Goal: Transaction & Acquisition: Purchase product/service

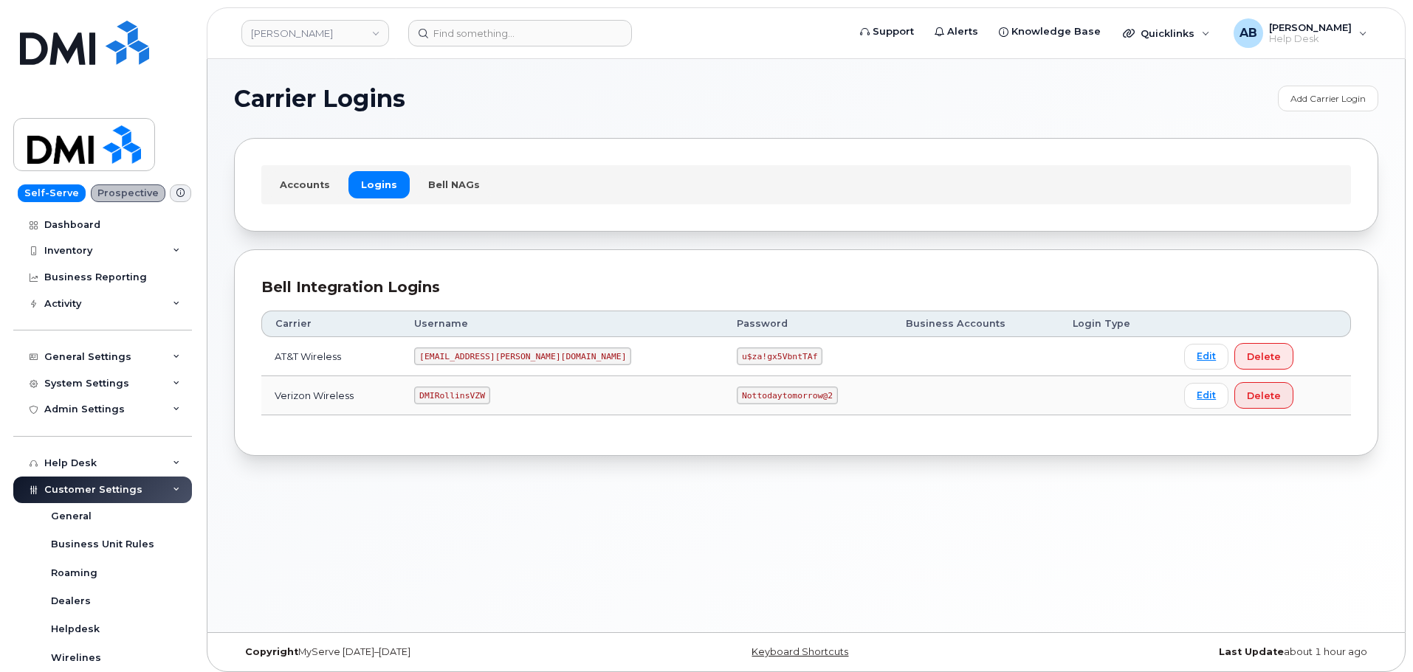
click at [467, 386] on td "DMIRollinsVZW" at bounding box center [562, 395] width 323 height 39
click at [467, 388] on code "DMIRollinsVZW" at bounding box center [451, 396] width 75 height 18
click at [466, 388] on code "DMIRollinsVZW" at bounding box center [451, 396] width 75 height 18
click at [737, 397] on code "Nottodaytomorrow@2" at bounding box center [787, 396] width 100 height 18
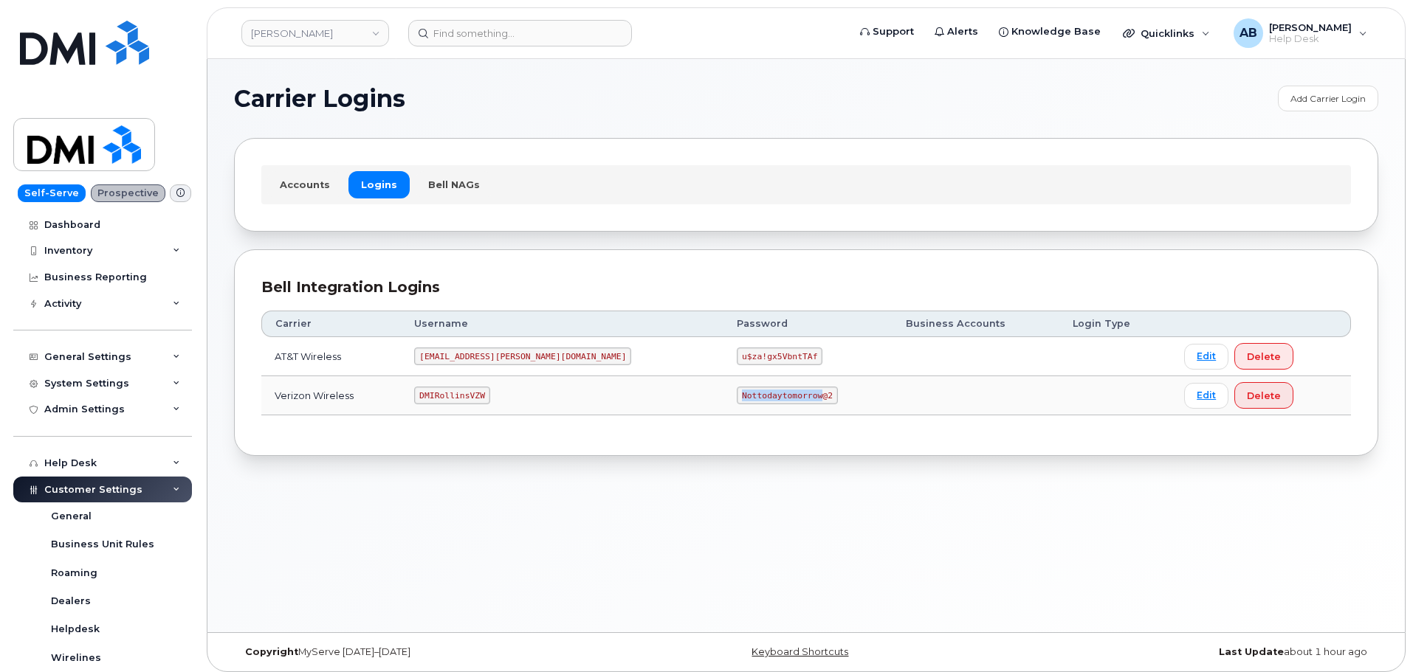
click at [737, 397] on code "Nottodaytomorrow@2" at bounding box center [787, 396] width 100 height 18
copy code "Nottodaytomorrow@2"
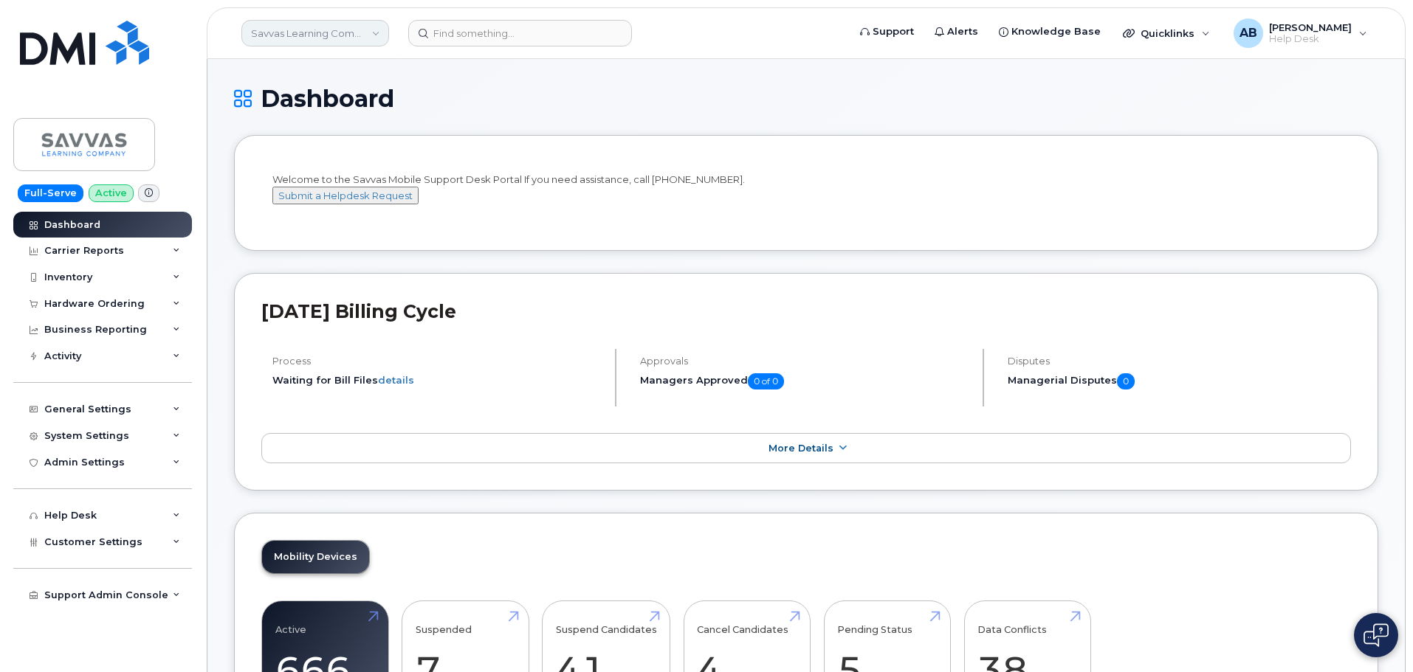
click at [360, 32] on link "Savvas Learning Company LLC" at bounding box center [315, 33] width 148 height 27
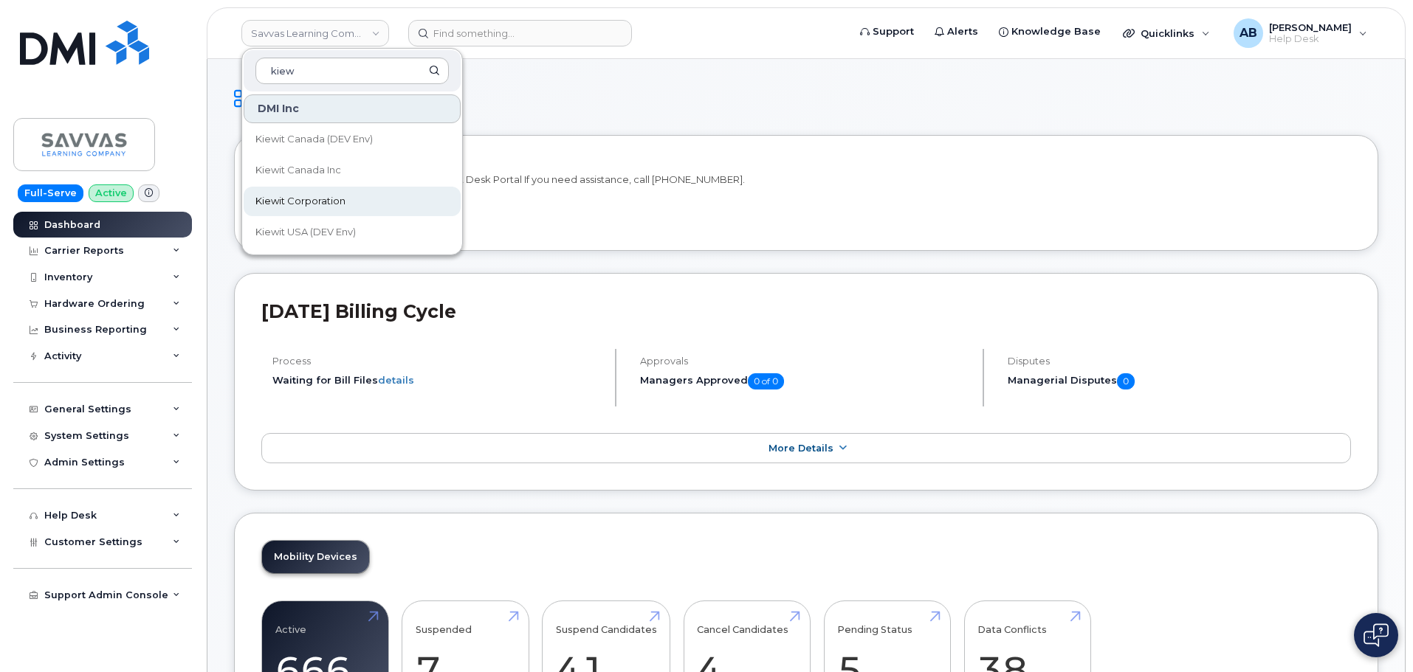
type input "kiew"
click at [357, 195] on link "Kiewit Corporation" at bounding box center [352, 202] width 217 height 30
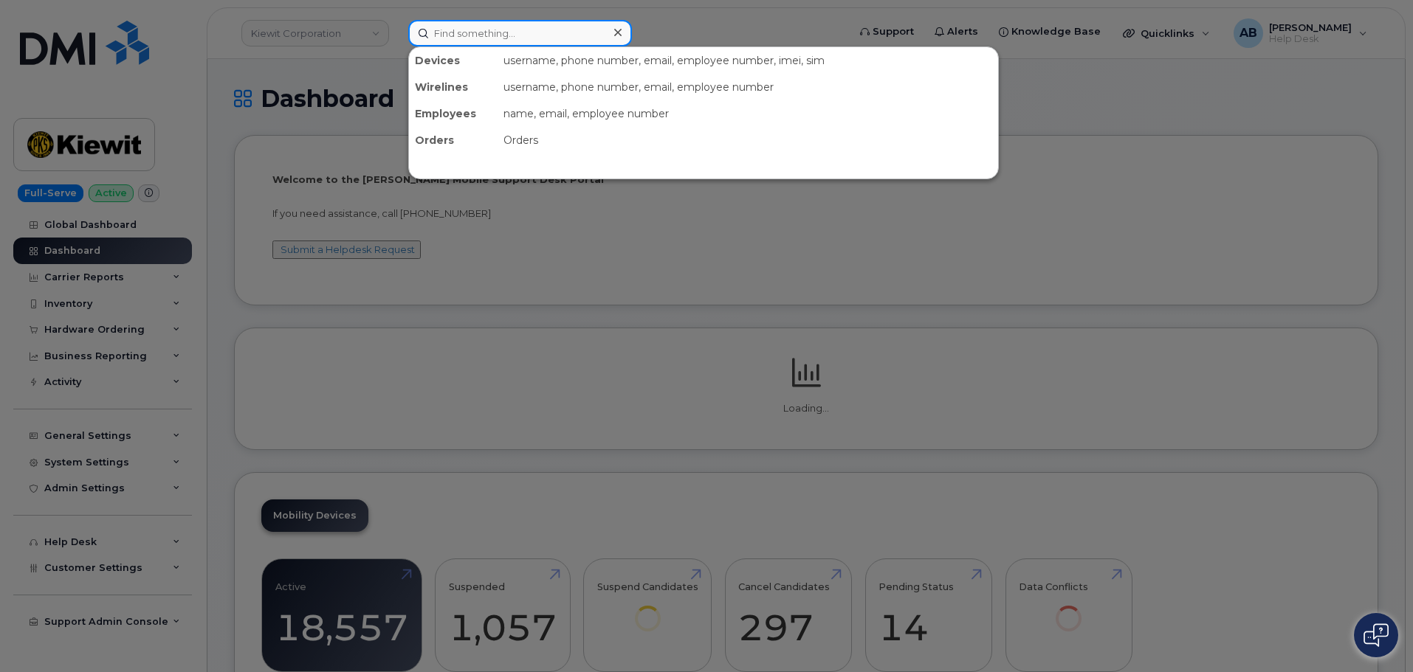
click at [467, 32] on input at bounding box center [520, 33] width 224 height 27
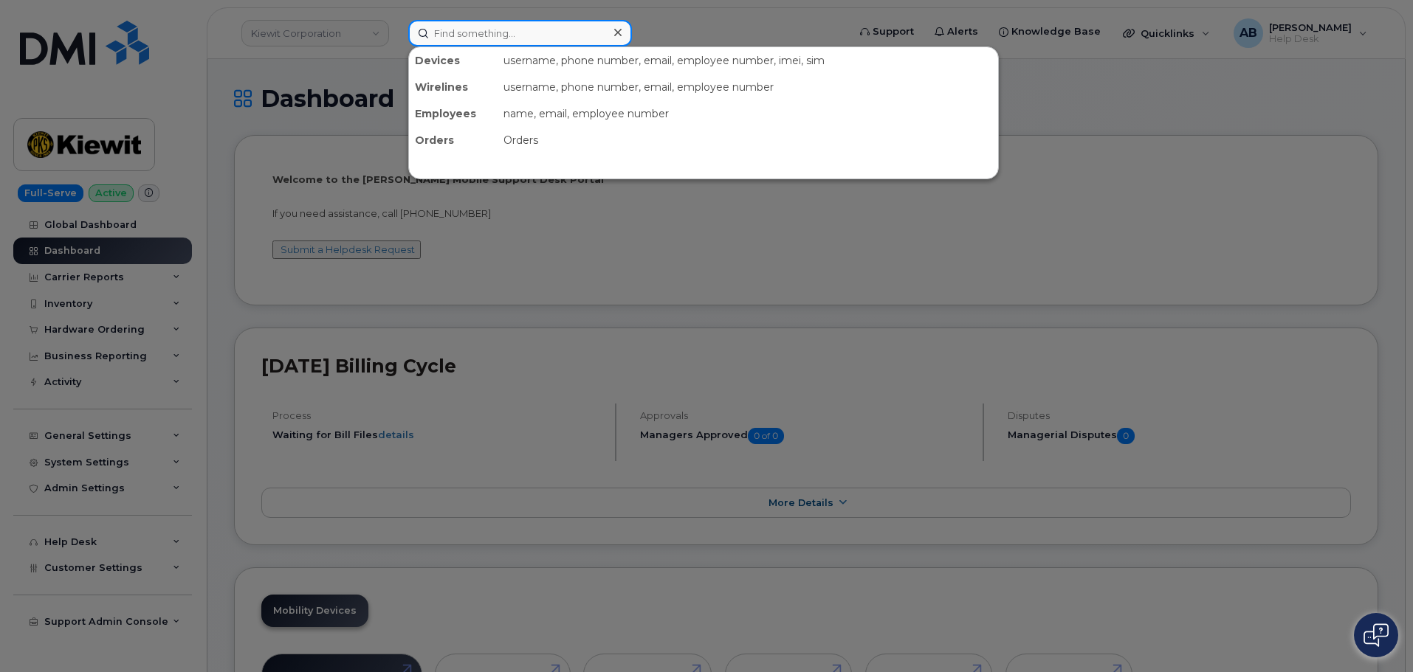
paste input "[PERSON_NAME]"
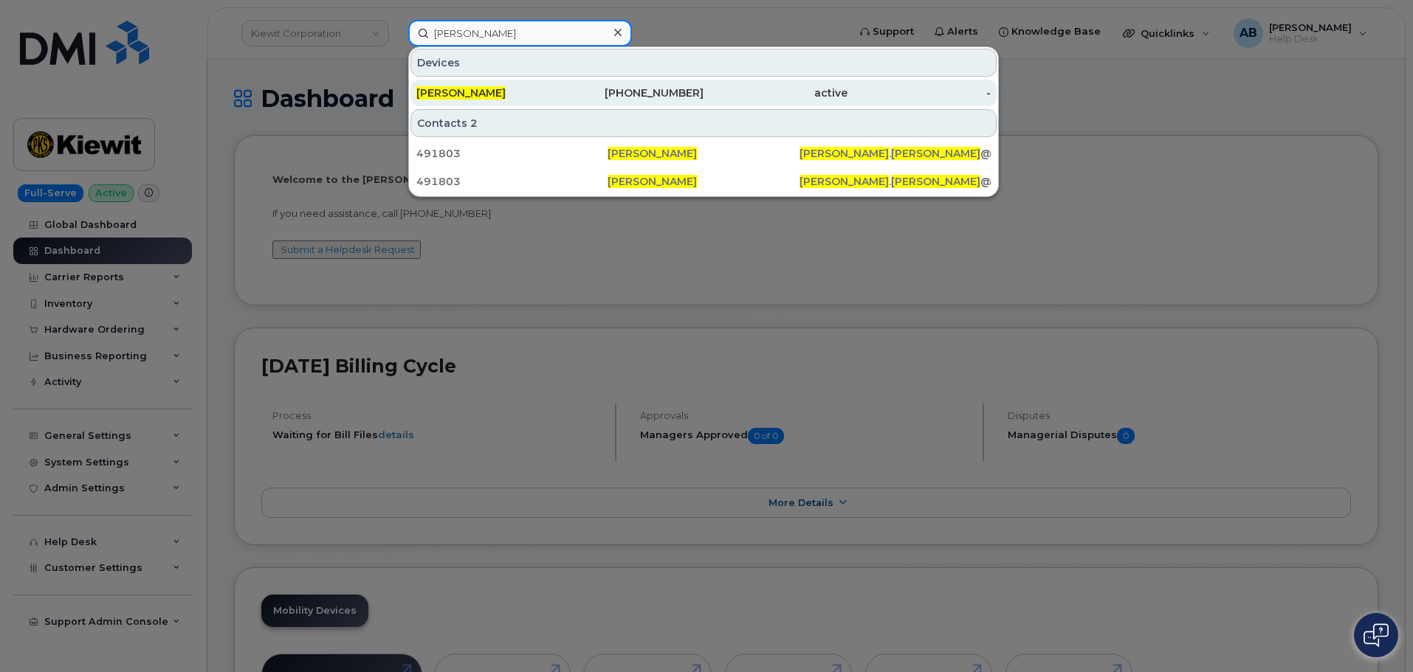
type input "[PERSON_NAME]"
click at [594, 99] on div "562-360-4728" at bounding box center [632, 93] width 144 height 15
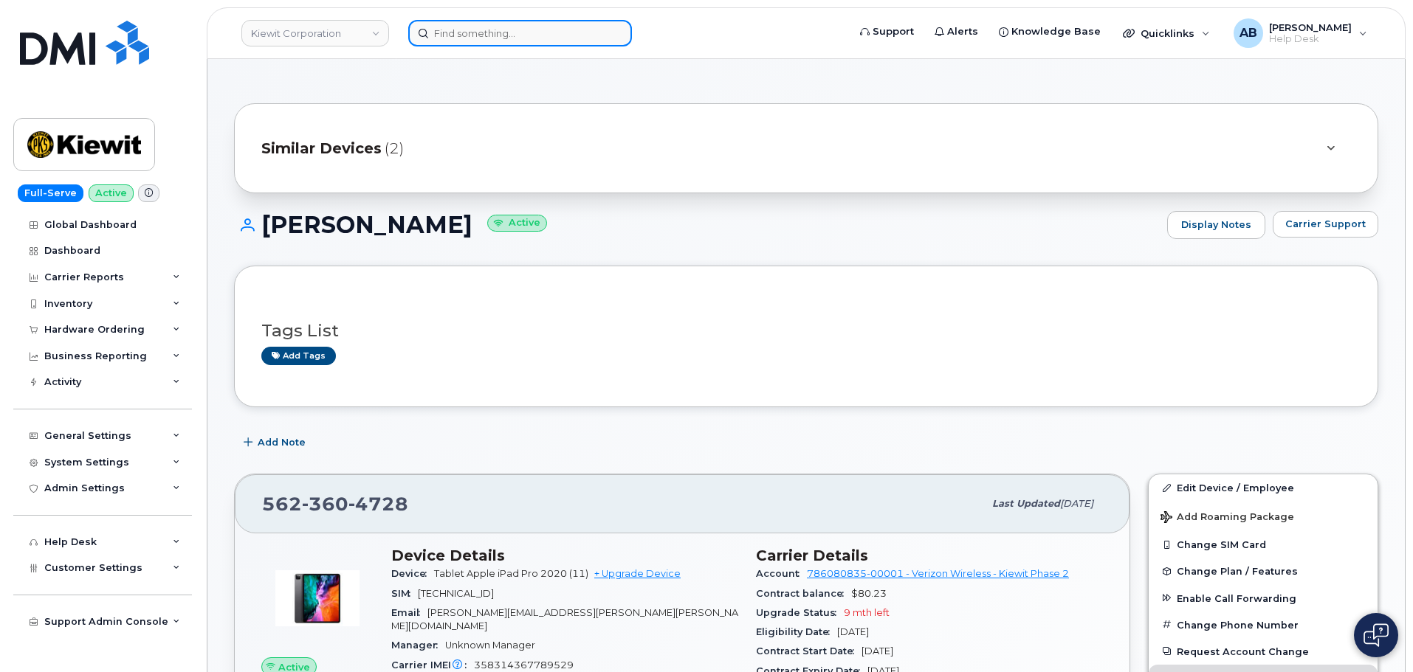
click at [477, 32] on input at bounding box center [520, 33] width 224 height 27
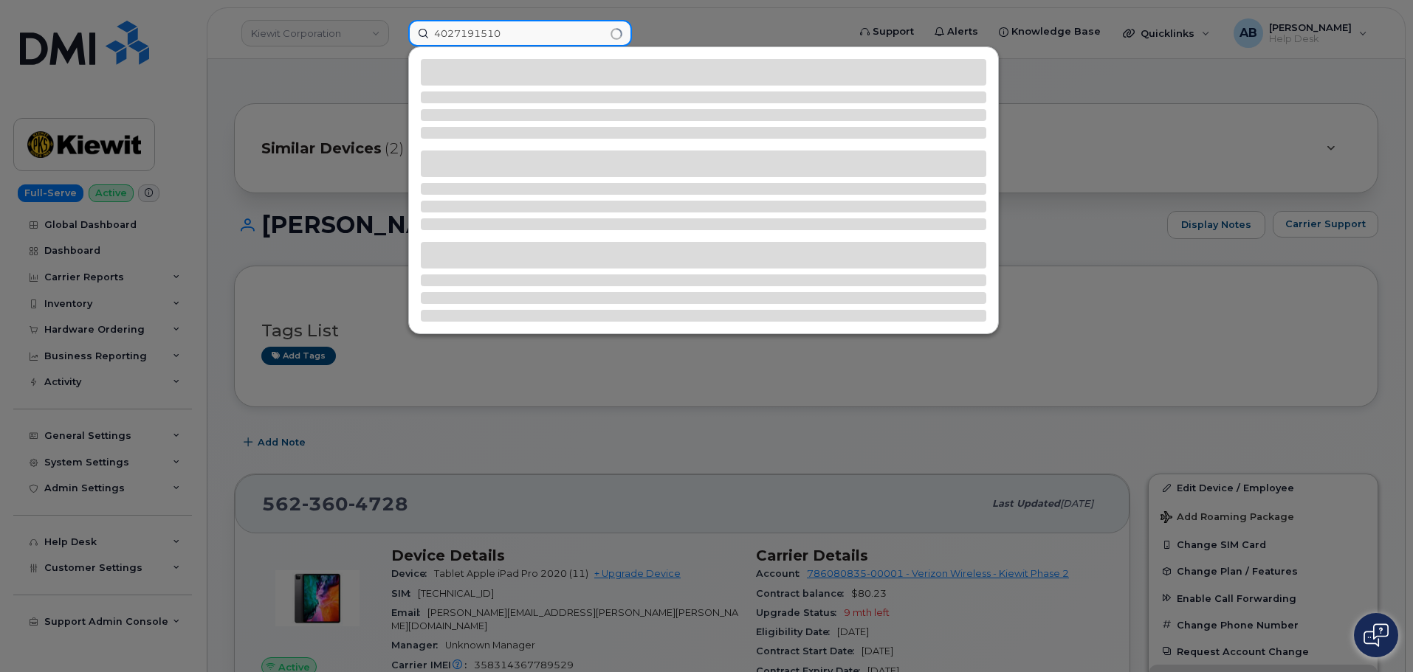
type input "4027191510"
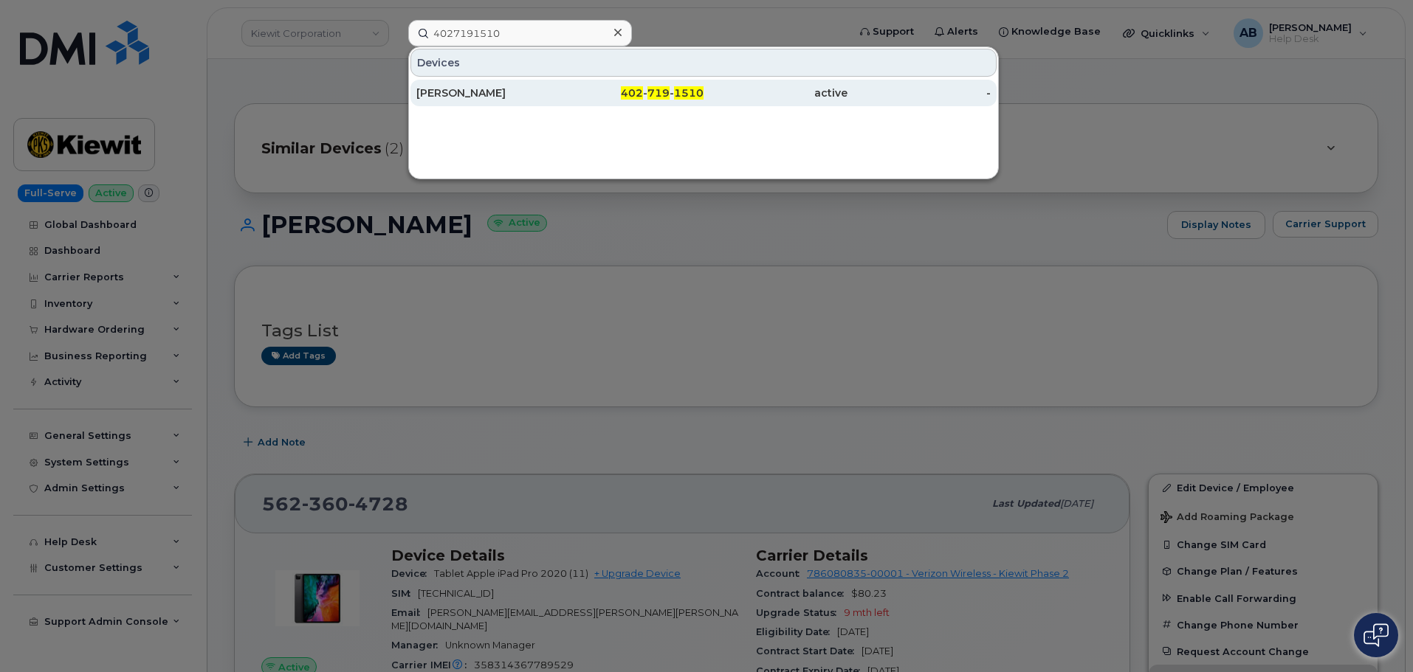
click at [703, 102] on div "402 - 719 - 1510" at bounding box center [775, 93] width 144 height 27
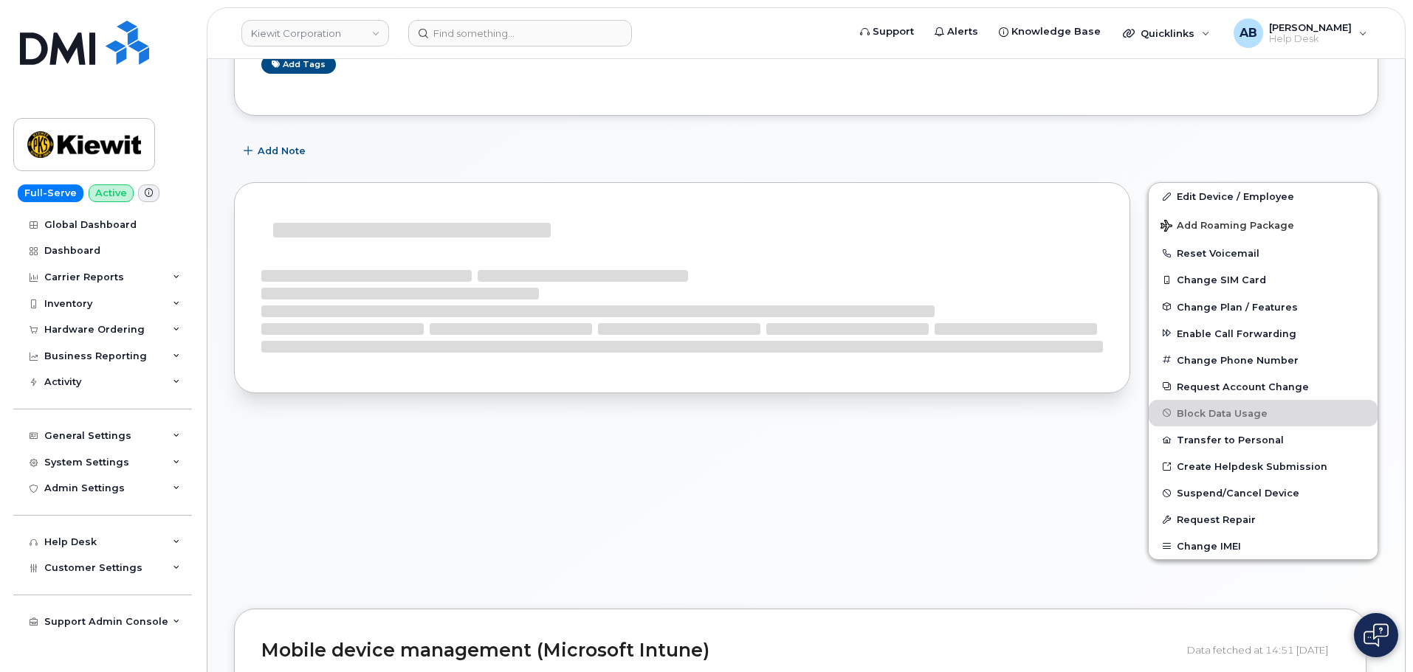
scroll to position [295, 0]
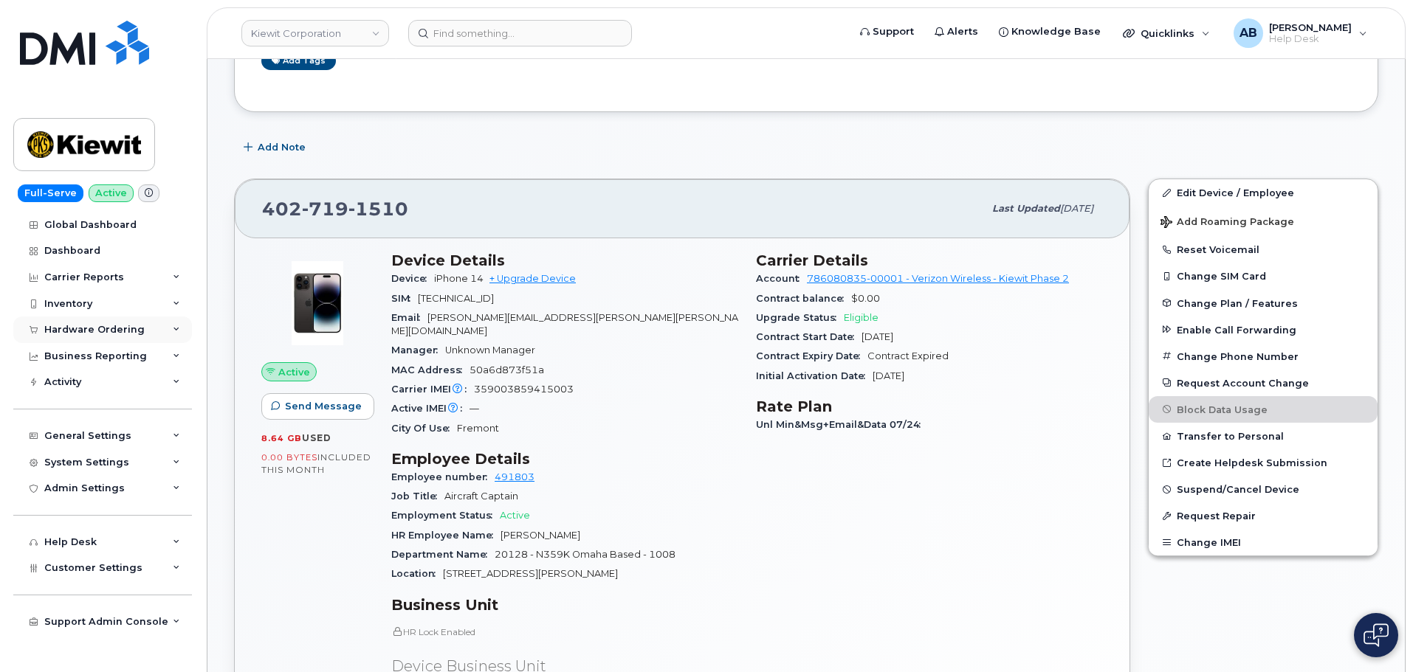
click at [96, 338] on div "Hardware Ordering" at bounding box center [102, 330] width 179 height 27
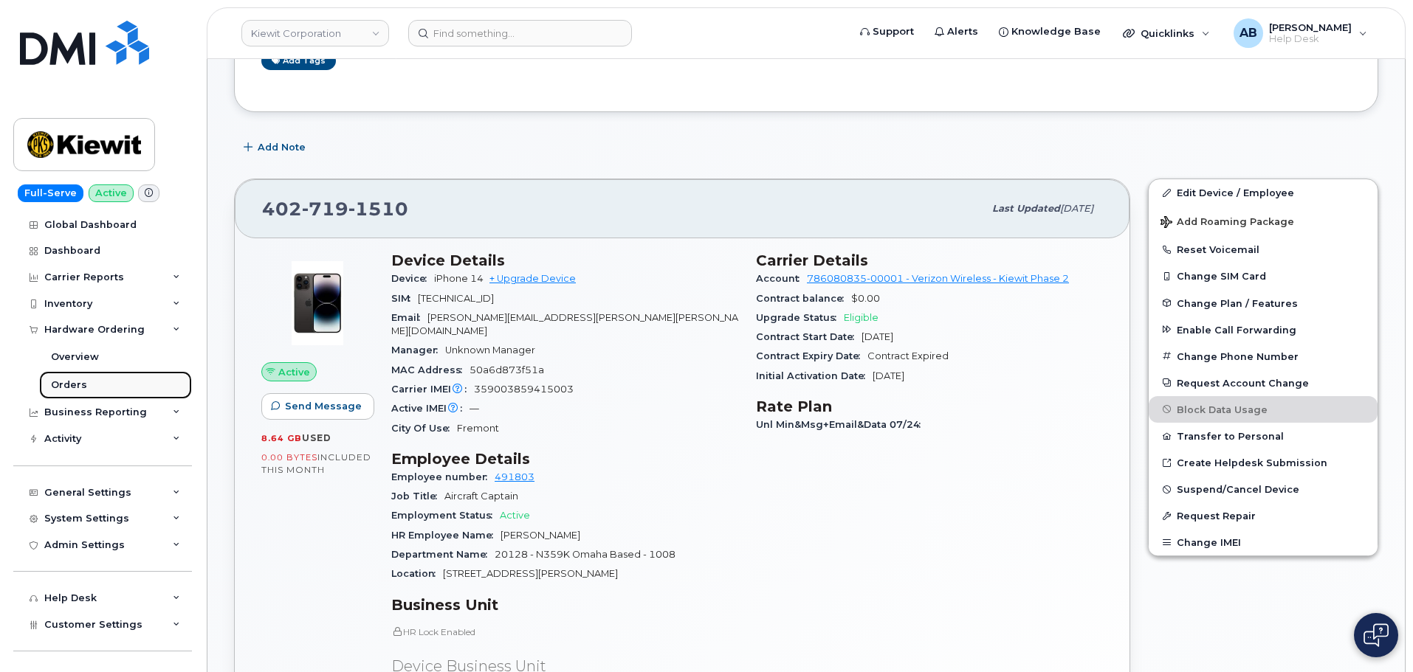
click at [72, 378] on link "Orders" at bounding box center [115, 385] width 153 height 28
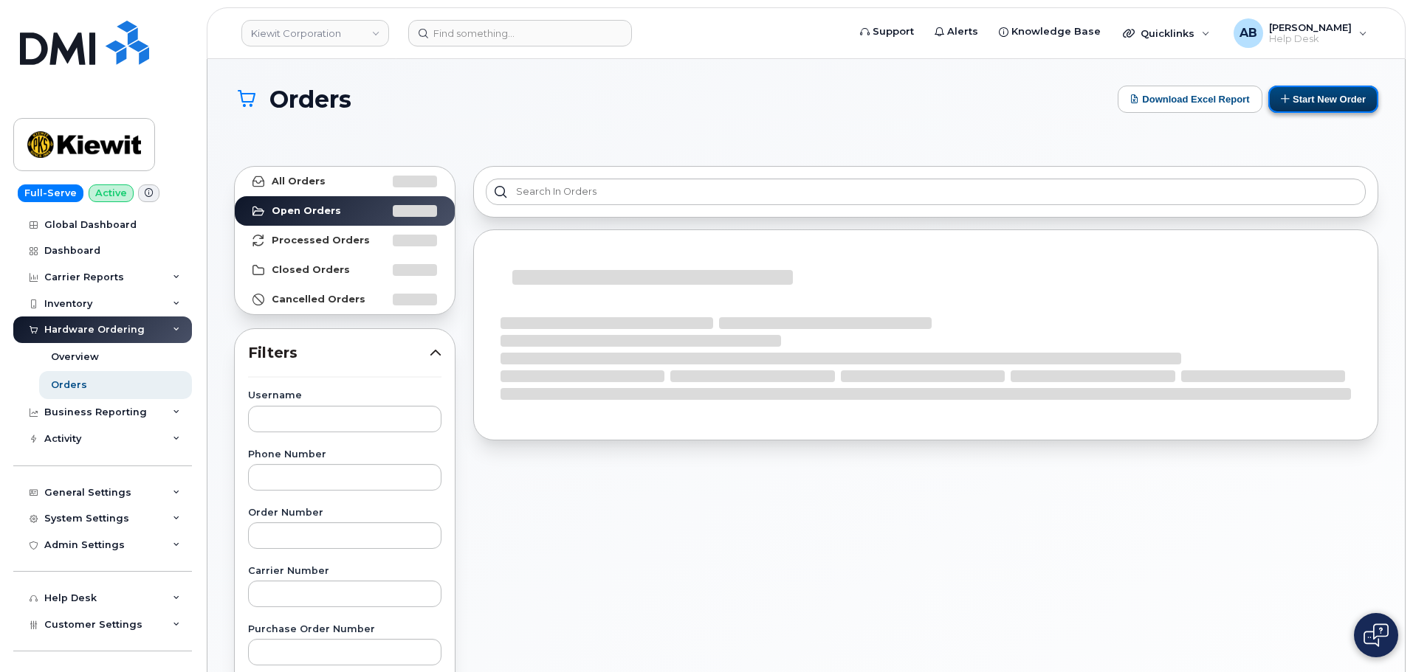
click at [1312, 92] on button "Start New Order" at bounding box center [1323, 99] width 110 height 27
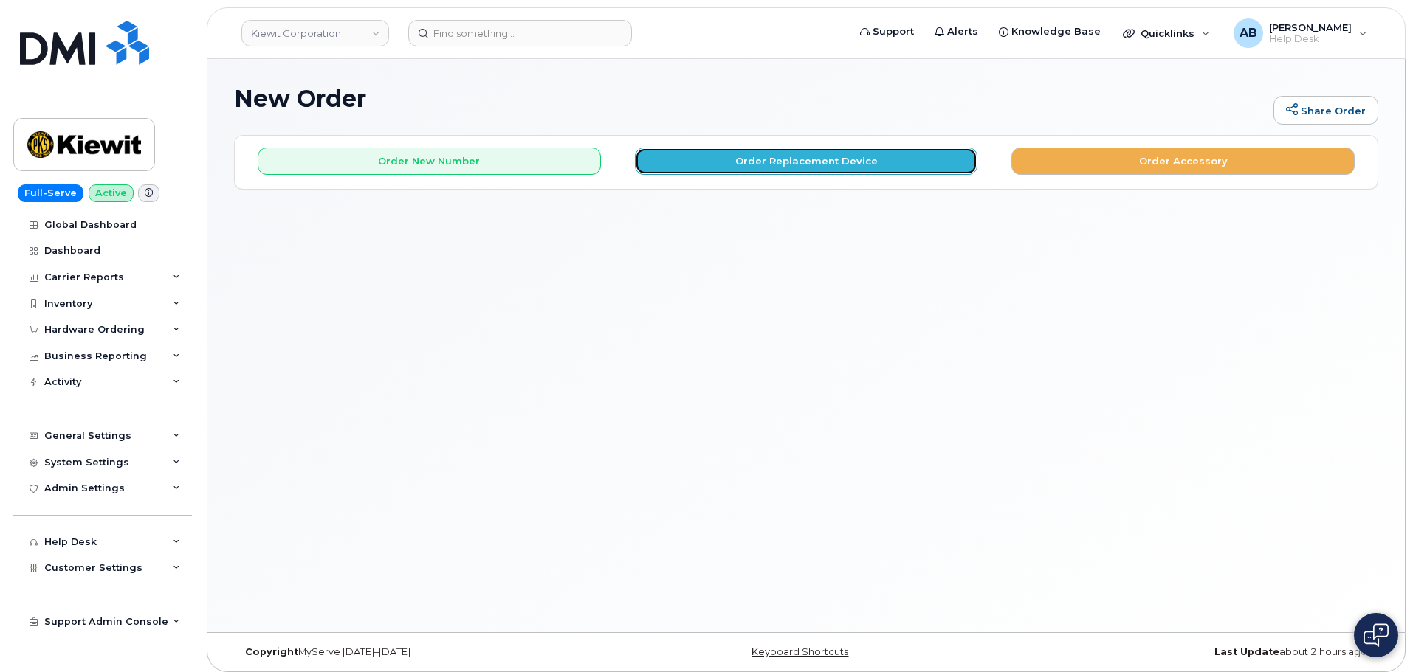
click at [785, 162] on button "Order Replacement Device" at bounding box center [806, 161] width 343 height 27
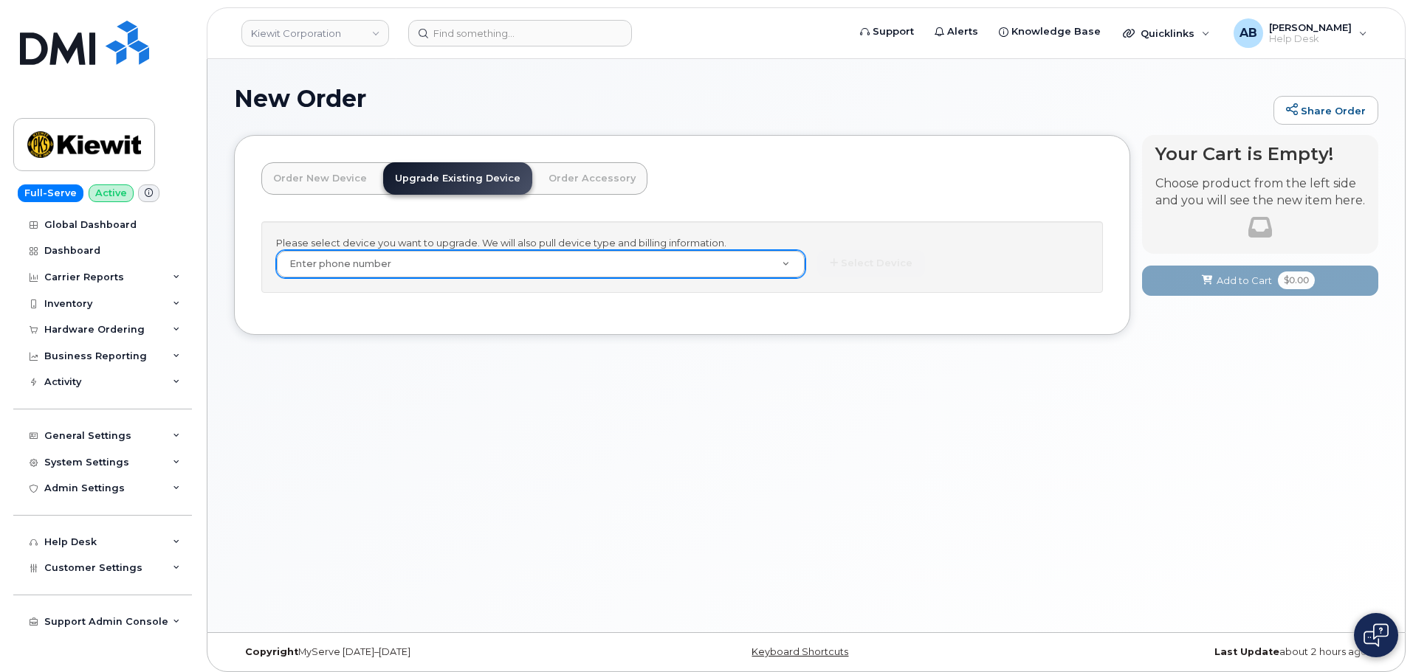
drag, startPoint x: 485, startPoint y: 283, endPoint x: 485, endPoint y: 274, distance: 9.6
click at [485, 281] on div "Please select device you want to upgrade. We will also pull device type and bil…" at bounding box center [682, 257] width 842 height 72
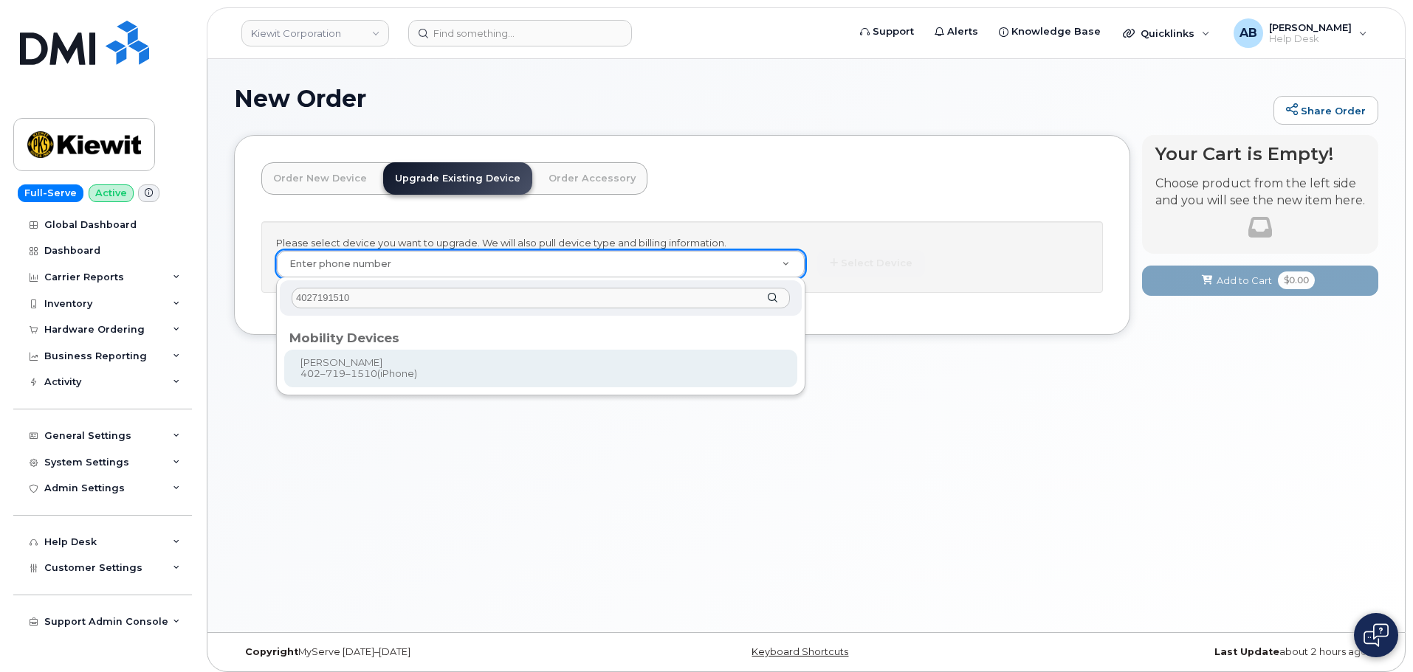
type input "4027191510"
type input "1167948"
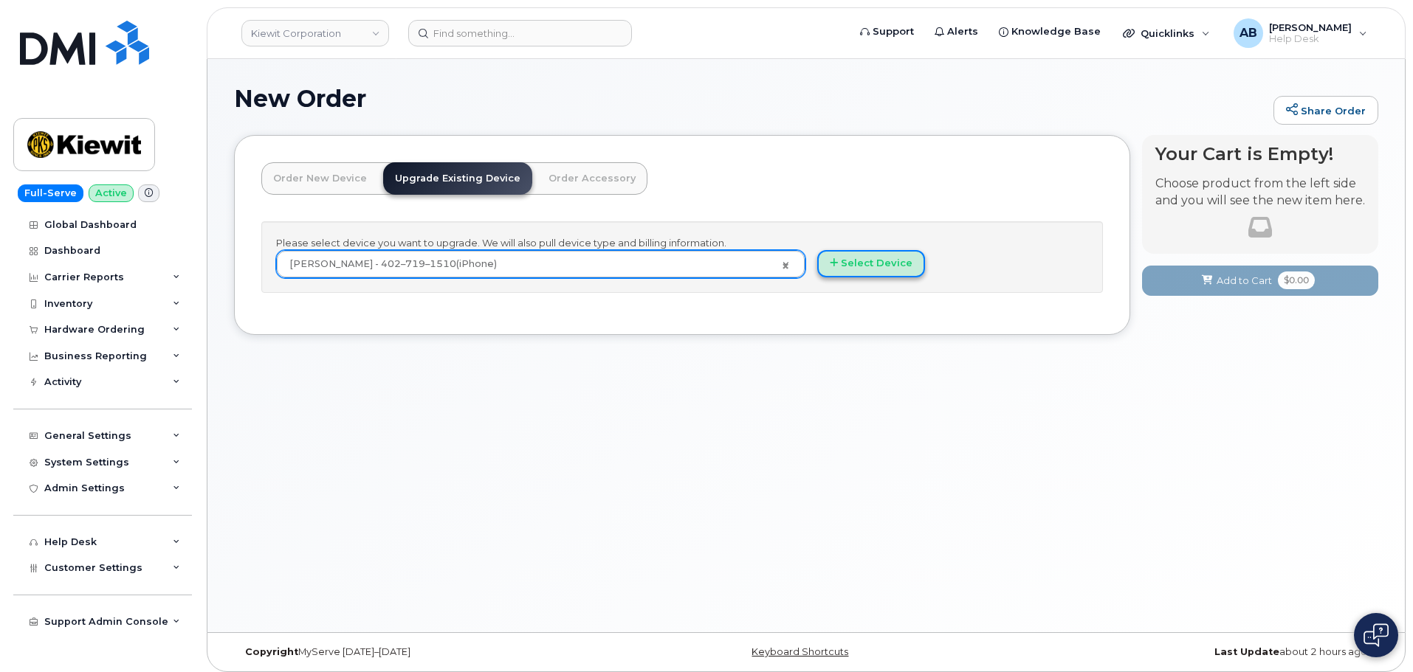
click at [908, 269] on button "Select Device" at bounding box center [871, 263] width 108 height 27
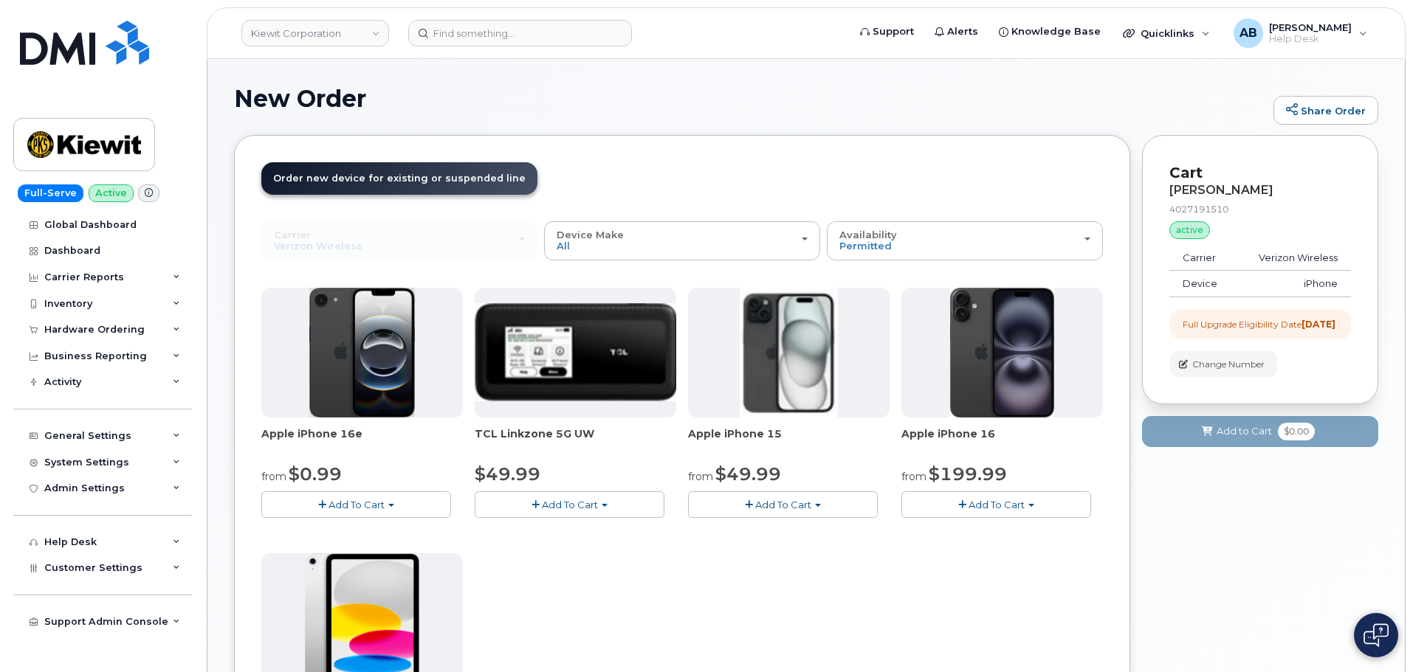
click at [740, 507] on button "Add To Cart" at bounding box center [783, 505] width 190 height 26
click at [797, 533] on link "$49.99 - 2 Year Upgrade (128GB)" at bounding box center [788, 532] width 192 height 18
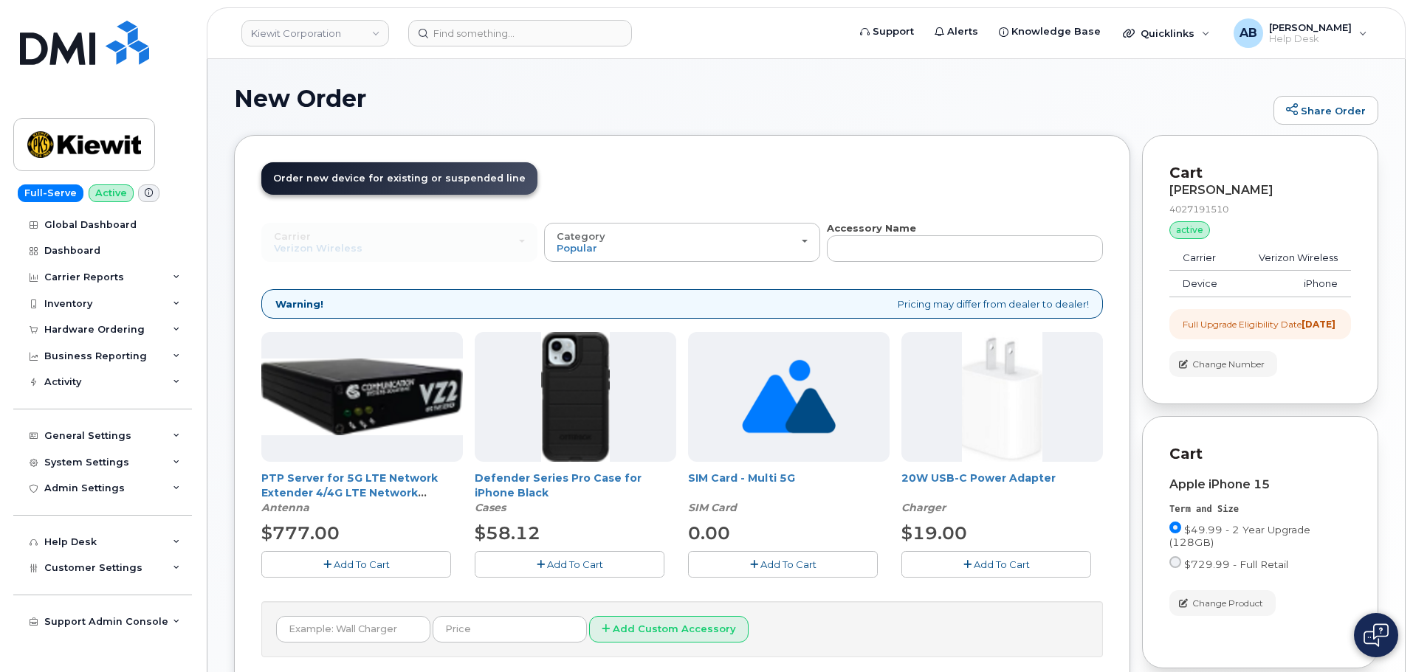
click at [582, 563] on span "Add To Cart" at bounding box center [575, 565] width 56 height 12
click at [1006, 568] on span "Add To Cart" at bounding box center [1002, 565] width 56 height 12
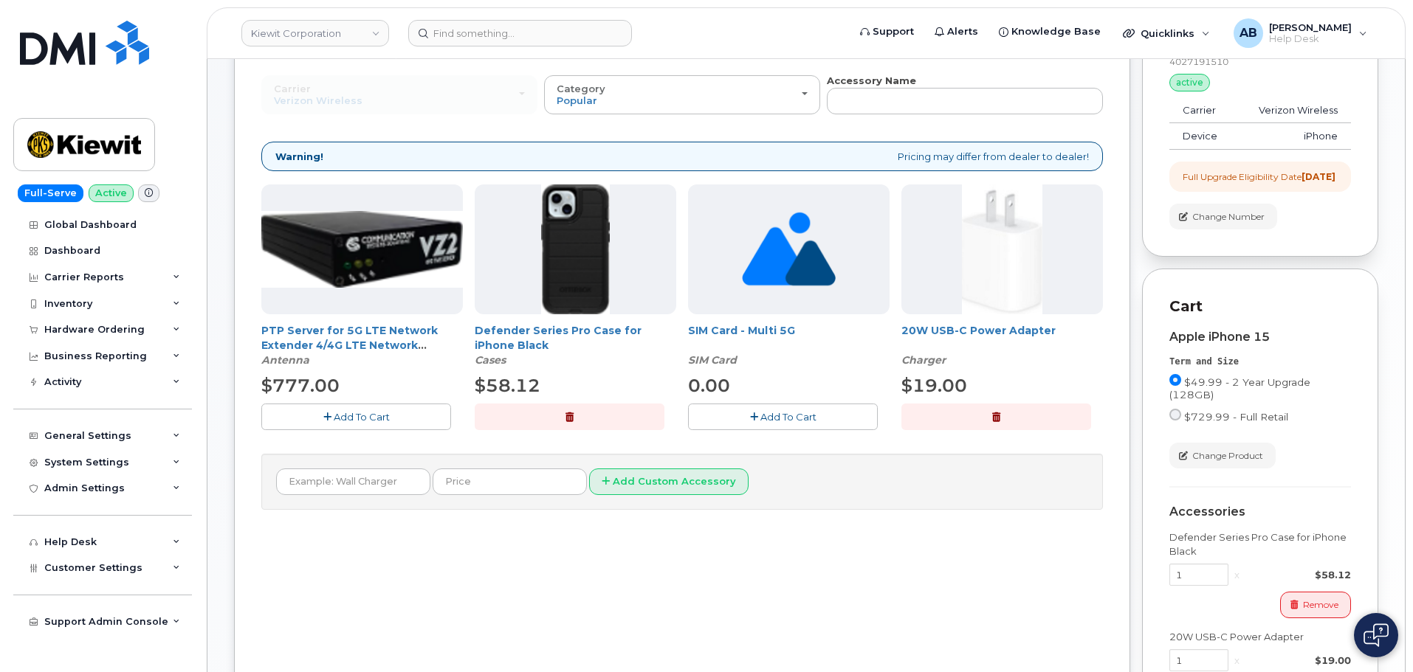
scroll to position [221, 0]
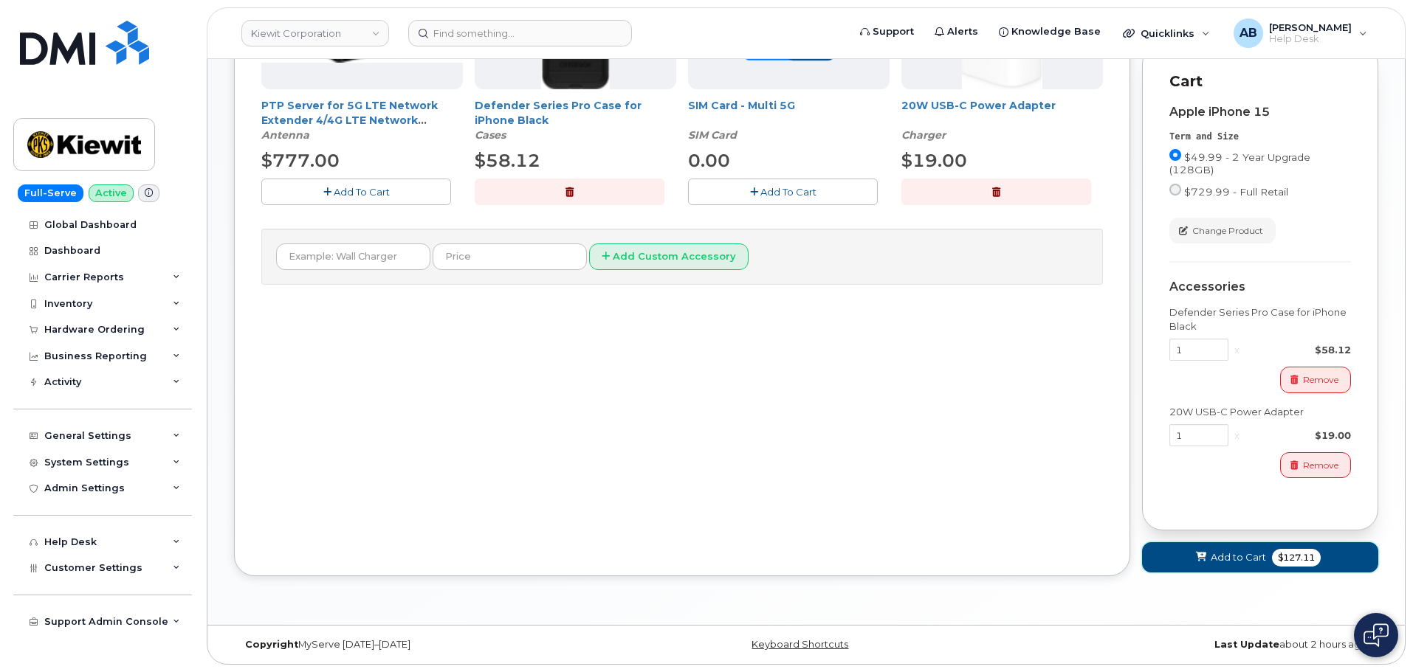
click at [1206, 553] on icon at bounding box center [1201, 558] width 10 height 10
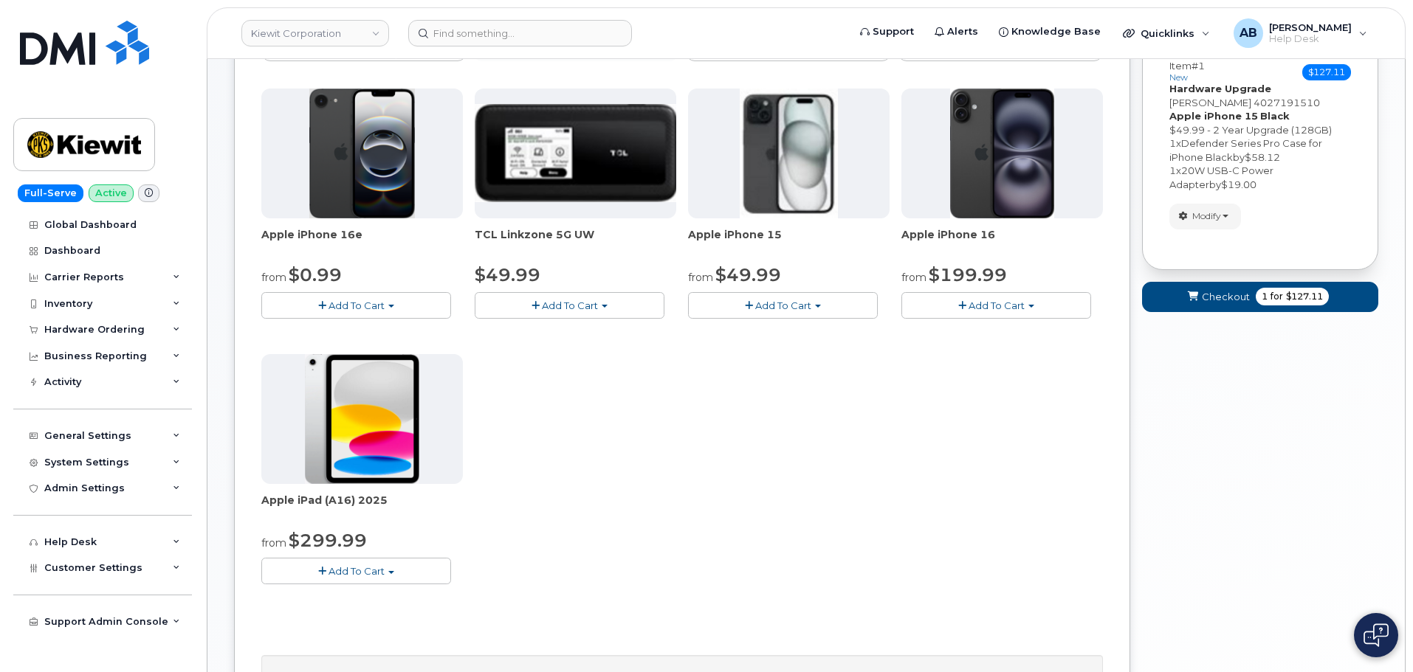
scroll to position [191, 0]
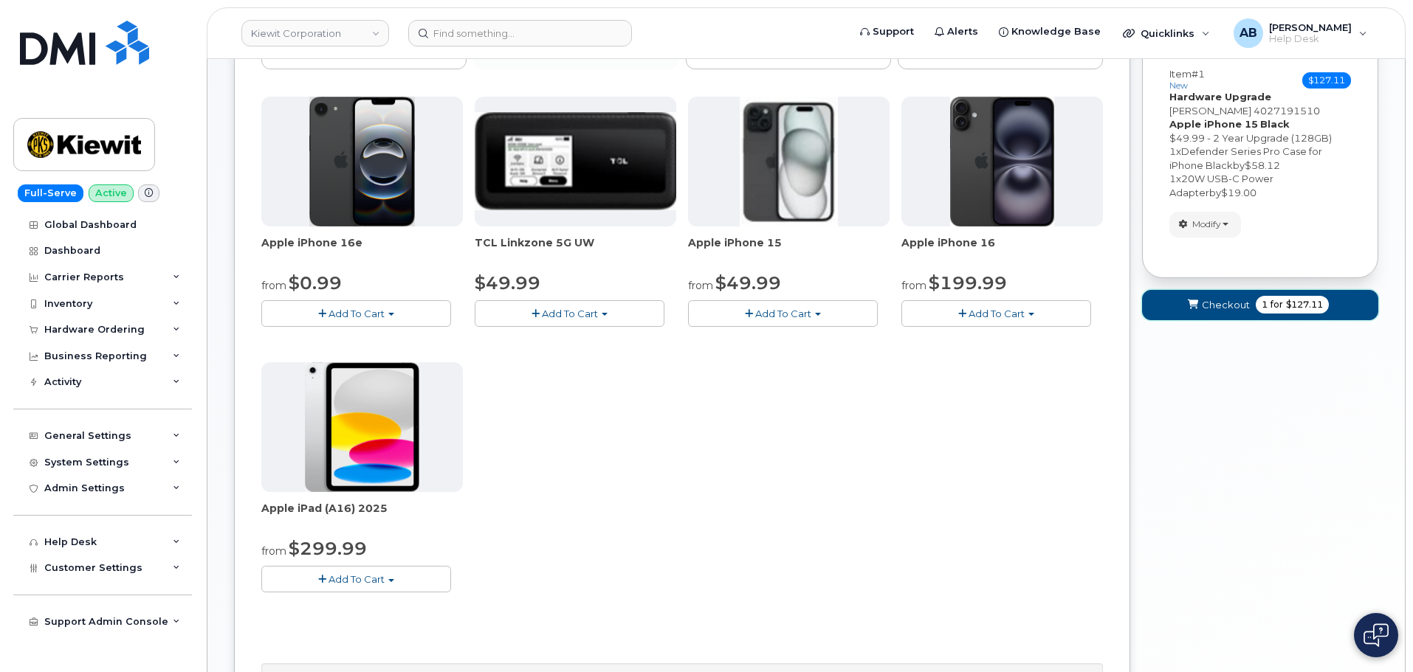
click at [1250, 312] on button "Checkout 1 for $127.11" at bounding box center [1260, 305] width 236 height 30
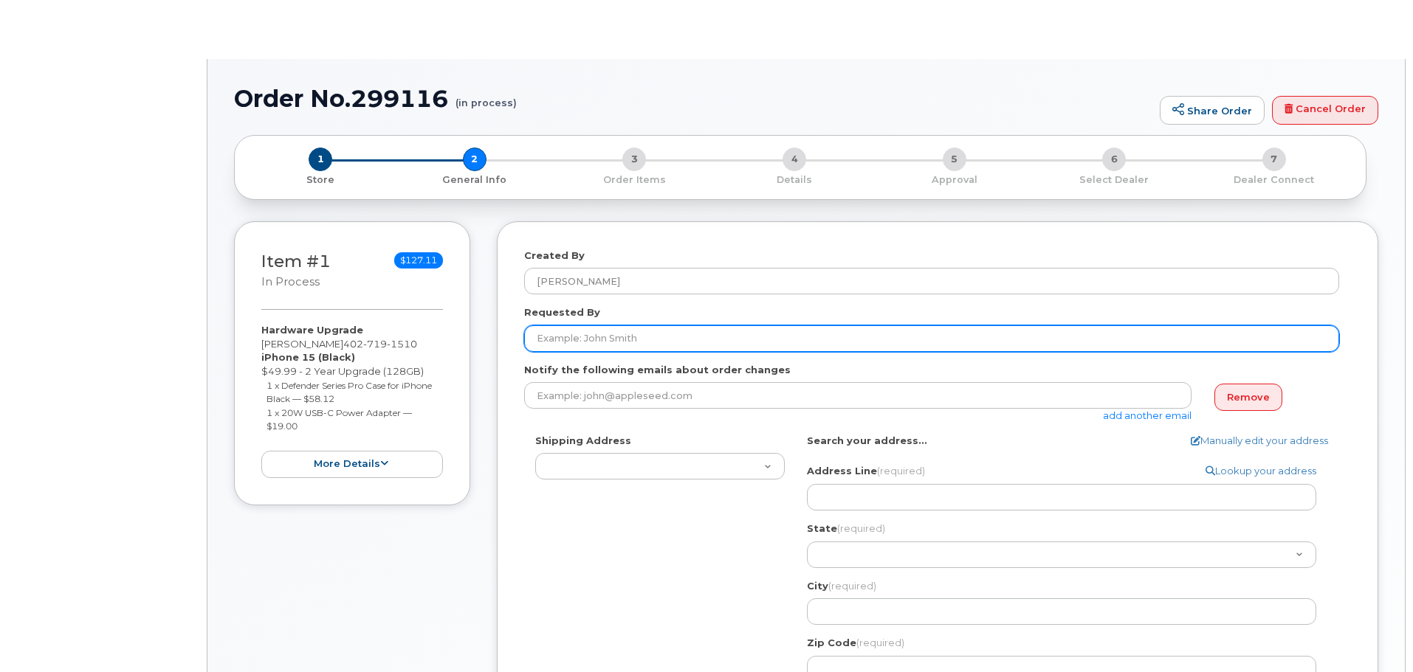
select select
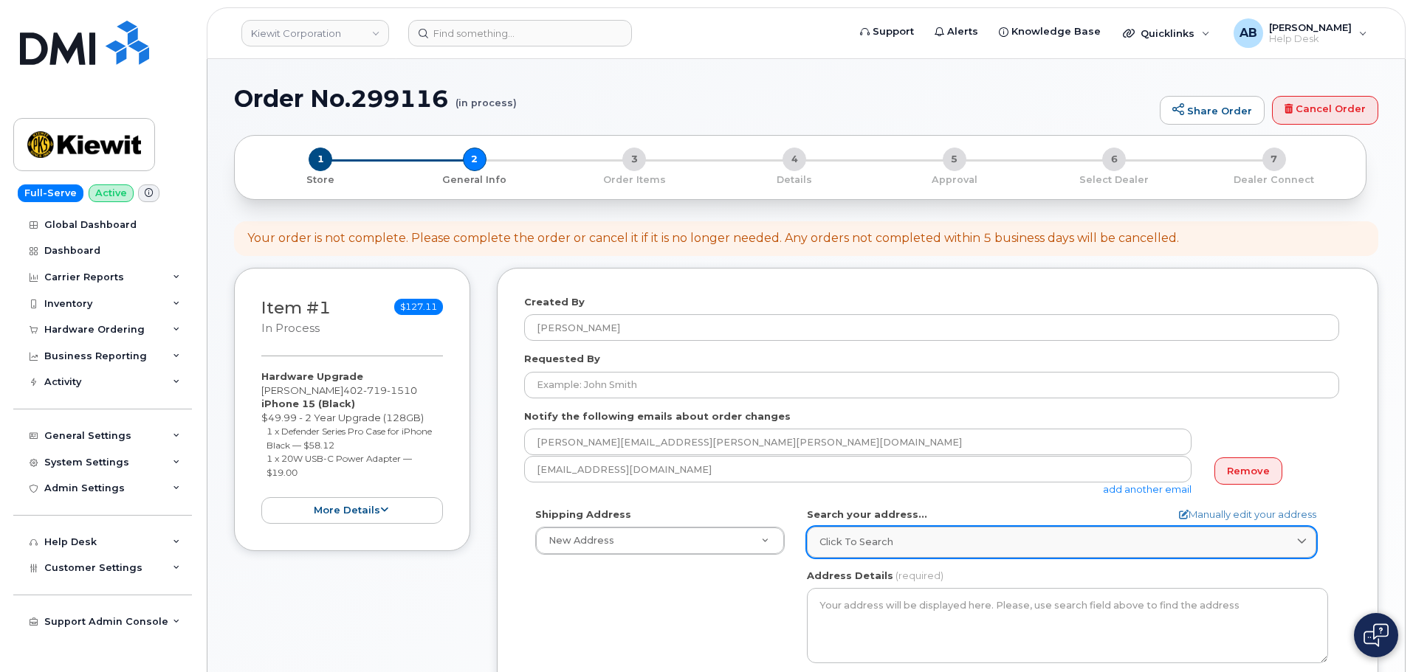
click at [912, 543] on div "Click to search" at bounding box center [1061, 542] width 484 height 14
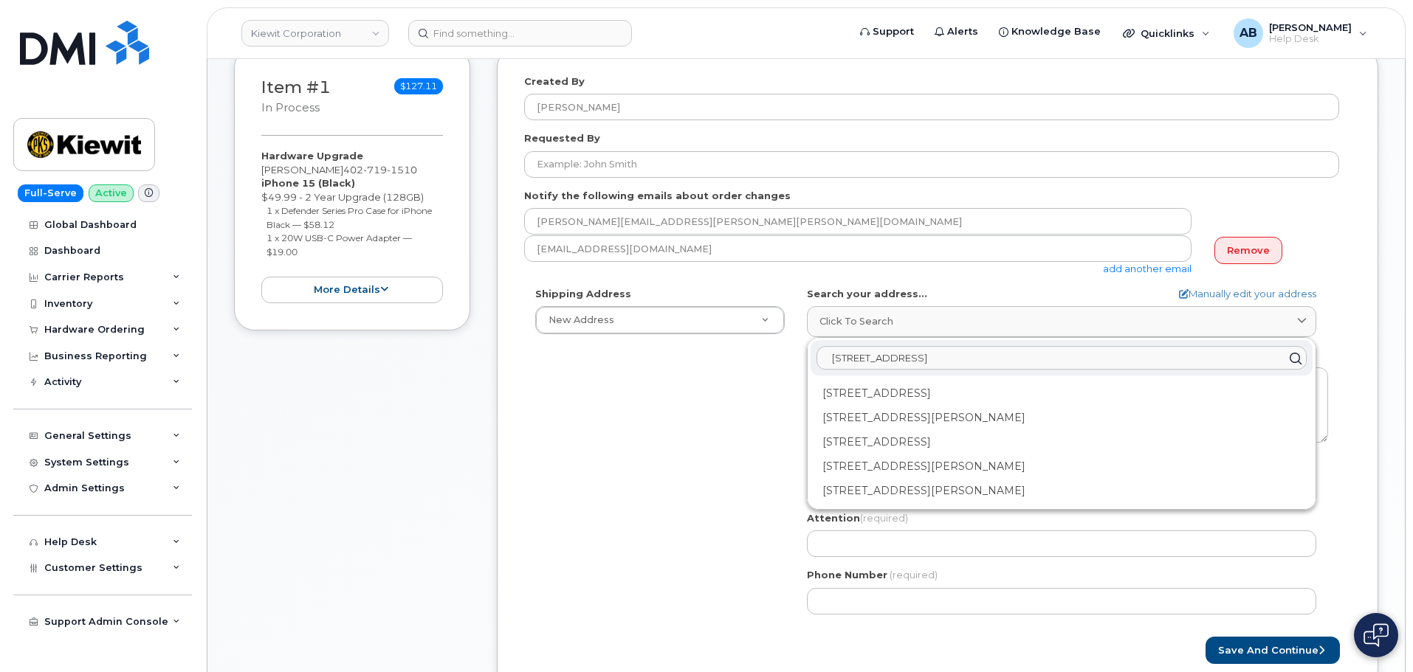
scroll to position [221, 0]
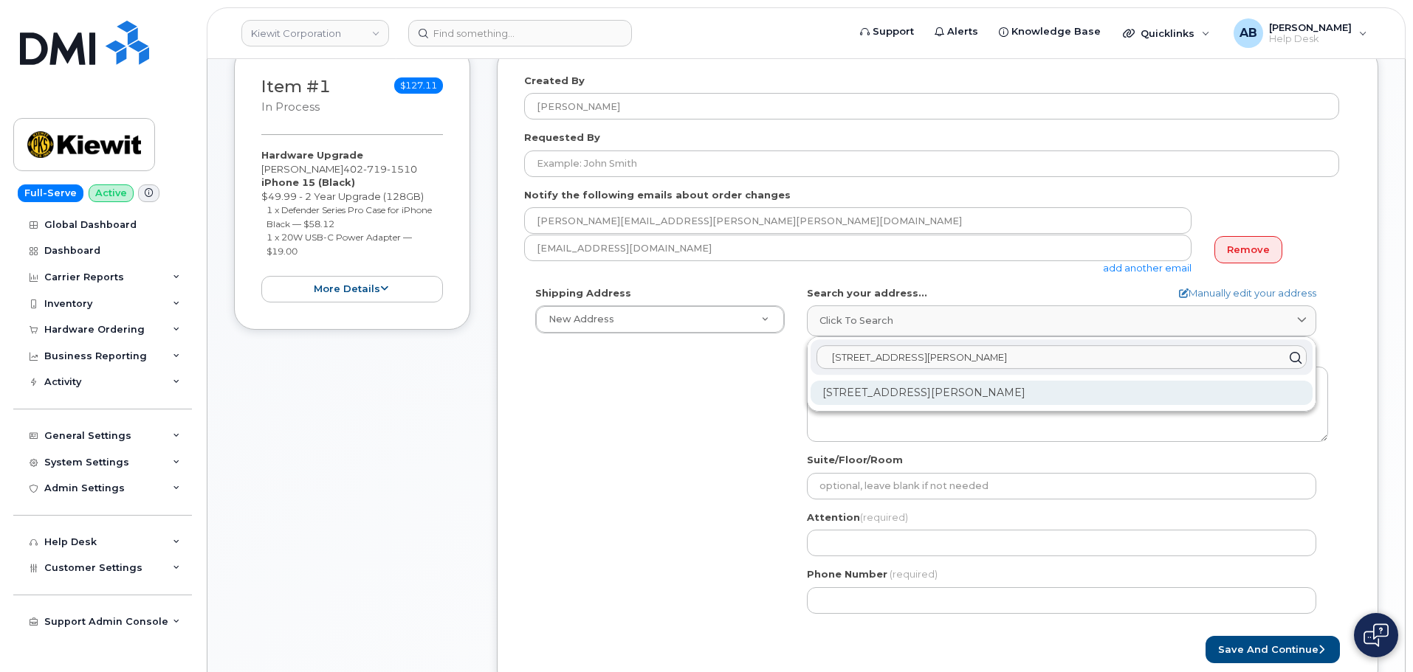
type input "[STREET_ADDRESS][PERSON_NAME]"
click at [991, 393] on div "[STREET_ADDRESS][PERSON_NAME]" at bounding box center [1062, 393] width 502 height 24
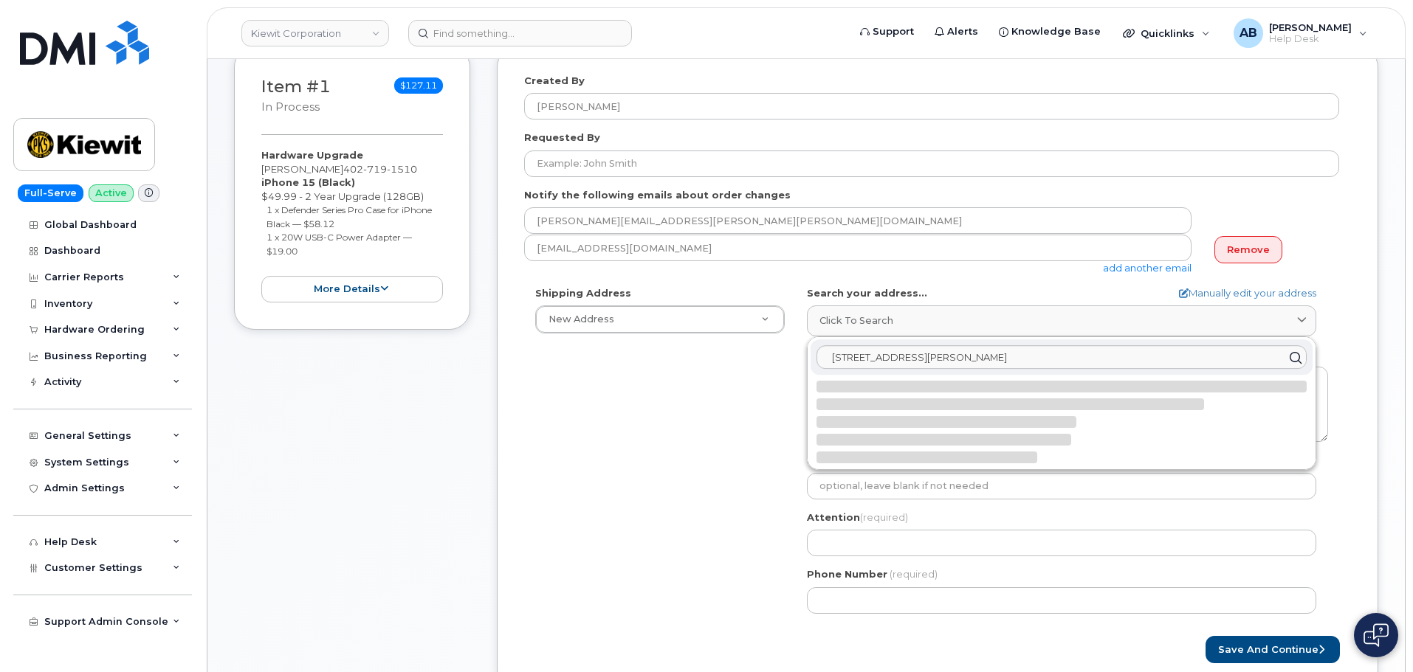
select select
type textarea "[STREET_ADDRESS][PERSON_NAME]"
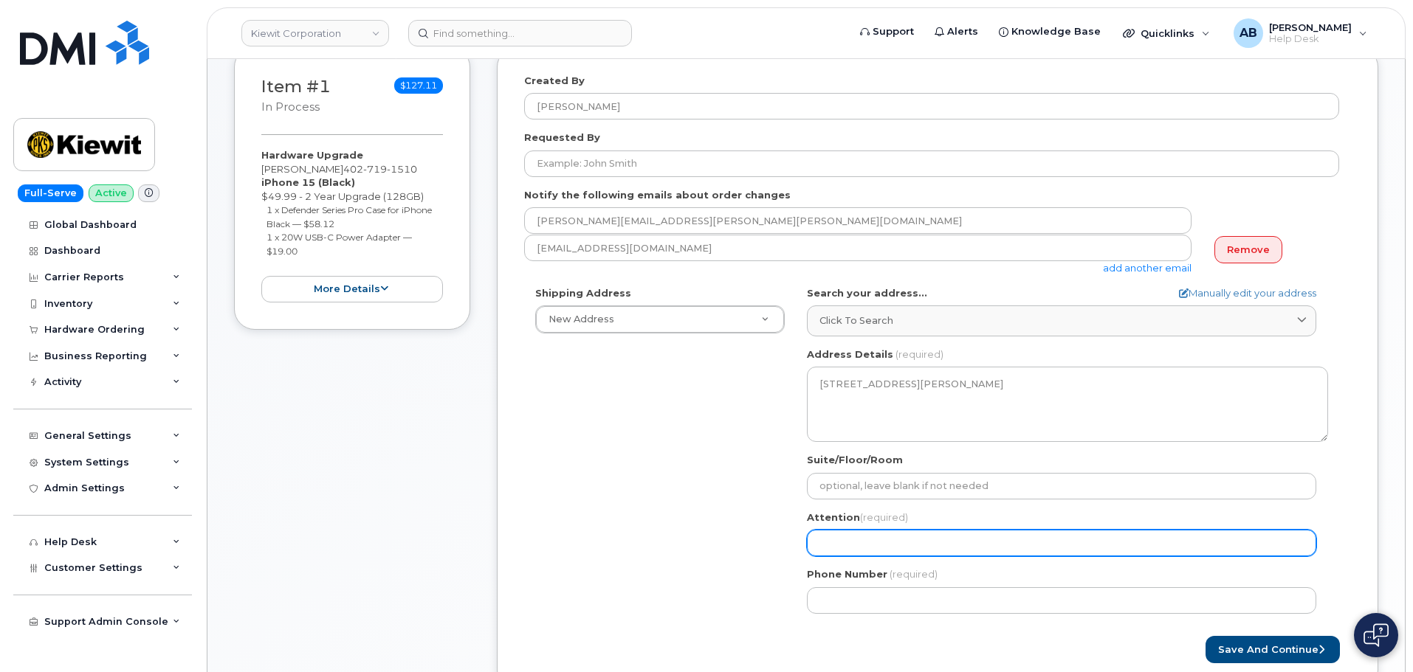
drag, startPoint x: 852, startPoint y: 538, endPoint x: 845, endPoint y: 532, distance: 8.9
click at [845, 536] on input "Attention (required)" at bounding box center [1061, 543] width 509 height 27
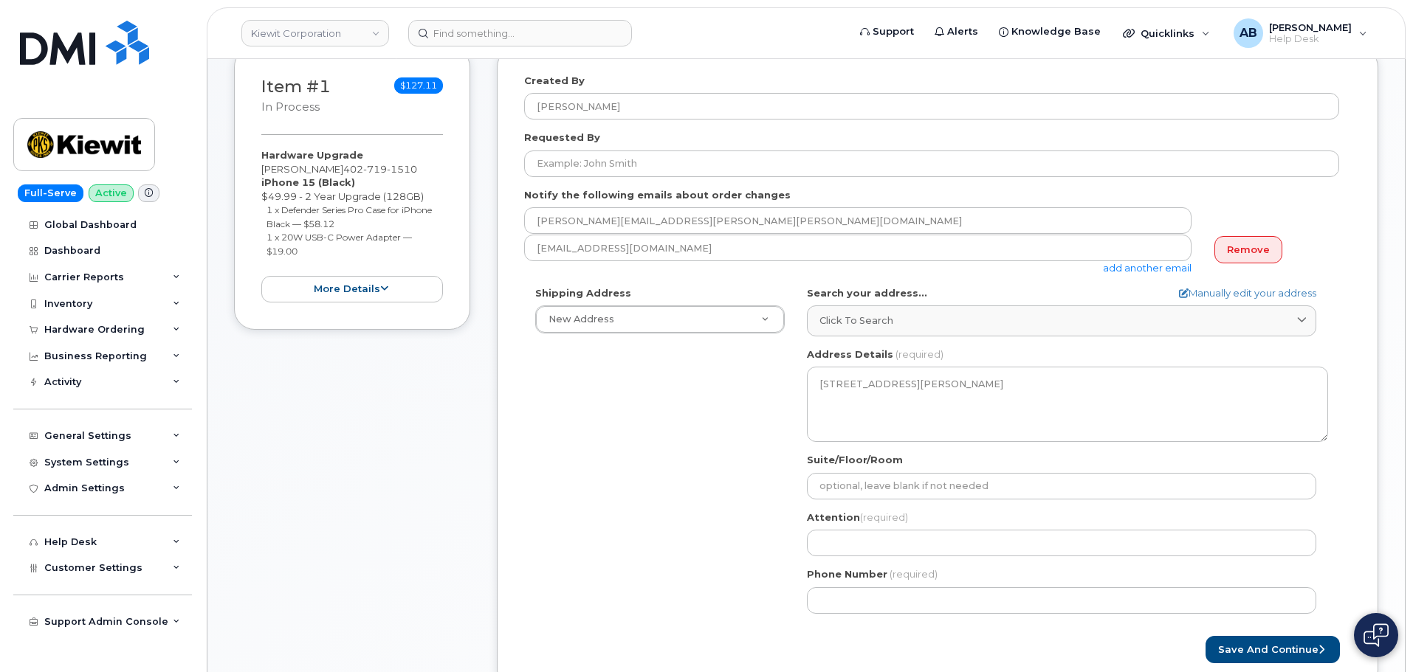
click at [676, 545] on div "Shipping Address New Address New Address [STREET_ADDRESS][GEOGRAPHIC_DATA][STRE…" at bounding box center [931, 455] width 815 height 339
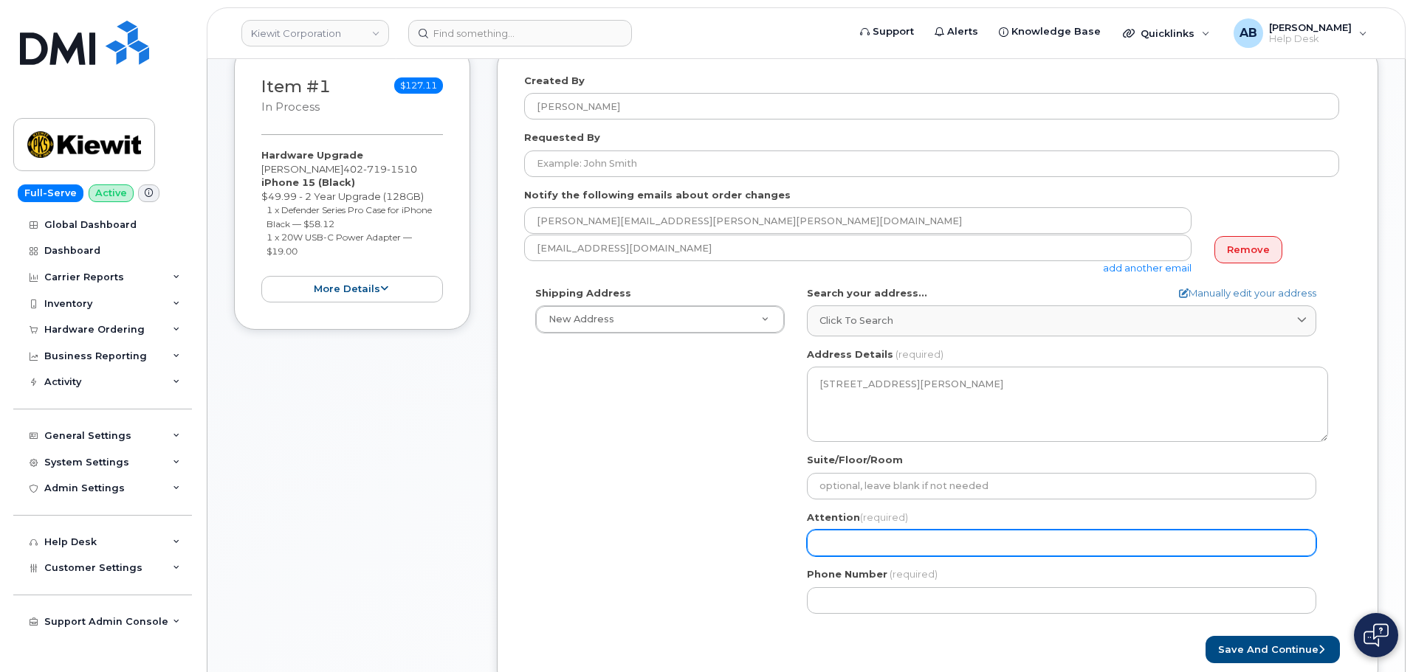
click at [864, 543] on input "Attention (required)" at bounding box center [1061, 543] width 509 height 27
select select
type input "M"
select select
type input "MI"
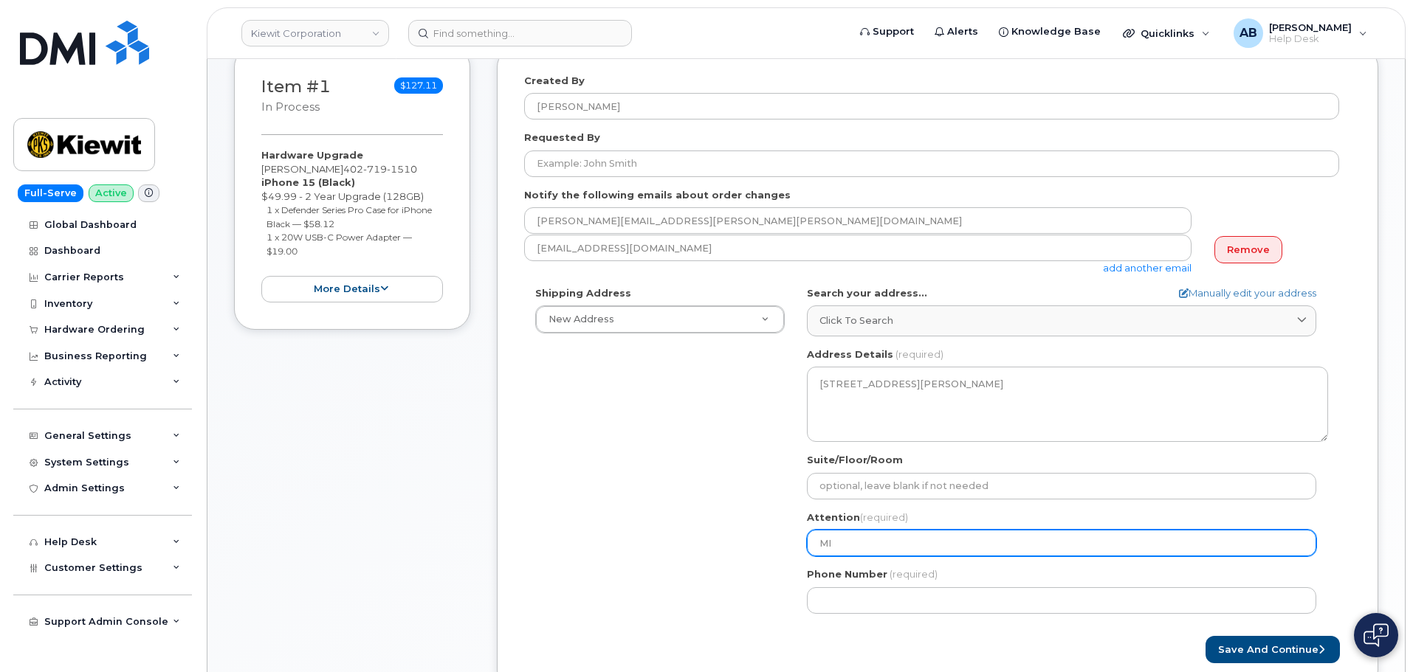
select select
type input "MIc"
select select
type input "MIch"
select select
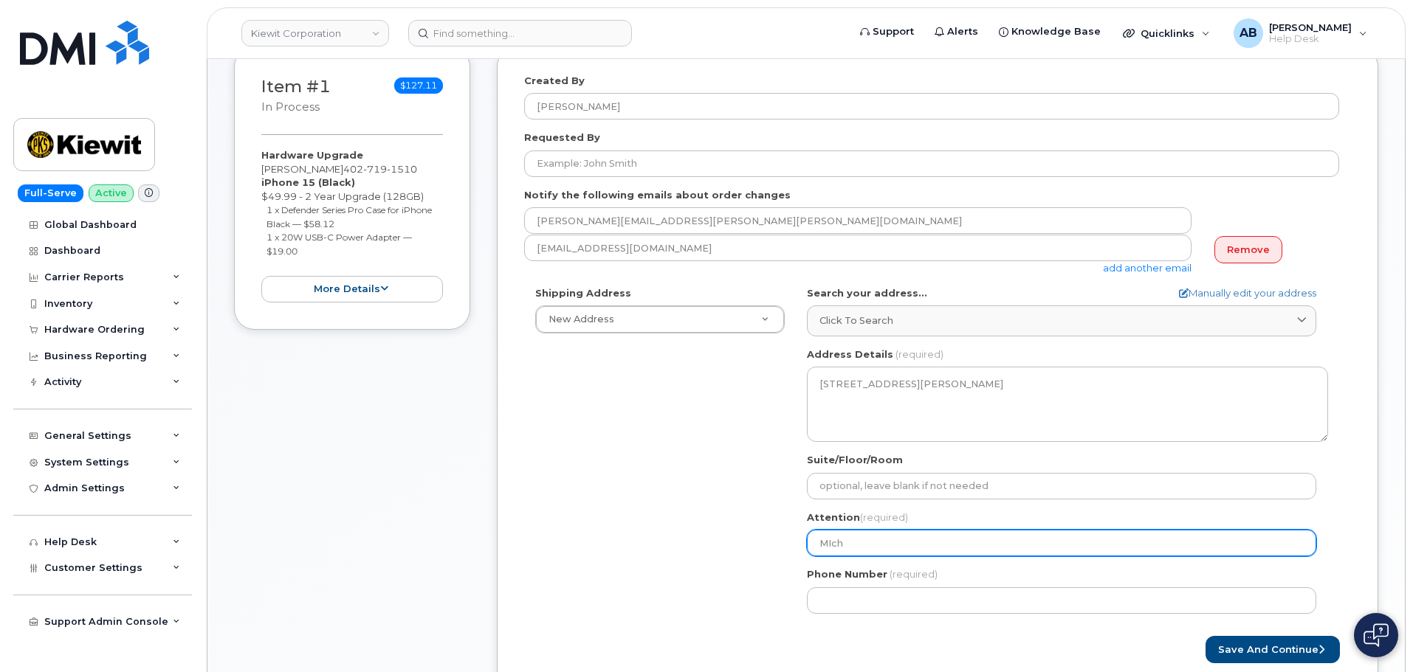
type input "MIc"
select select
type input "MI"
select select
type input "M"
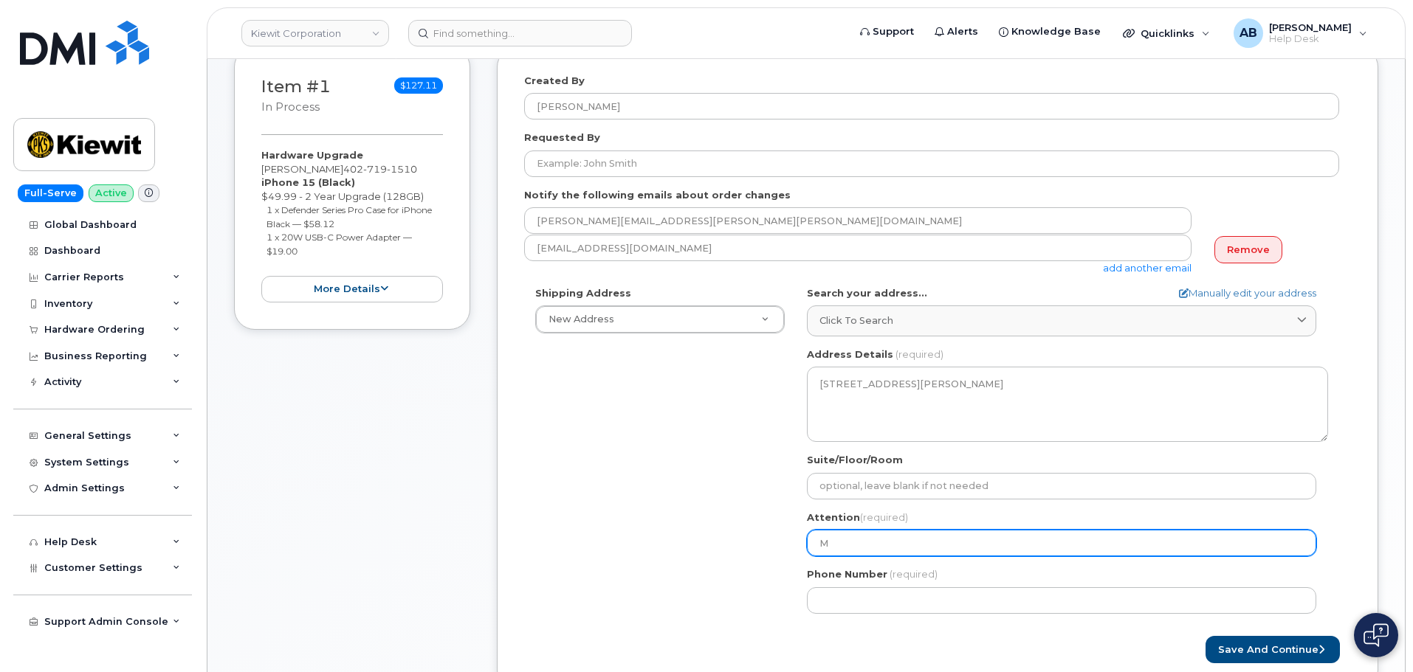
select select
type input "M"
select select
type input "Mi"
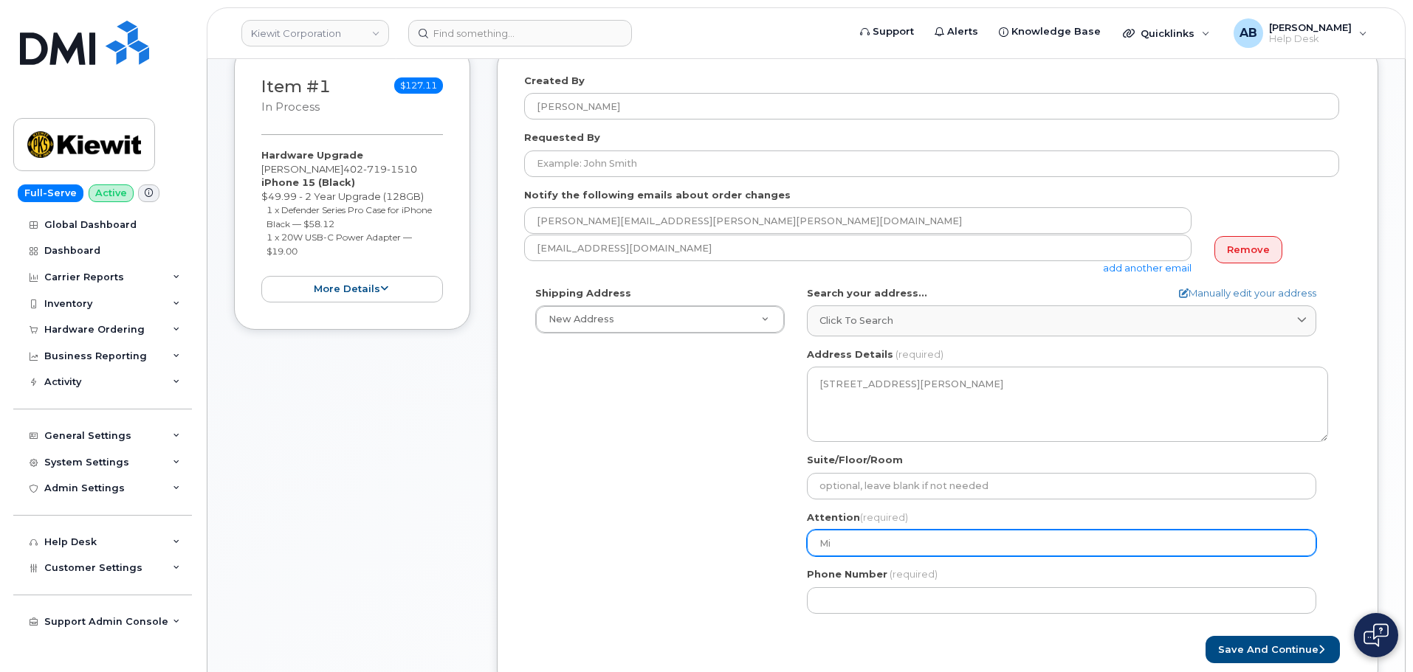
select select
type input "M"
select select
type input "M"
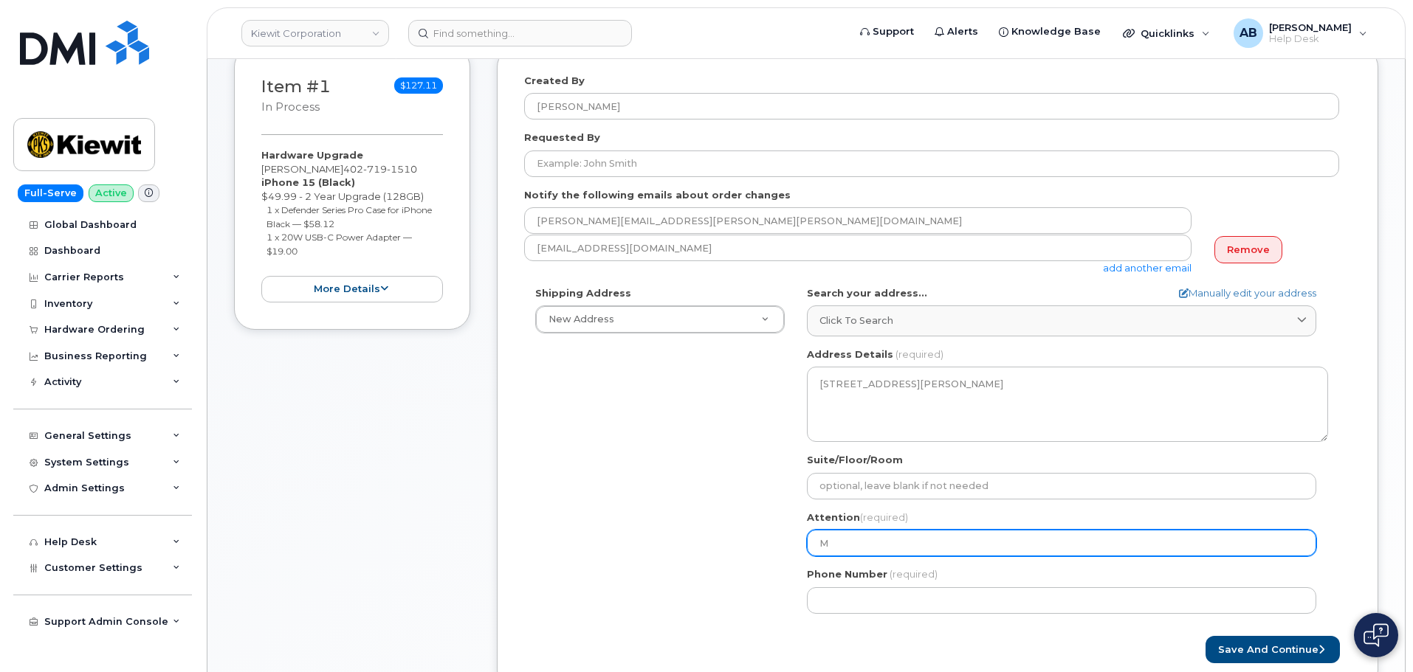
select select
type input "Mi"
select select
type input "Mic"
select select
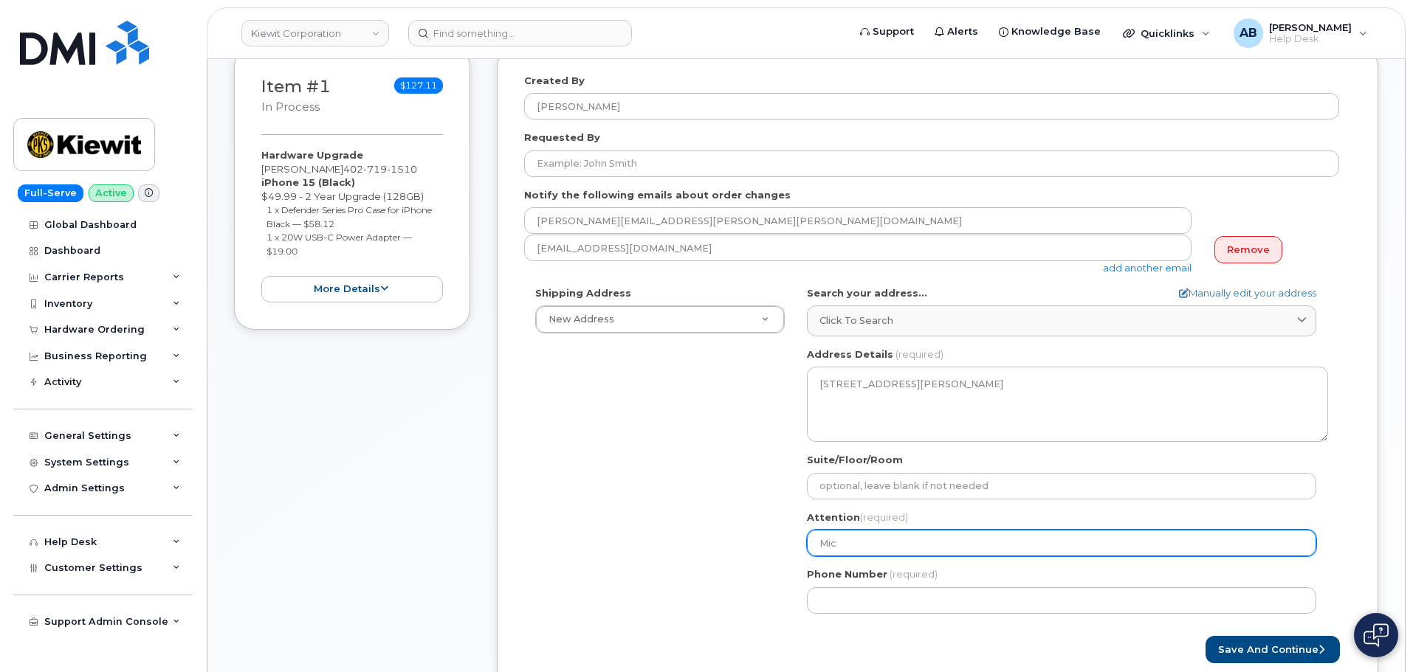
type input "Mich"
select select
type input "Micha"
select select
type input "Michae"
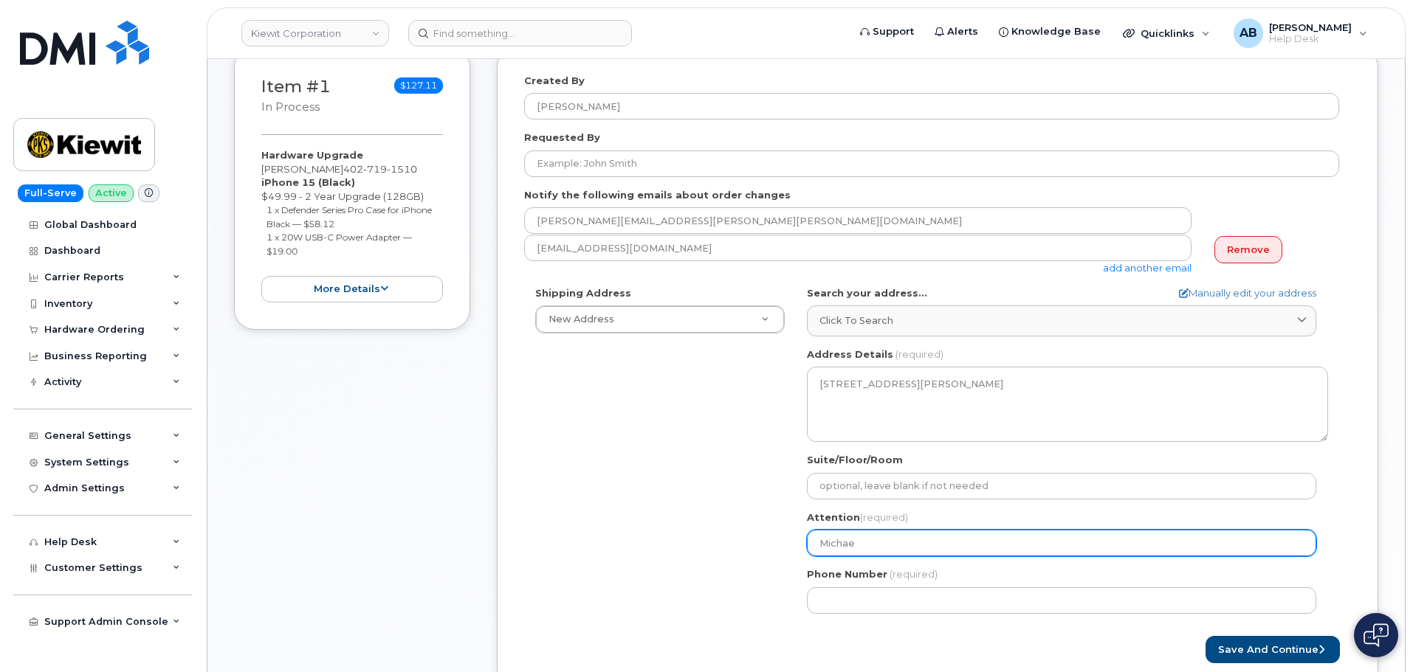
select select
type input "Michael"
select select
type input "Michae"
select select
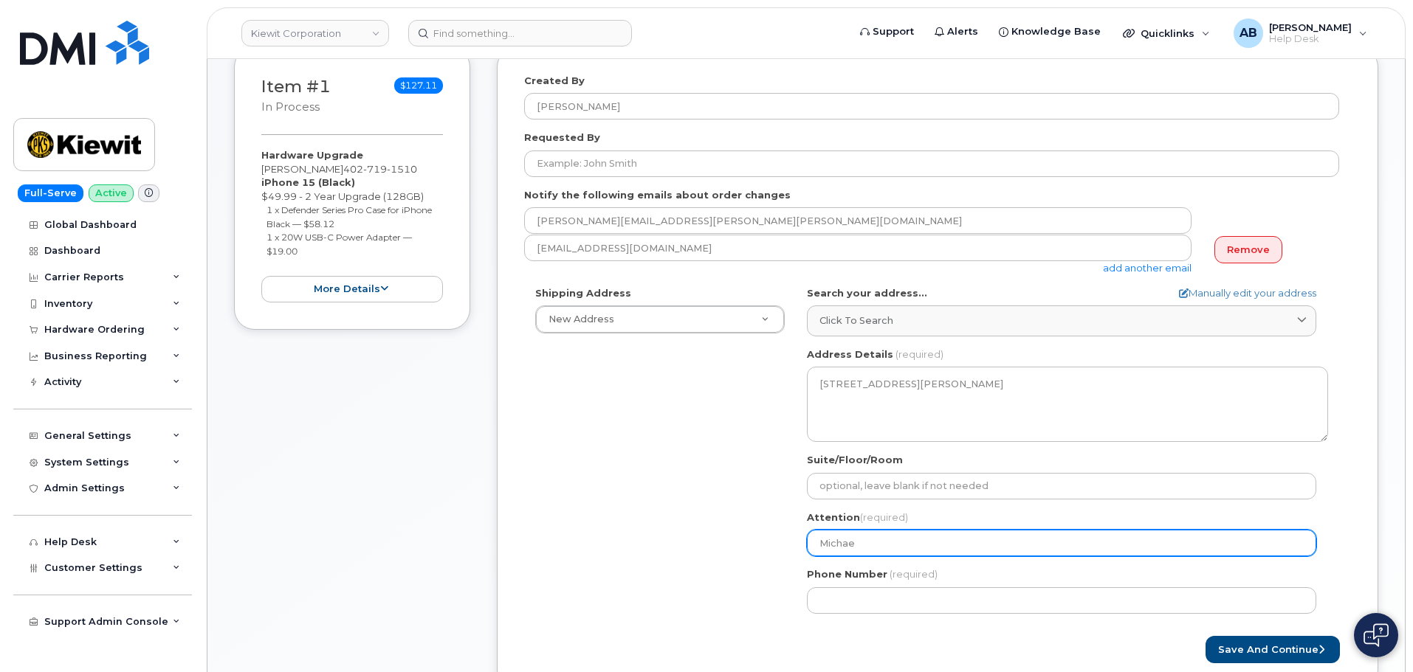
type input "Micha"
select select
type input "Mich"
select select
type input "Mic"
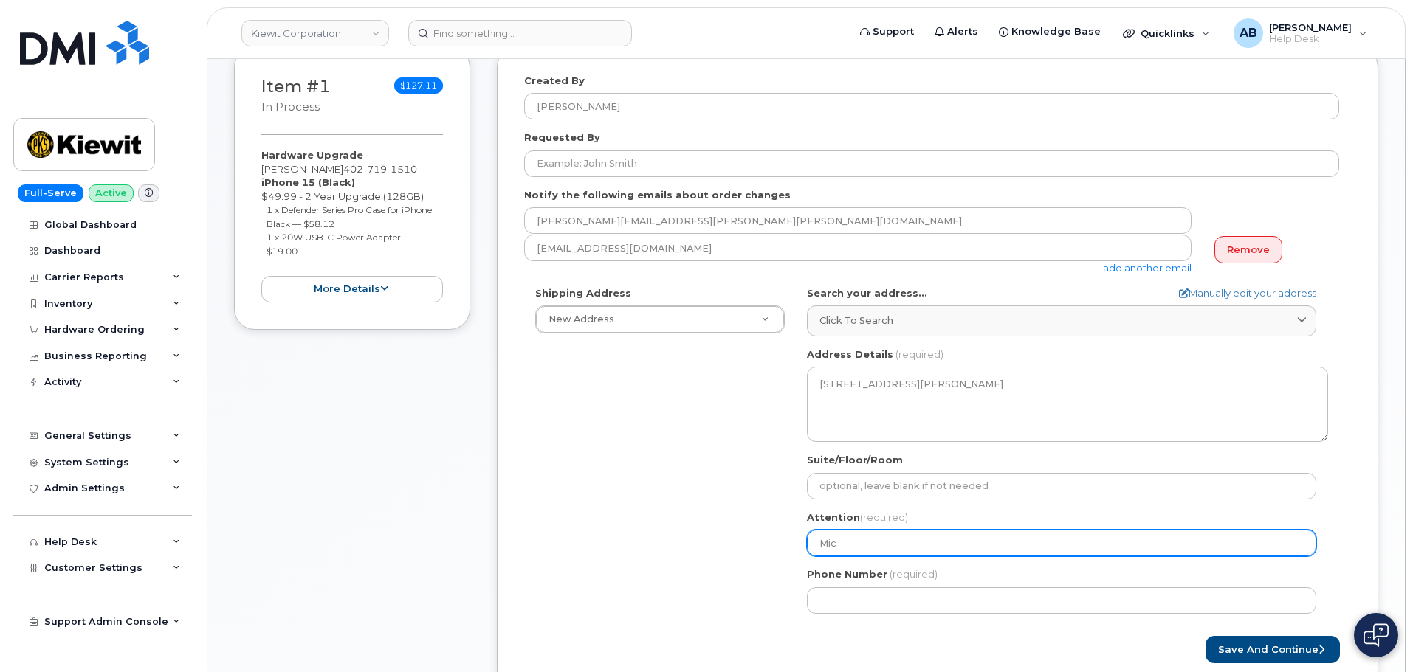
select select
type input "Mi"
select select
type input "M"
select select
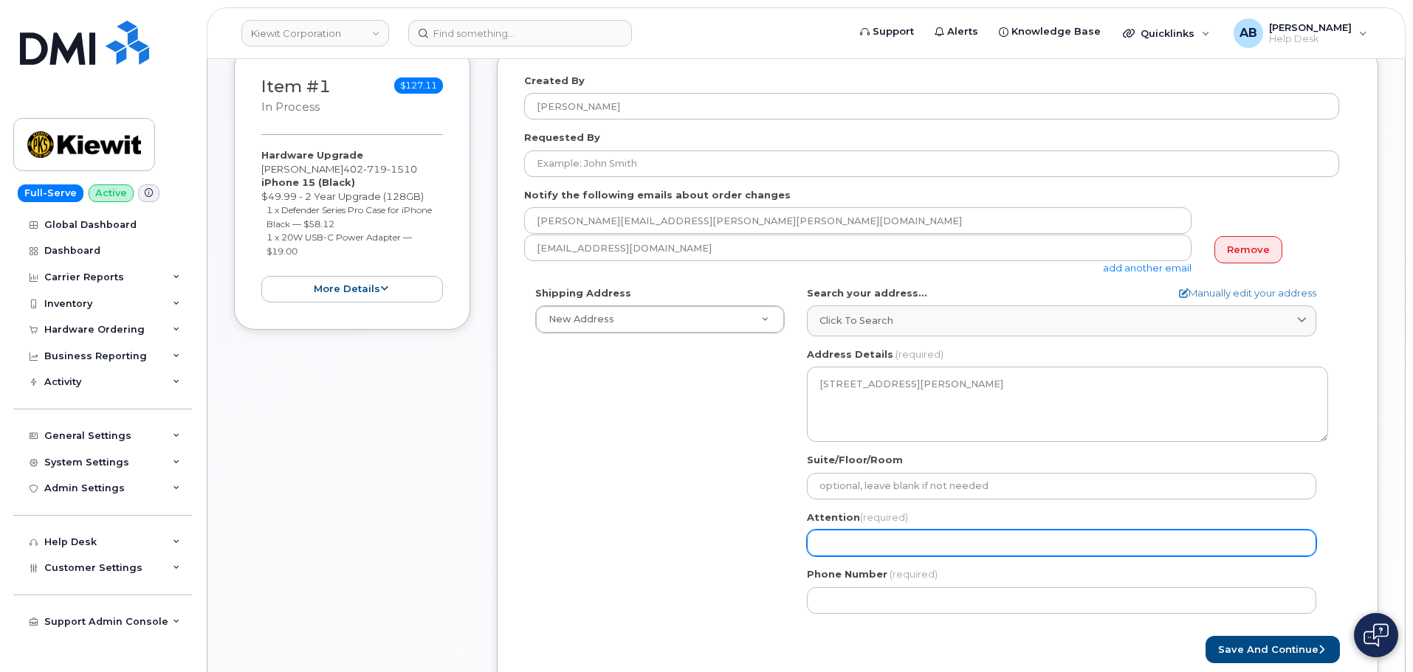
select select
type input "M"
select select
type input "MI"
select select
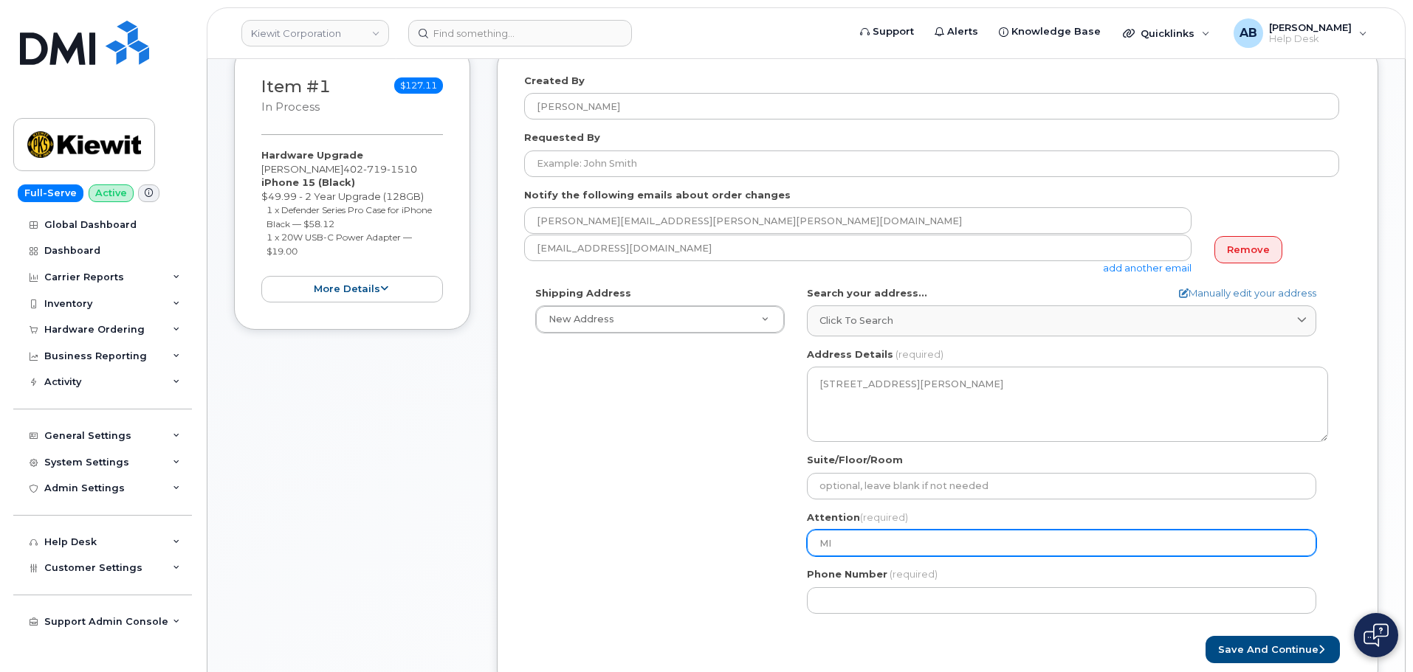
type input "MIc"
select select
type input "MI"
select select
type input "M"
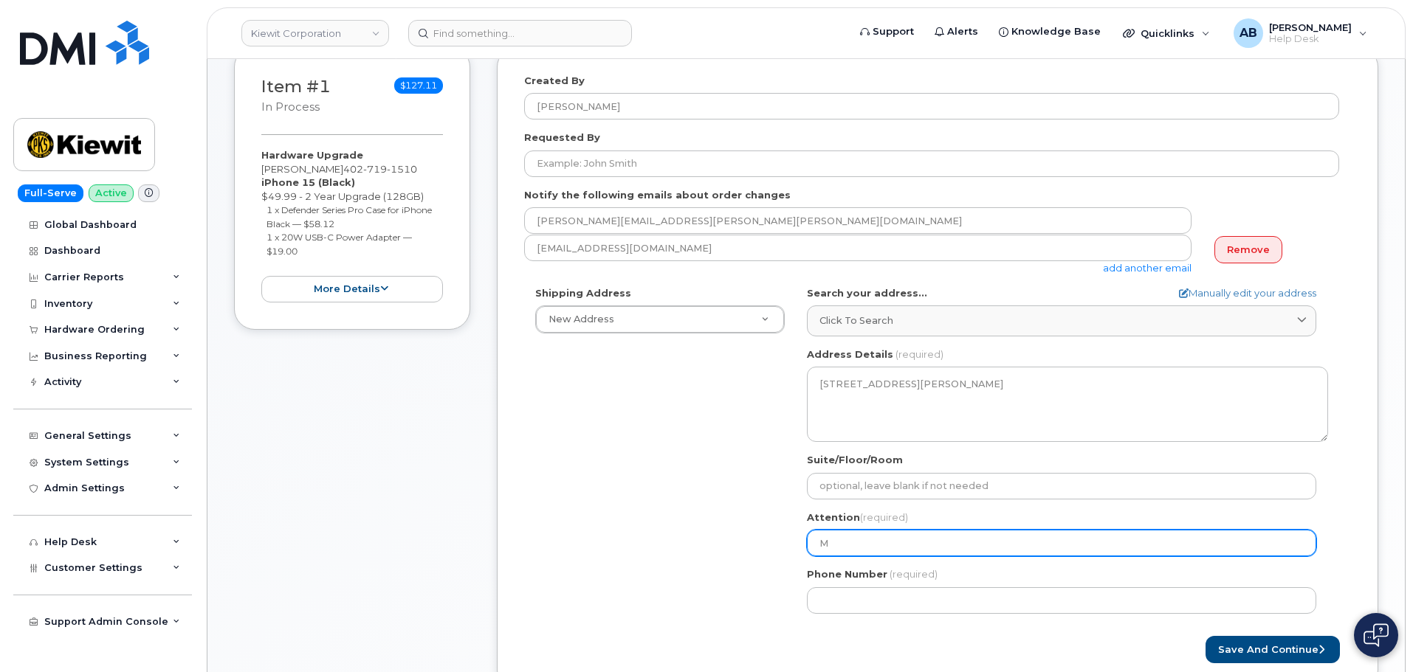
select select
type input "Mic"
select select
type input "Mich"
select select
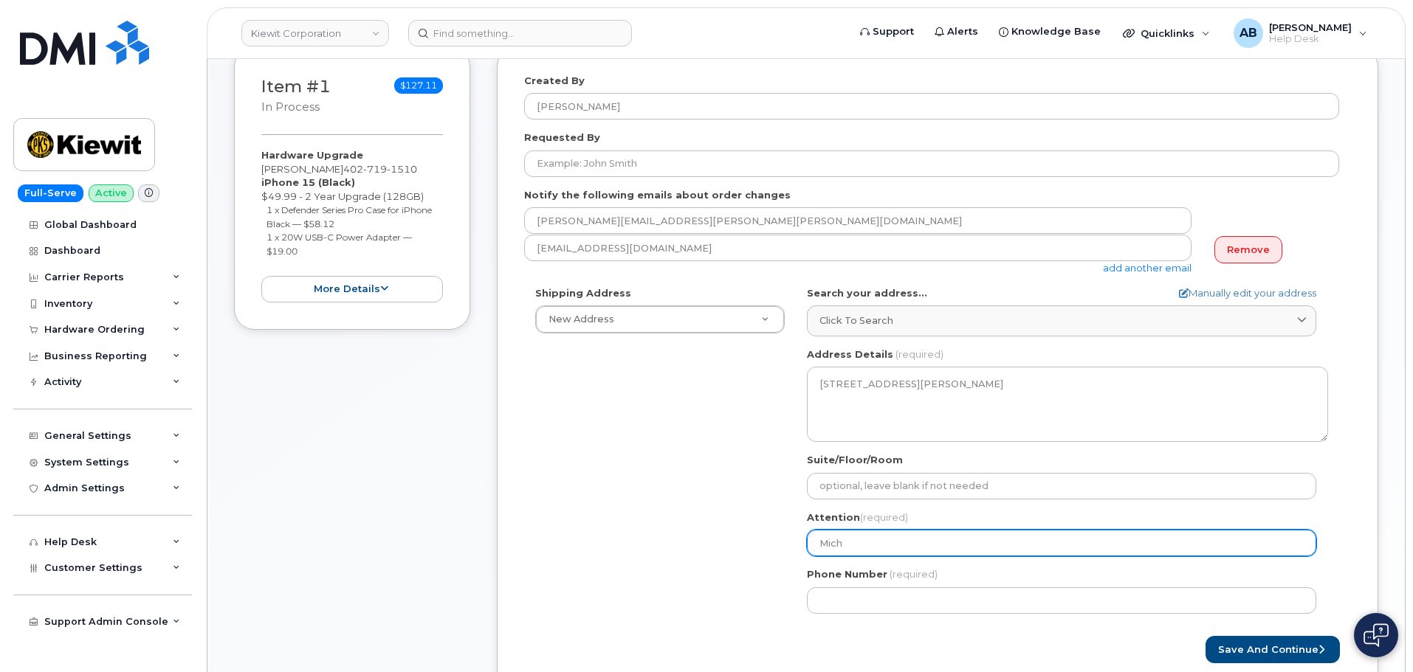
type input "Micha"
select select
type input "Michae"
select select
type input "Michael"
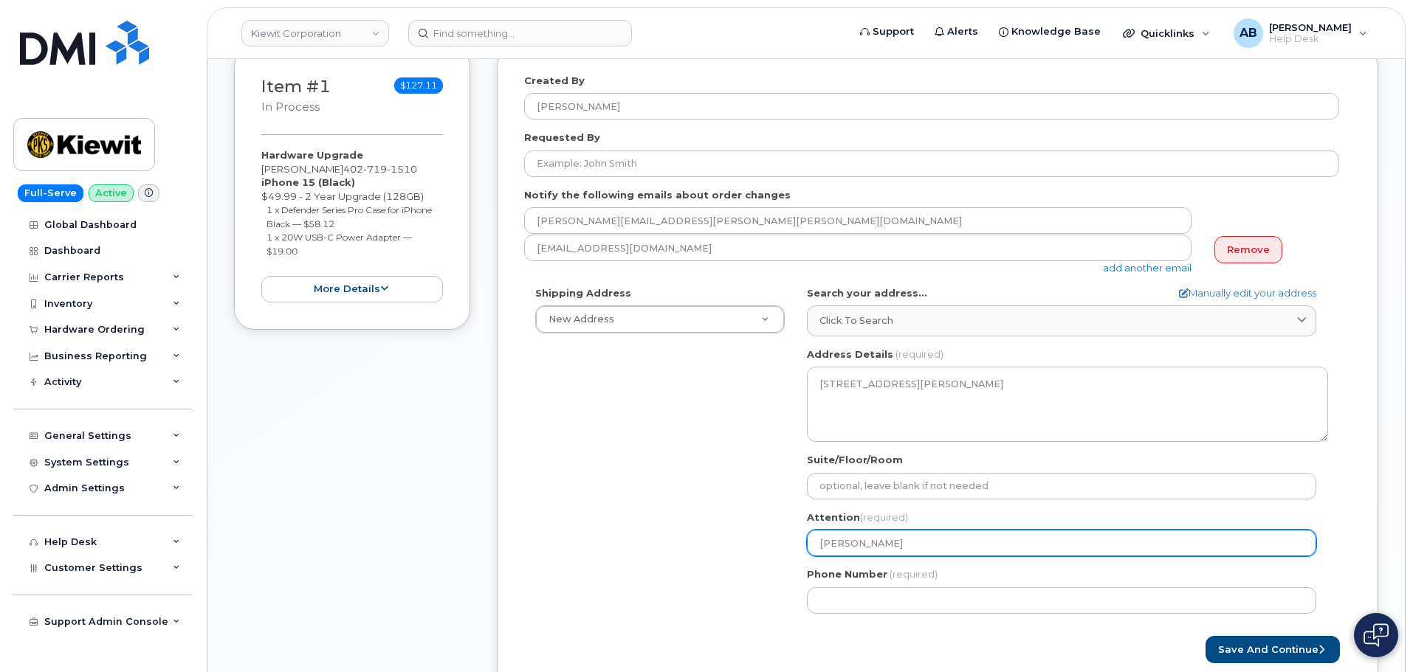
select select
type input "Michael Ki"
select select
type input "Michael Kin"
select select
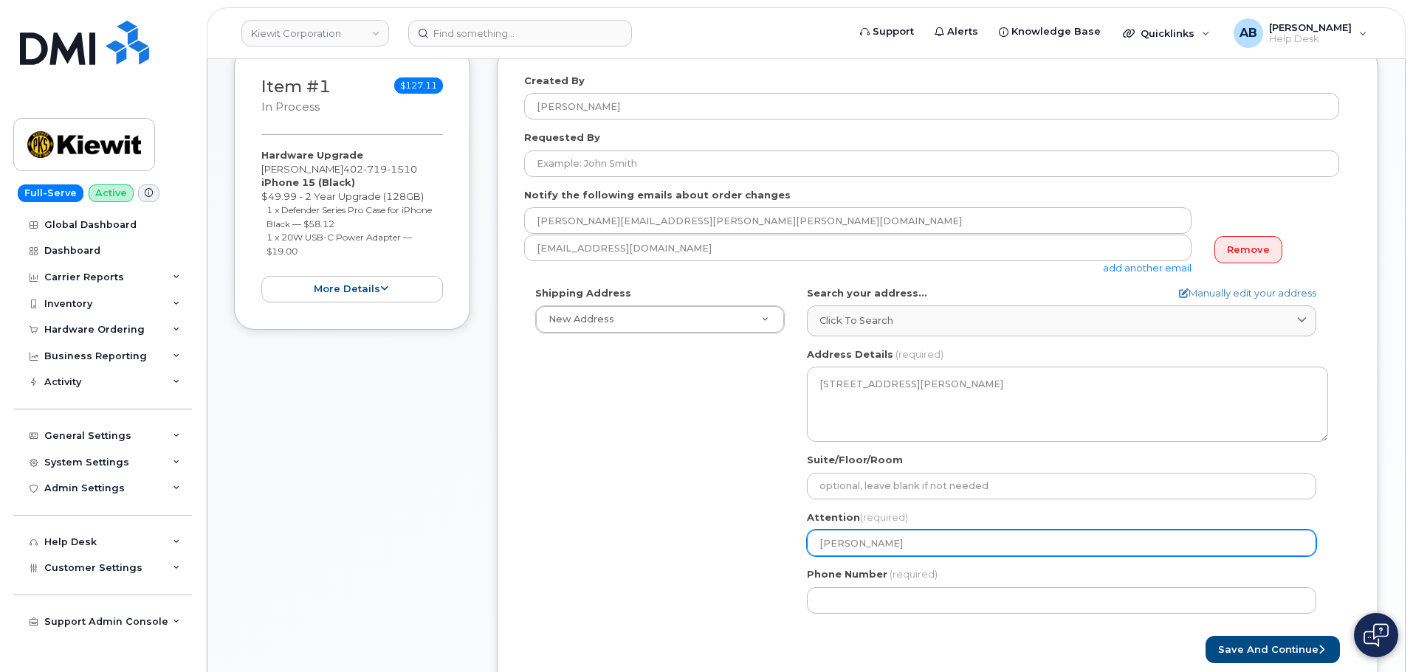
type input "Michael Kind"
select select
type input "Michael Kindl"
select select
type input "Michael Kindle"
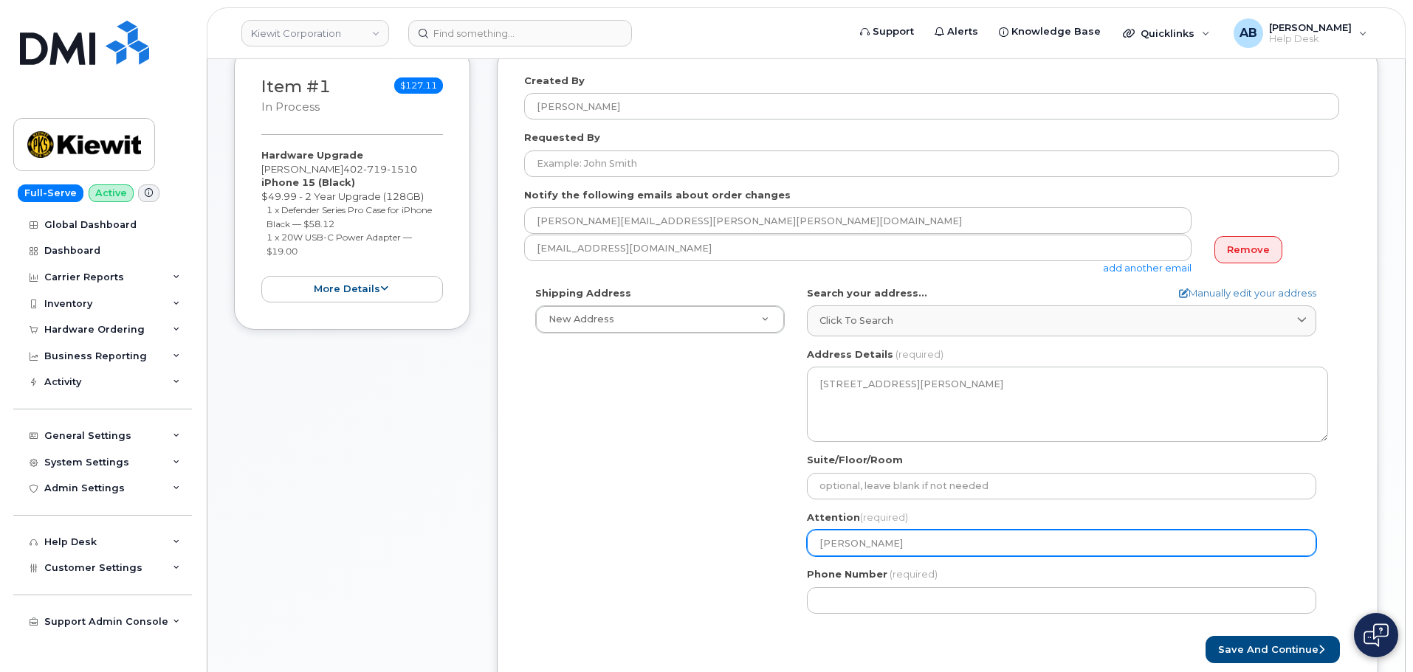
select select
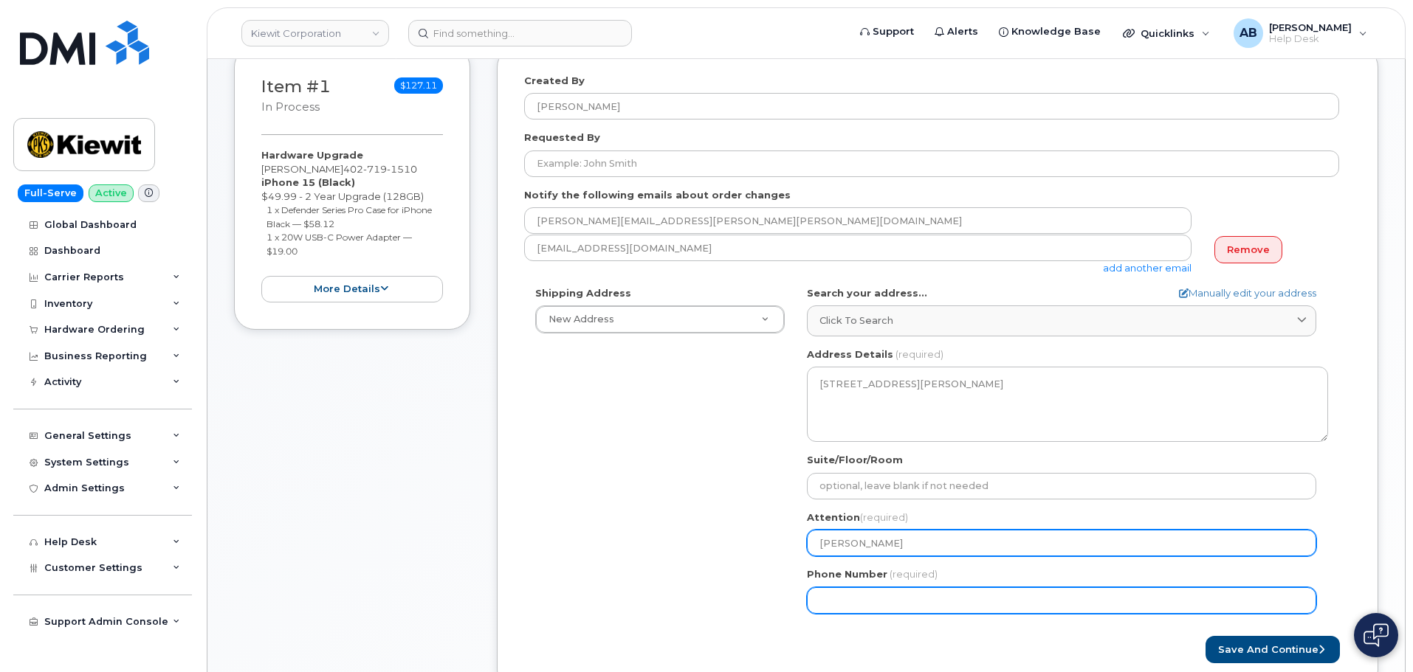
type input "Michael Kindler"
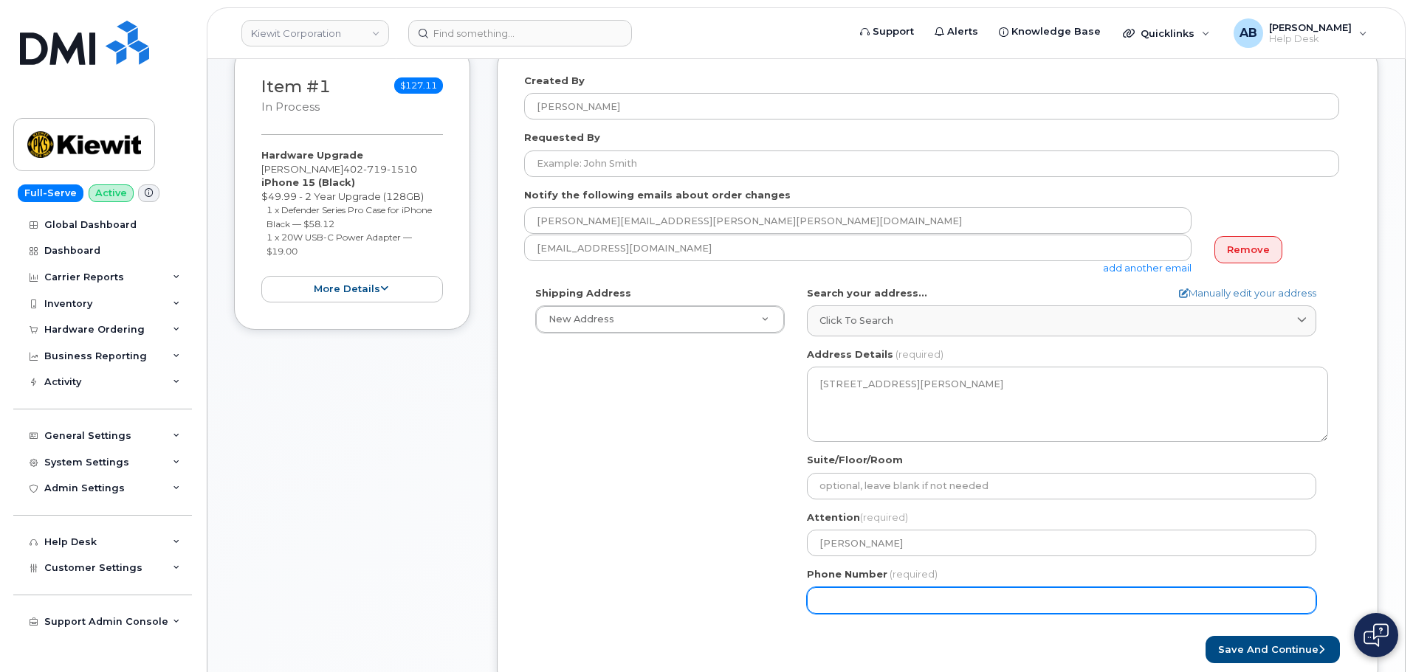
click at [882, 598] on input "Phone Number" at bounding box center [1061, 601] width 509 height 27
type input "402719151"
select select
type input "4027191510"
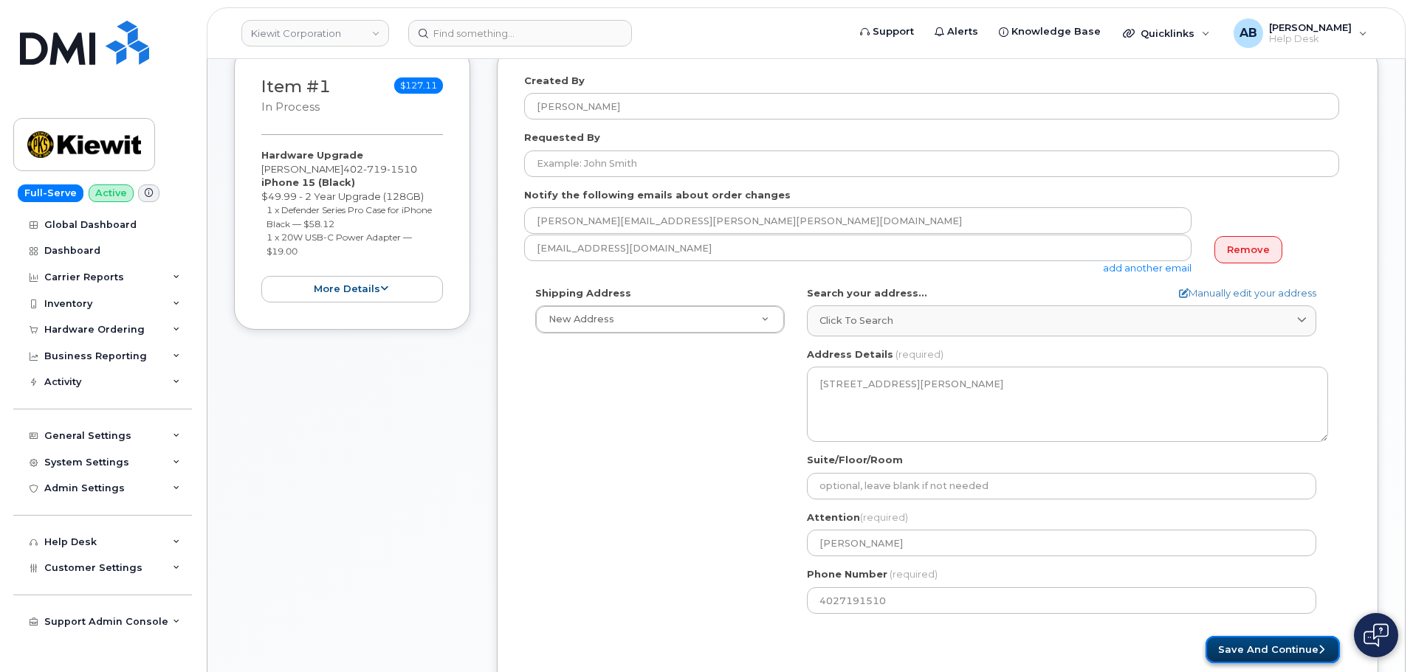
click at [1288, 639] on button "Save and Continue" at bounding box center [1272, 649] width 134 height 27
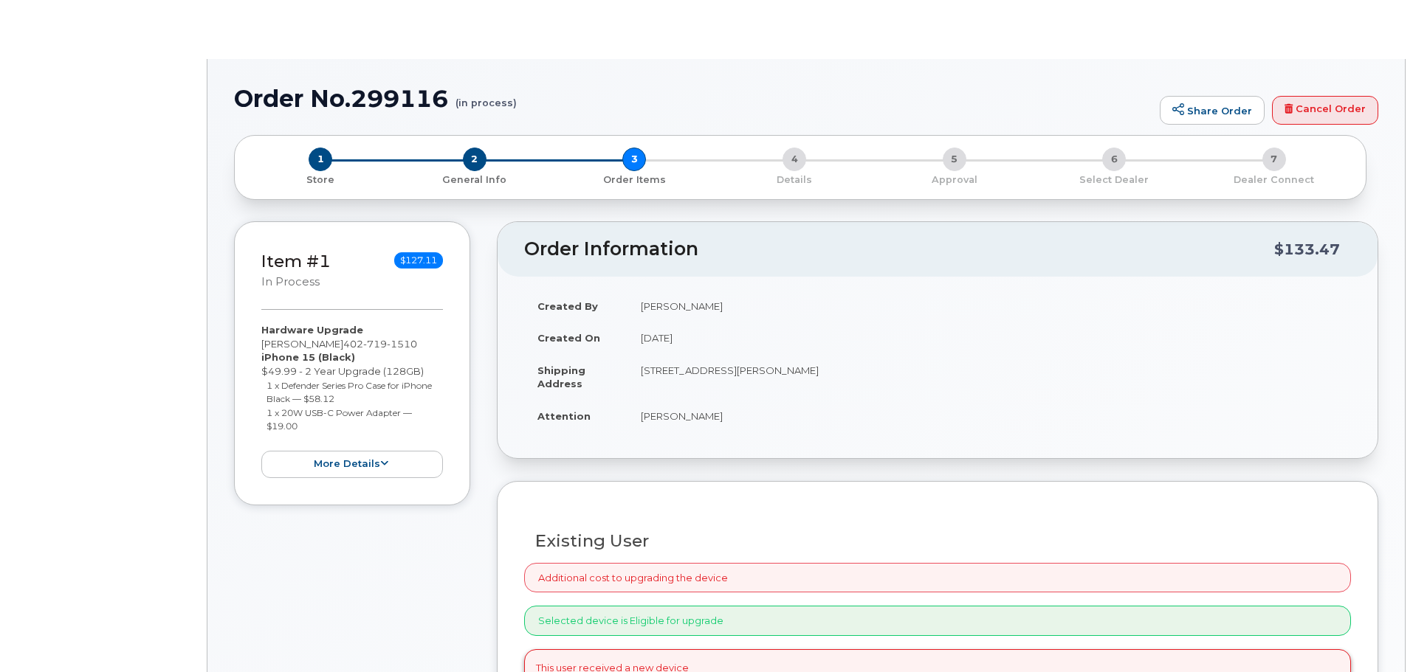
type input "MIKE KINDLER"
radio input "true"
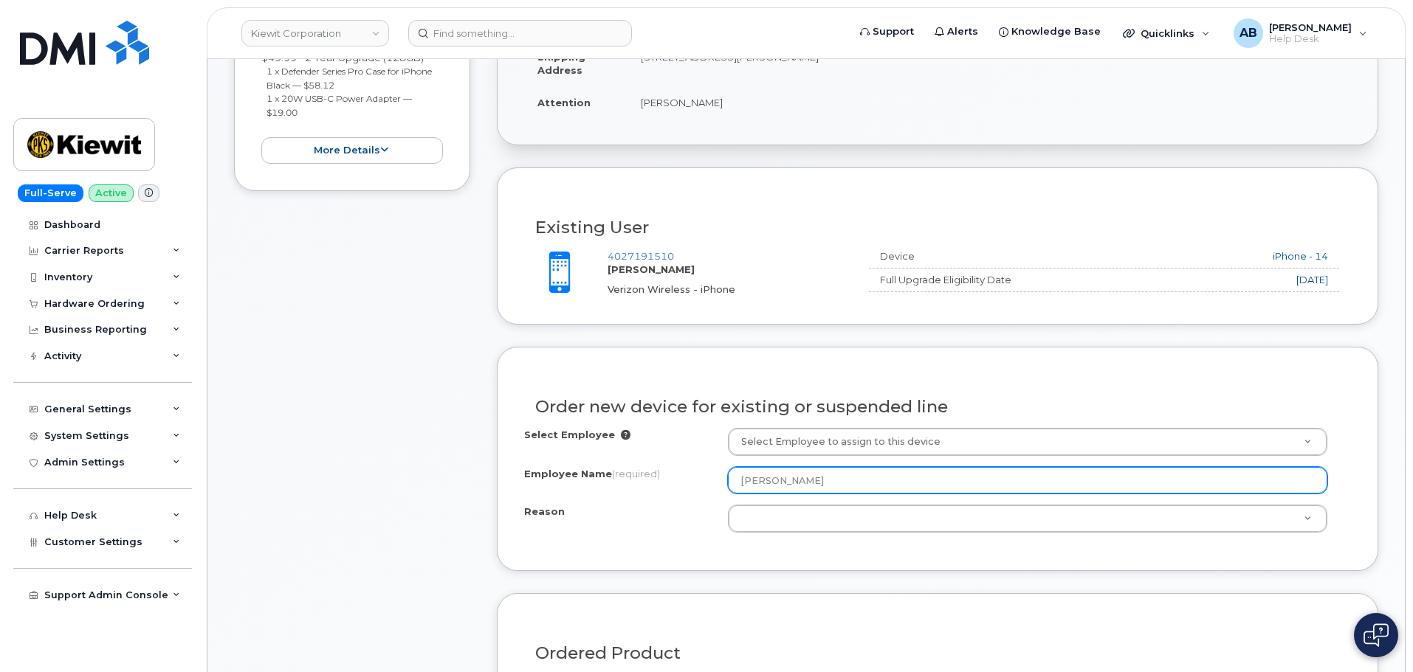
scroll to position [369, 0]
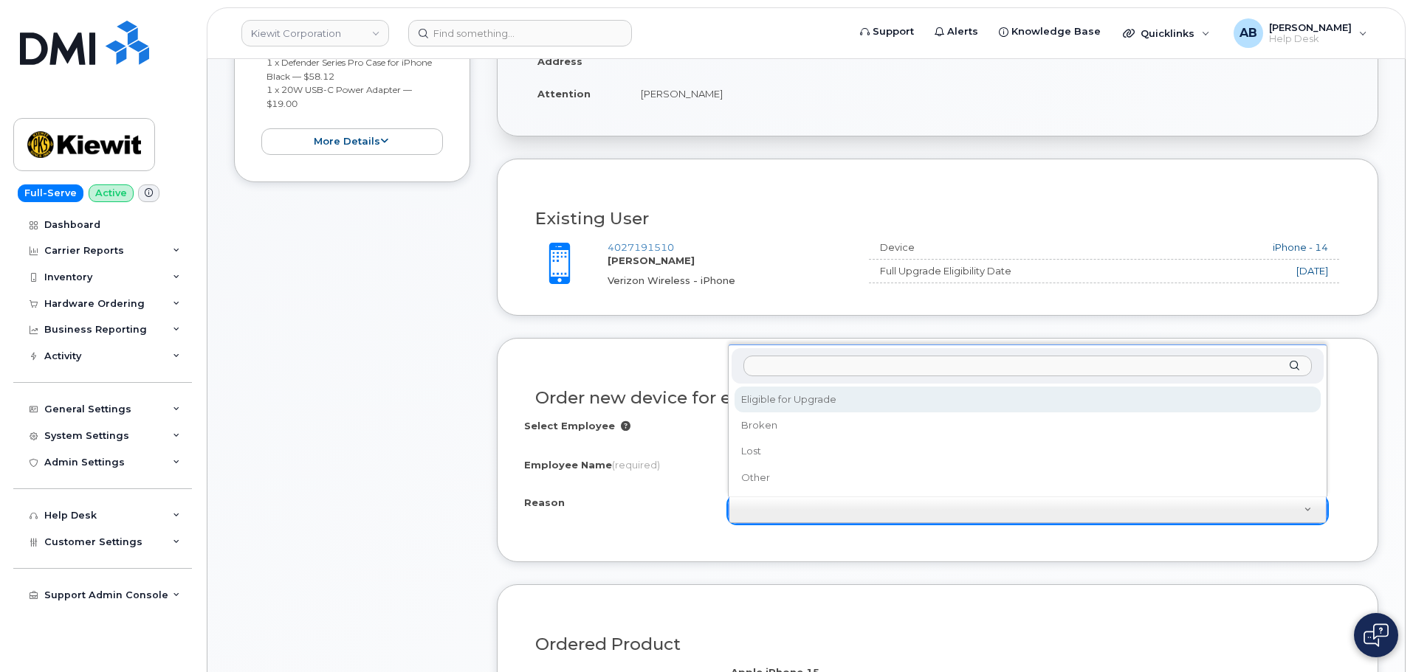
select select "eligible_for_upgrade"
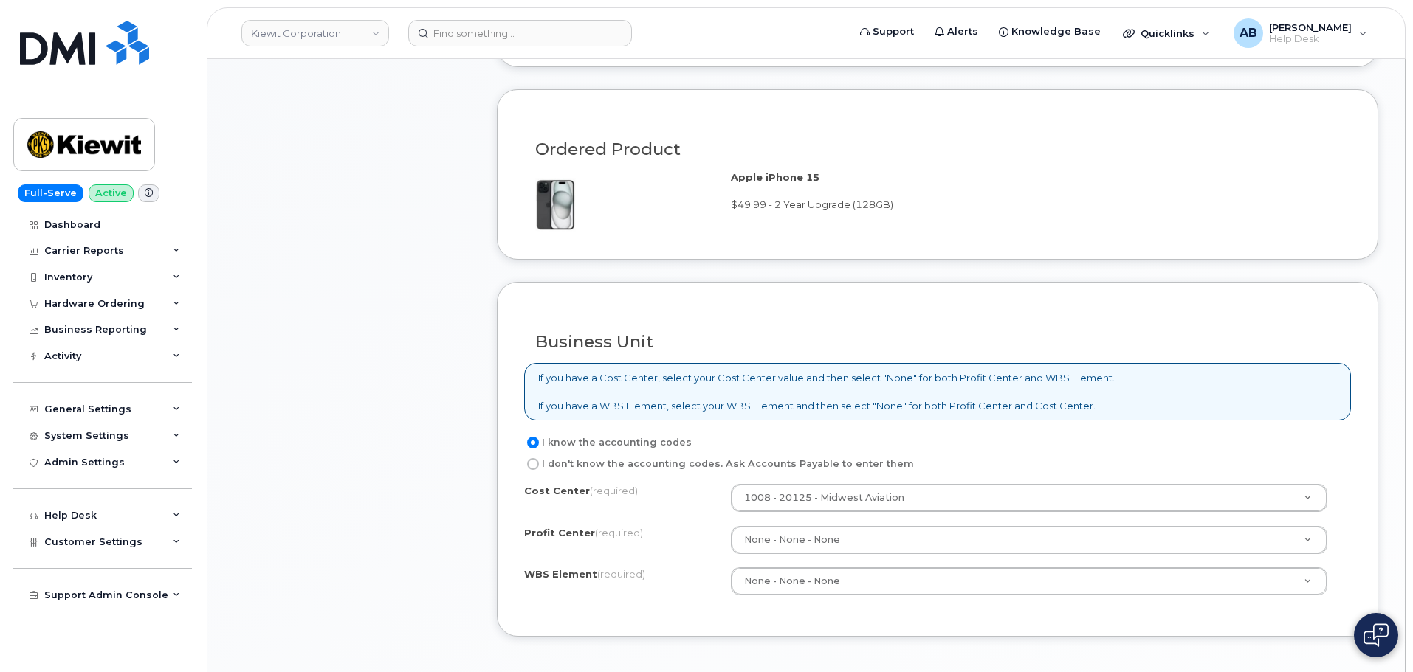
scroll to position [886, 0]
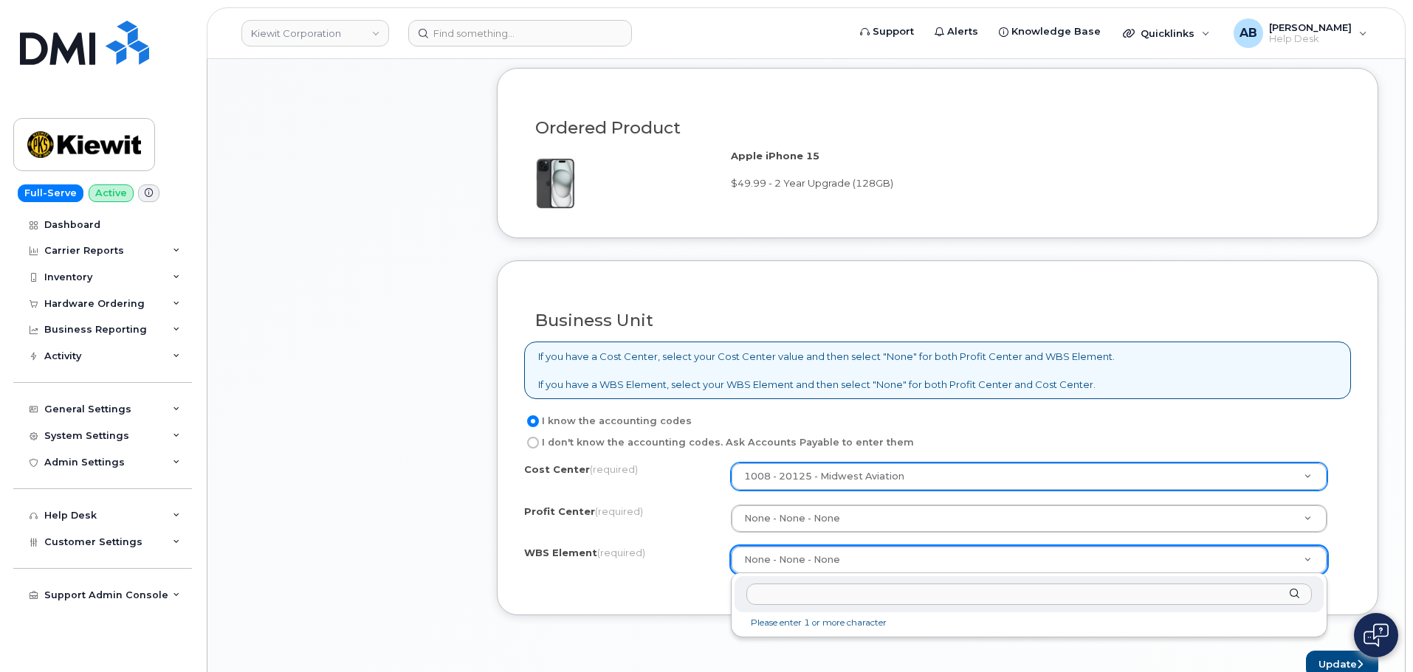
drag, startPoint x: 819, startPoint y: 562, endPoint x: 799, endPoint y: 556, distance: 20.8
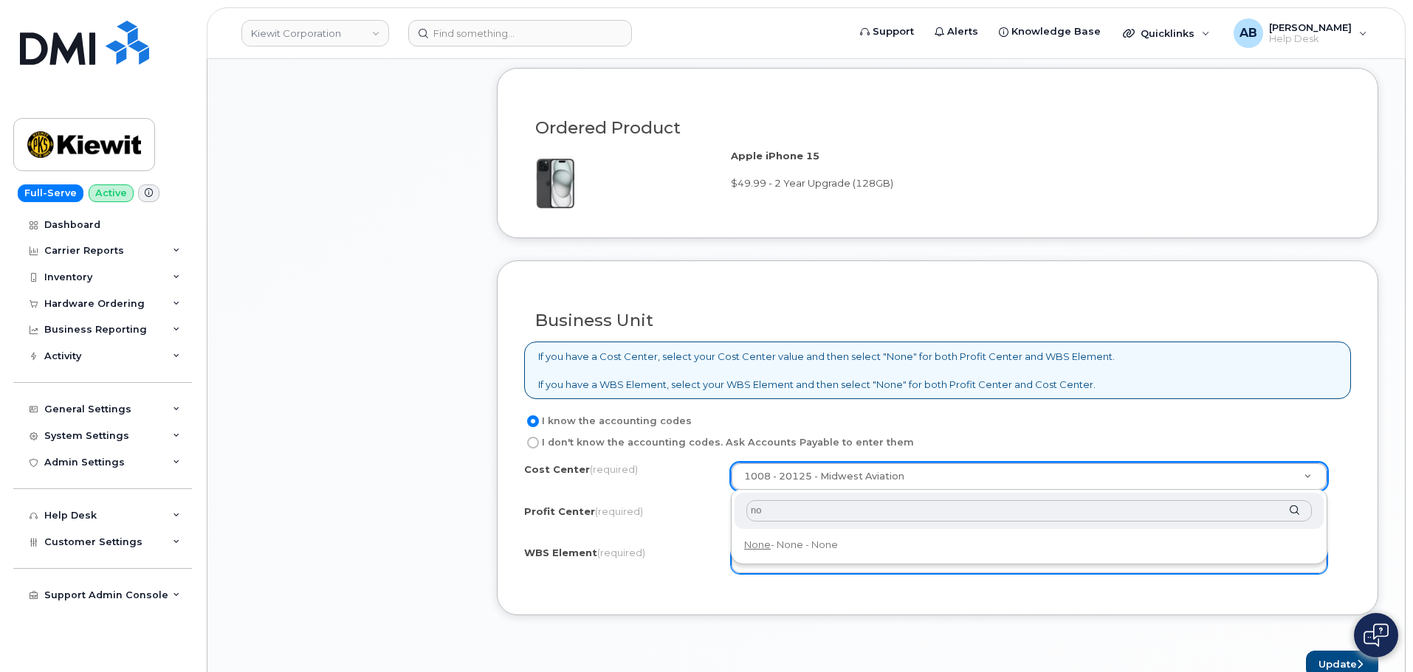
type input "n"
drag, startPoint x: 743, startPoint y: 473, endPoint x: 814, endPoint y: 475, distance: 70.9
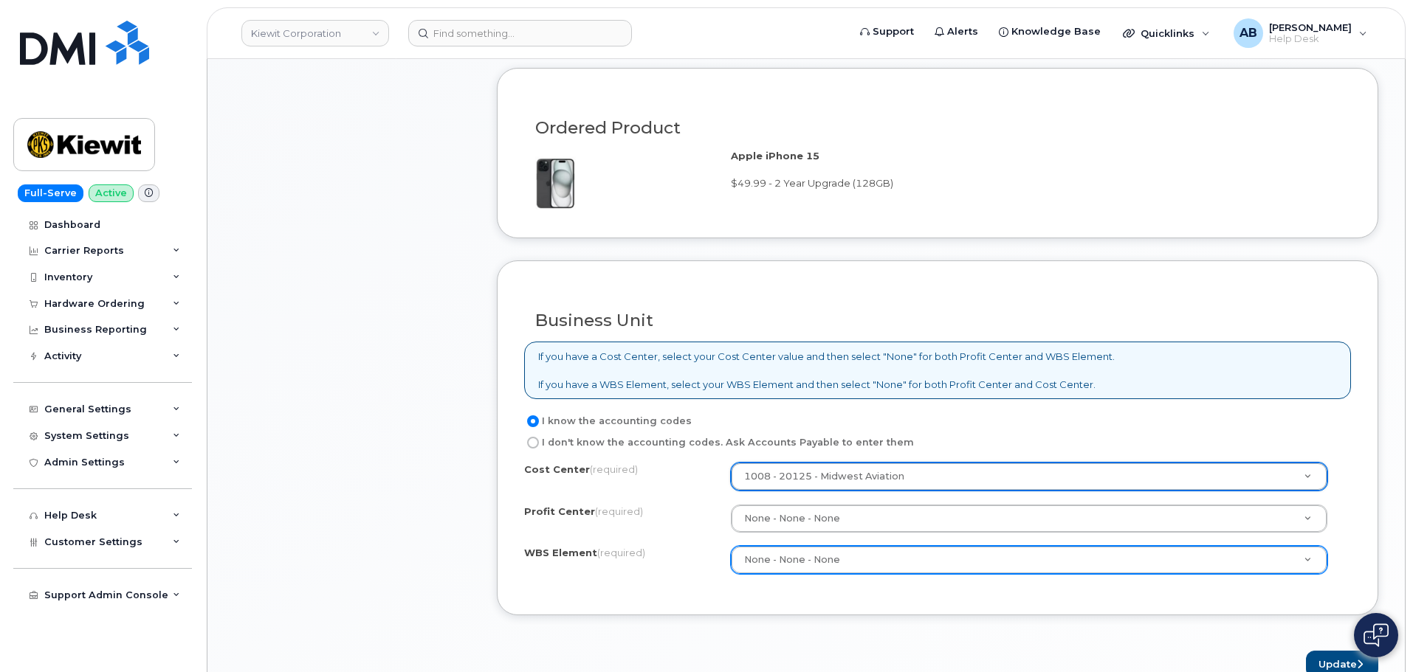
drag, startPoint x: 808, startPoint y: 475, endPoint x: 718, endPoint y: 484, distance: 89.8
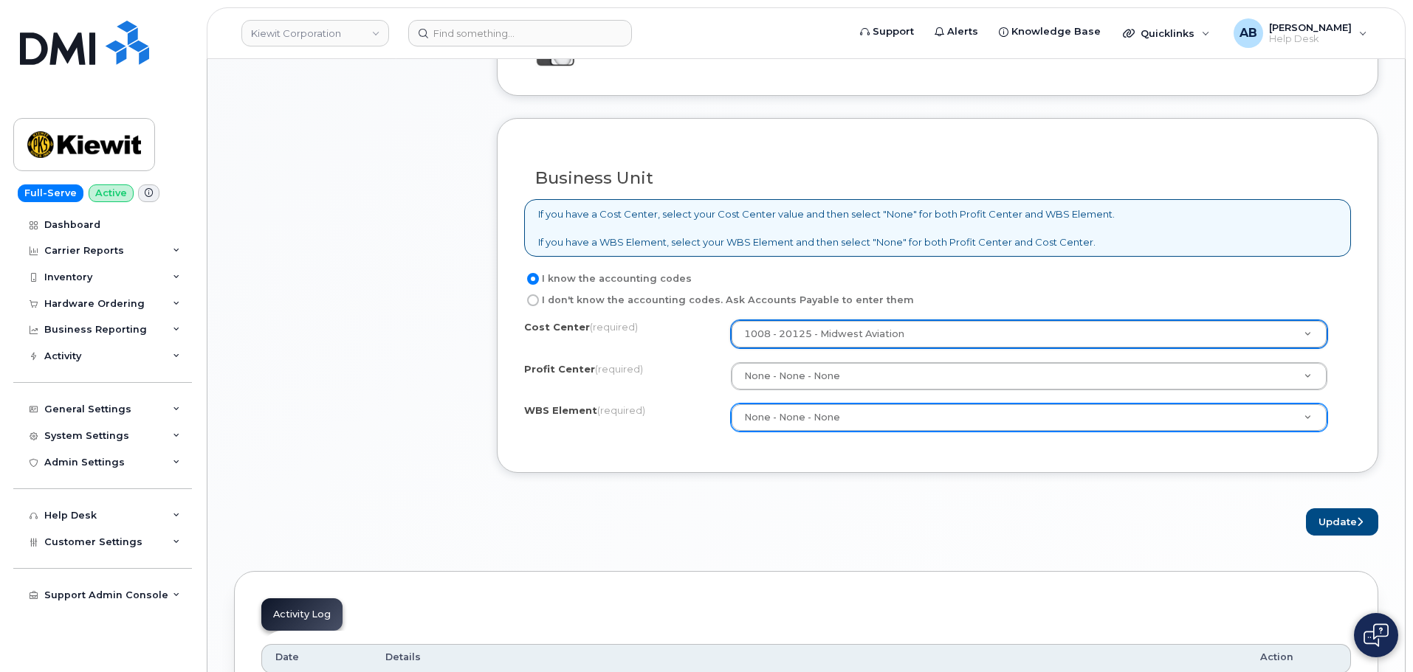
scroll to position [1033, 0]
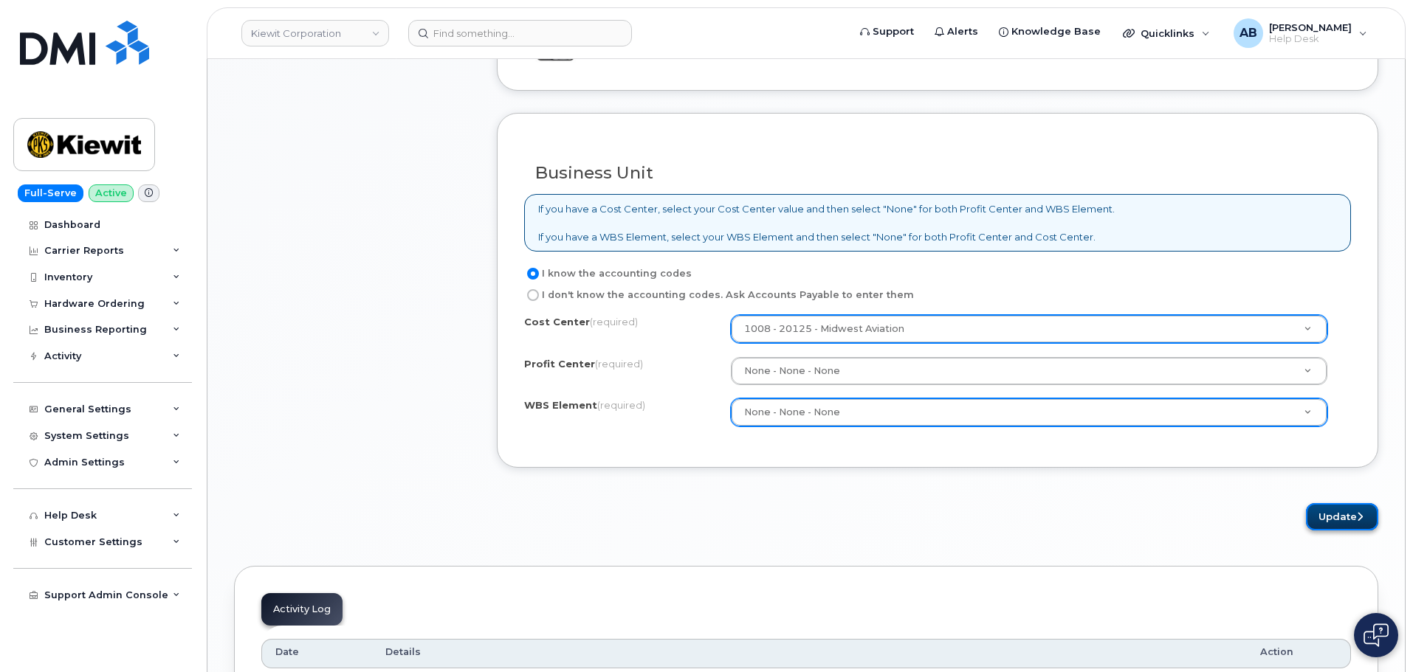
click at [1360, 514] on icon "submit" at bounding box center [1360, 517] width 6 height 10
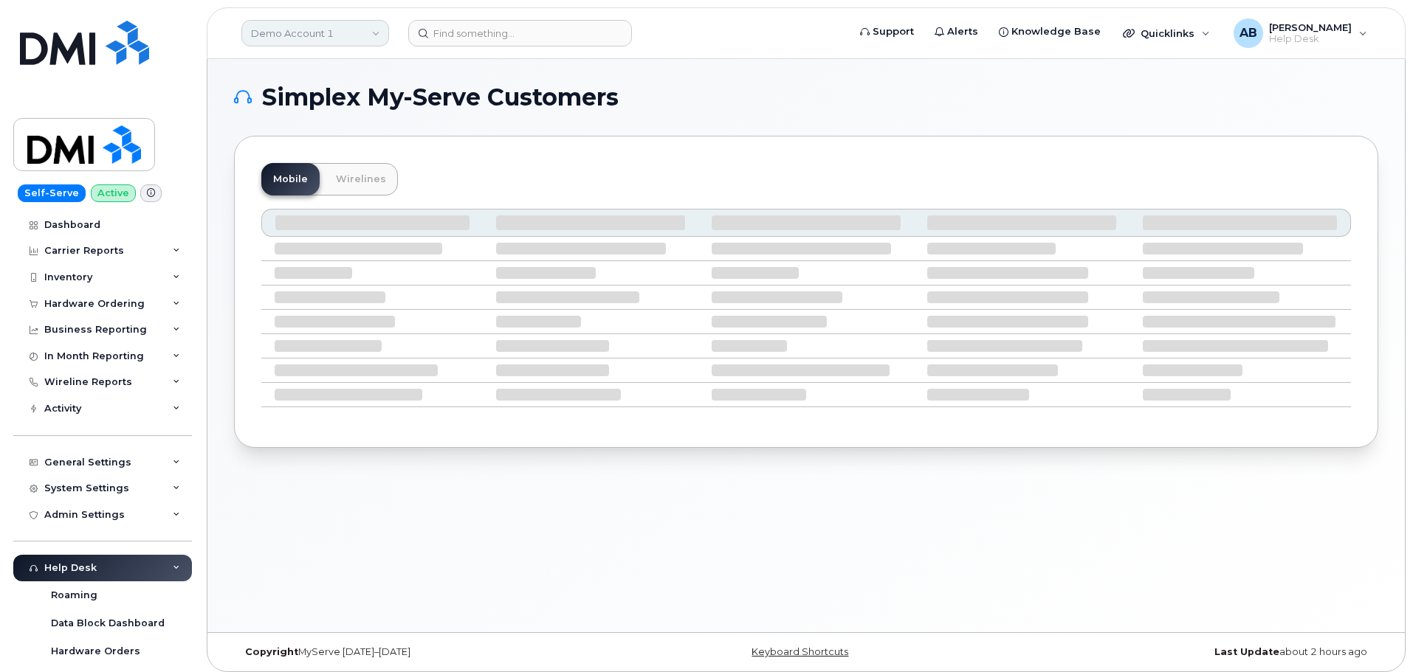
click at [332, 26] on link "Demo Account 1" at bounding box center [315, 33] width 148 height 27
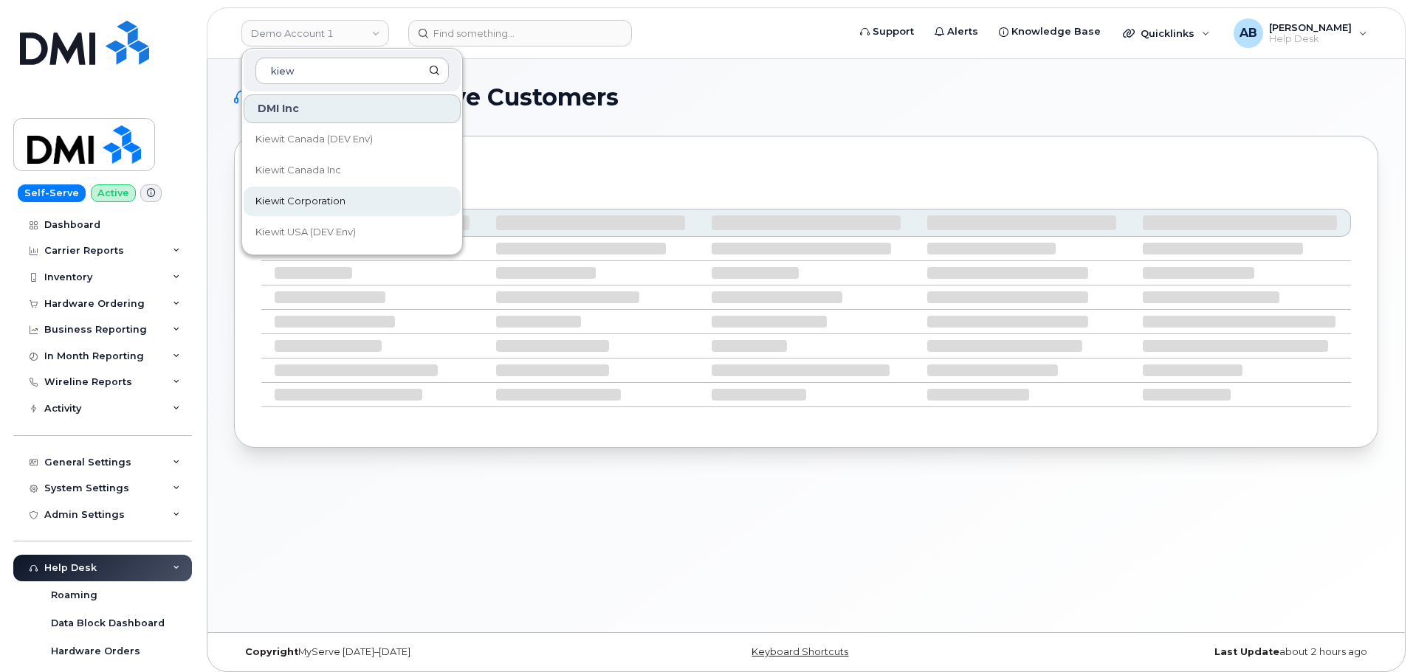
type input "kiew"
click at [354, 192] on link "Kiewit Corporation" at bounding box center [352, 202] width 217 height 30
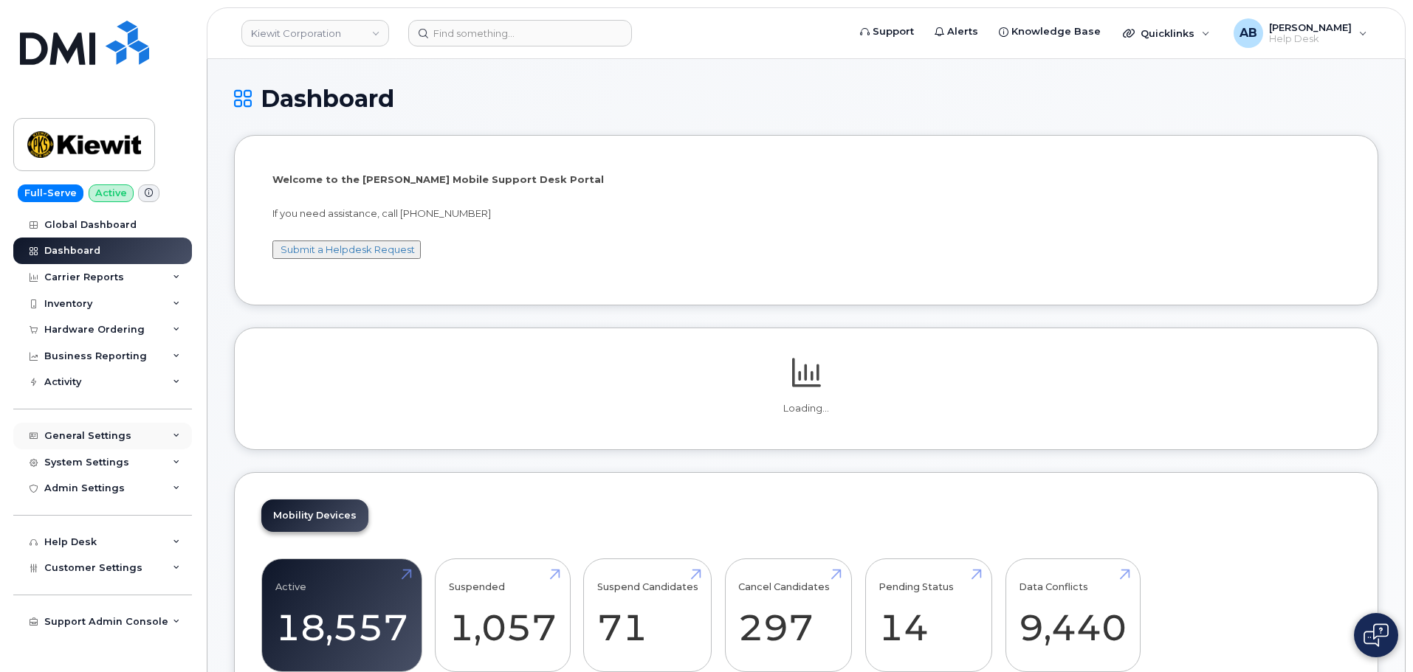
click at [88, 440] on div "General Settings" at bounding box center [87, 436] width 87 height 12
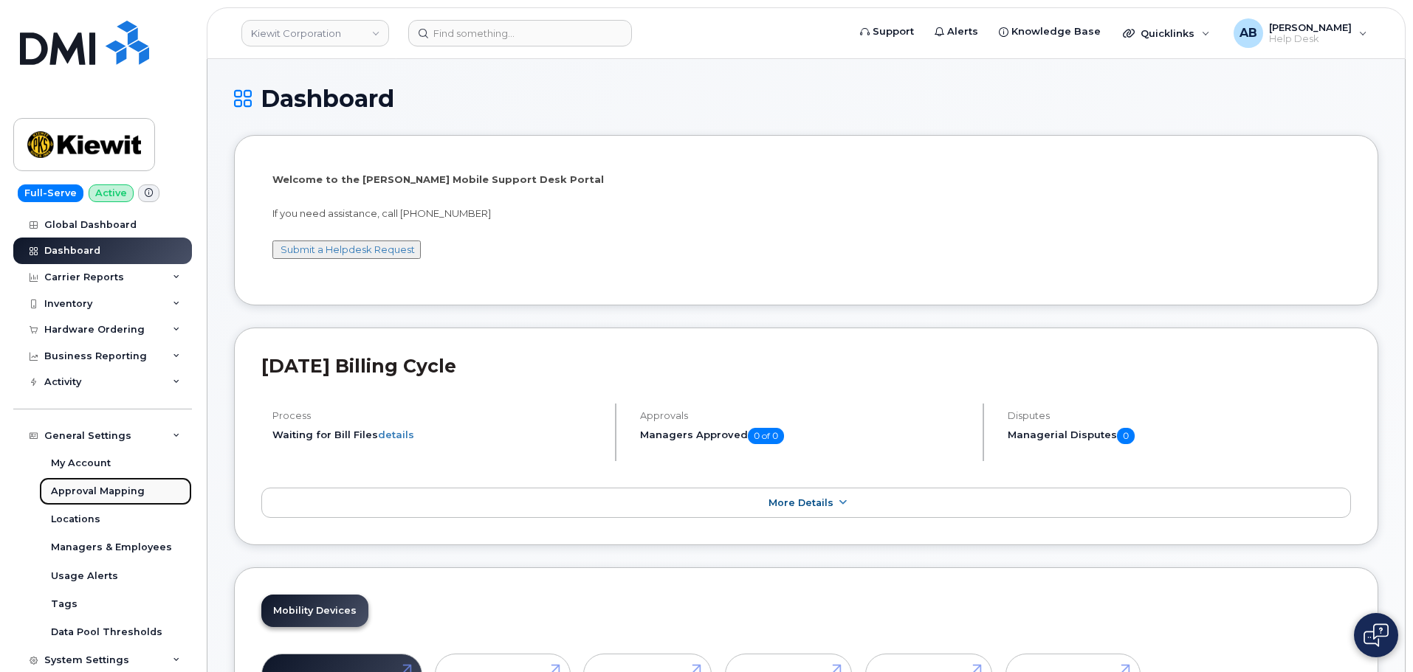
click at [89, 492] on div "Approval Mapping" at bounding box center [98, 491] width 94 height 13
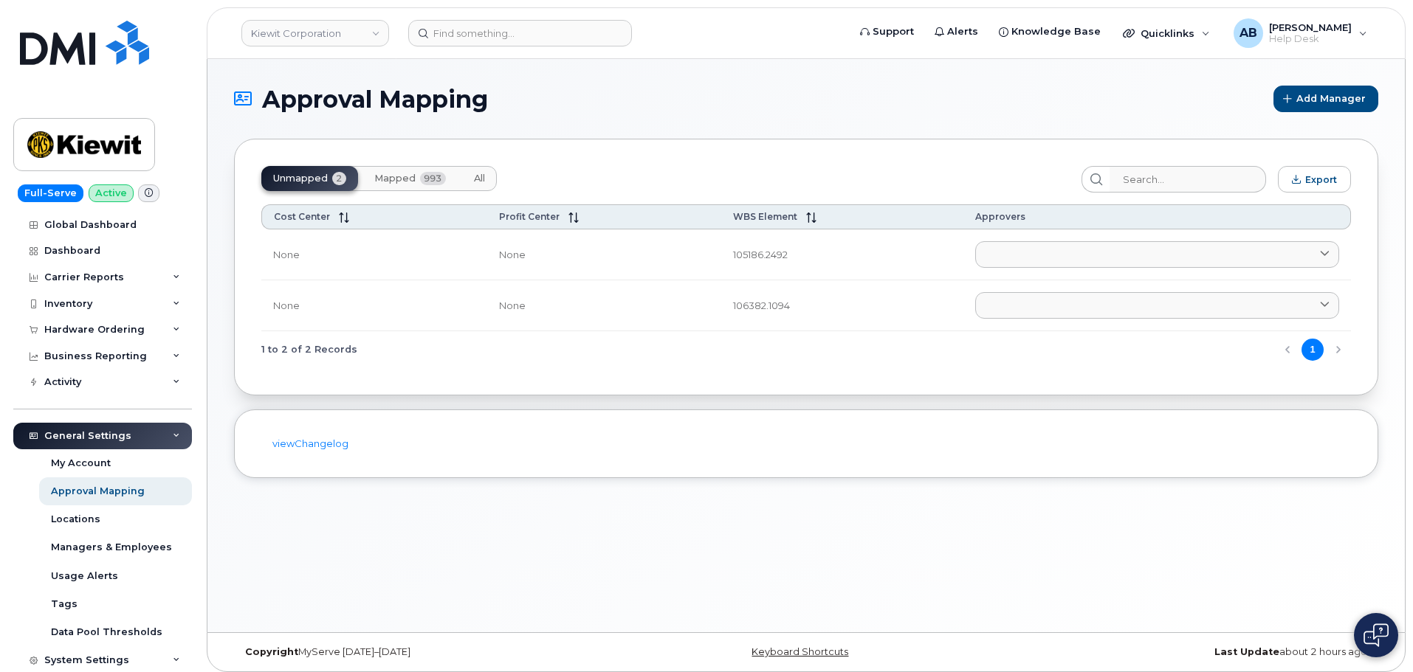
drag, startPoint x: 483, startPoint y: 180, endPoint x: 1115, endPoint y: 239, distance: 634.6
click at [483, 180] on span "All" at bounding box center [479, 179] width 11 height 12
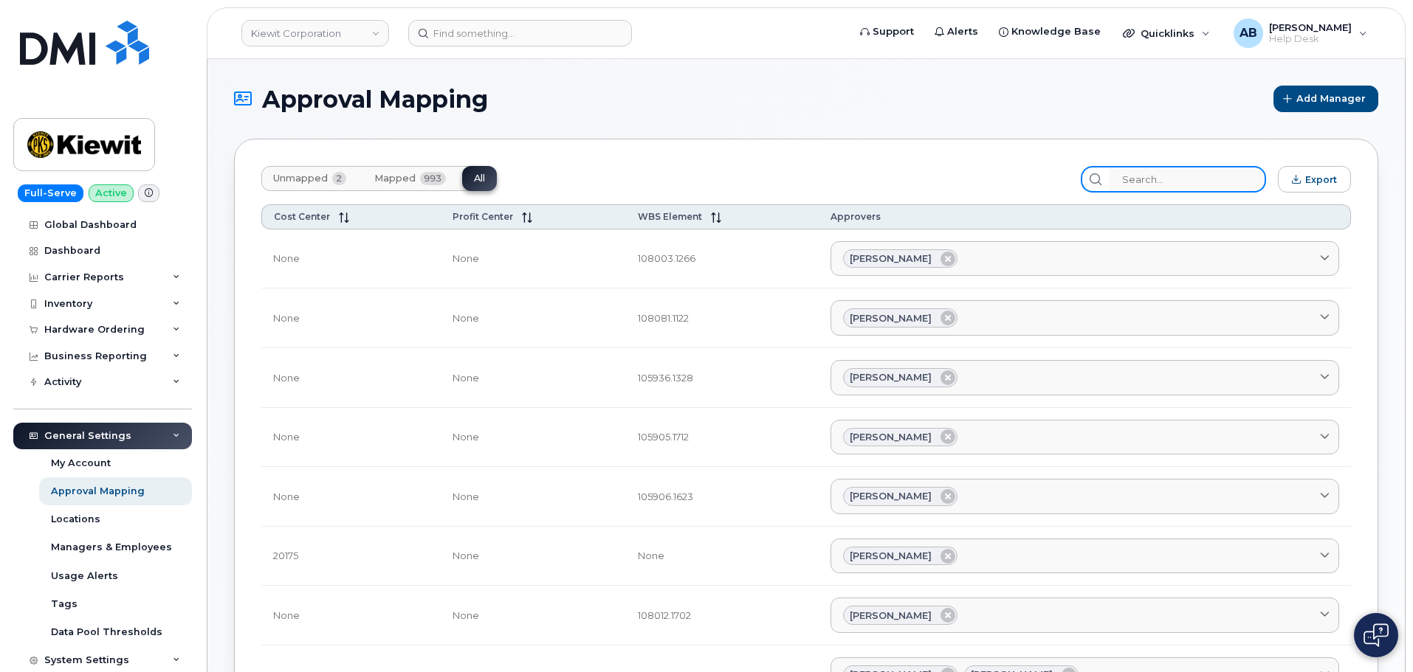
click at [1153, 180] on input "search" at bounding box center [1187, 179] width 157 height 27
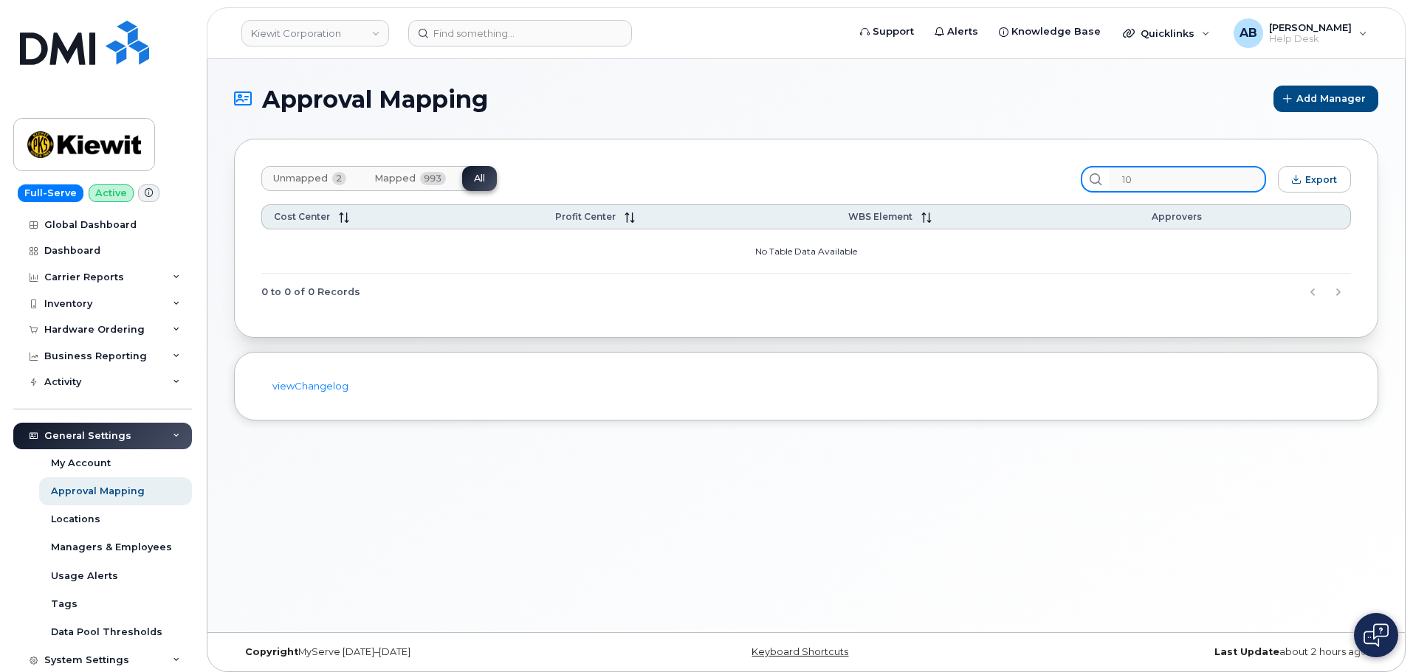
type input "1"
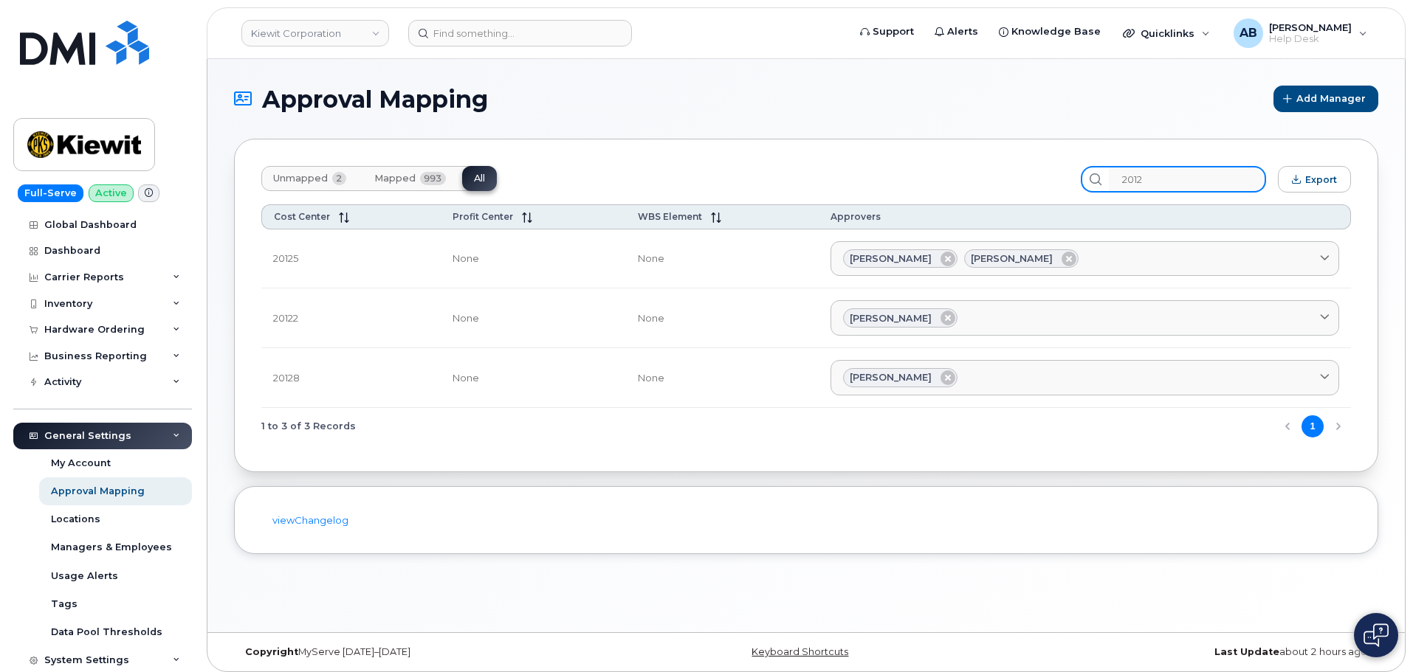
type input "20125"
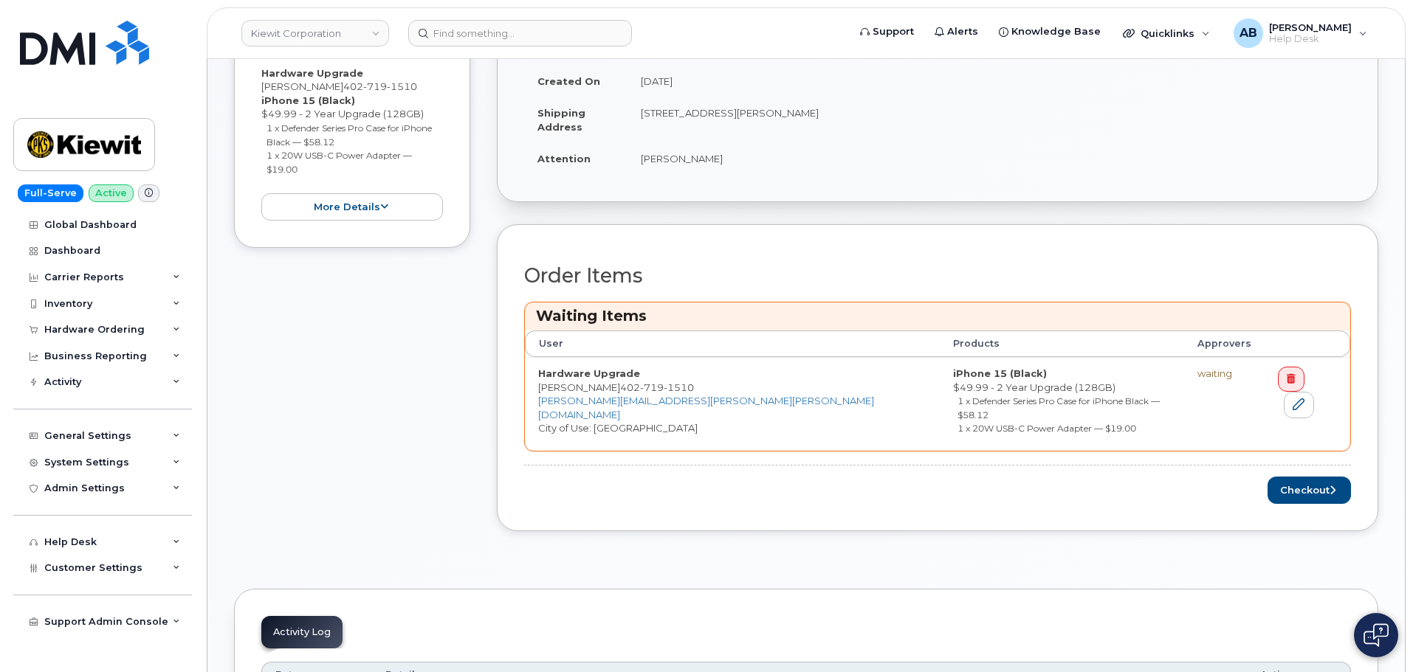
scroll to position [369, 0]
drag, startPoint x: 1296, startPoint y: 478, endPoint x: 1365, endPoint y: 484, distance: 68.9
click at [1296, 478] on button "Checkout" at bounding box center [1308, 488] width 83 height 27
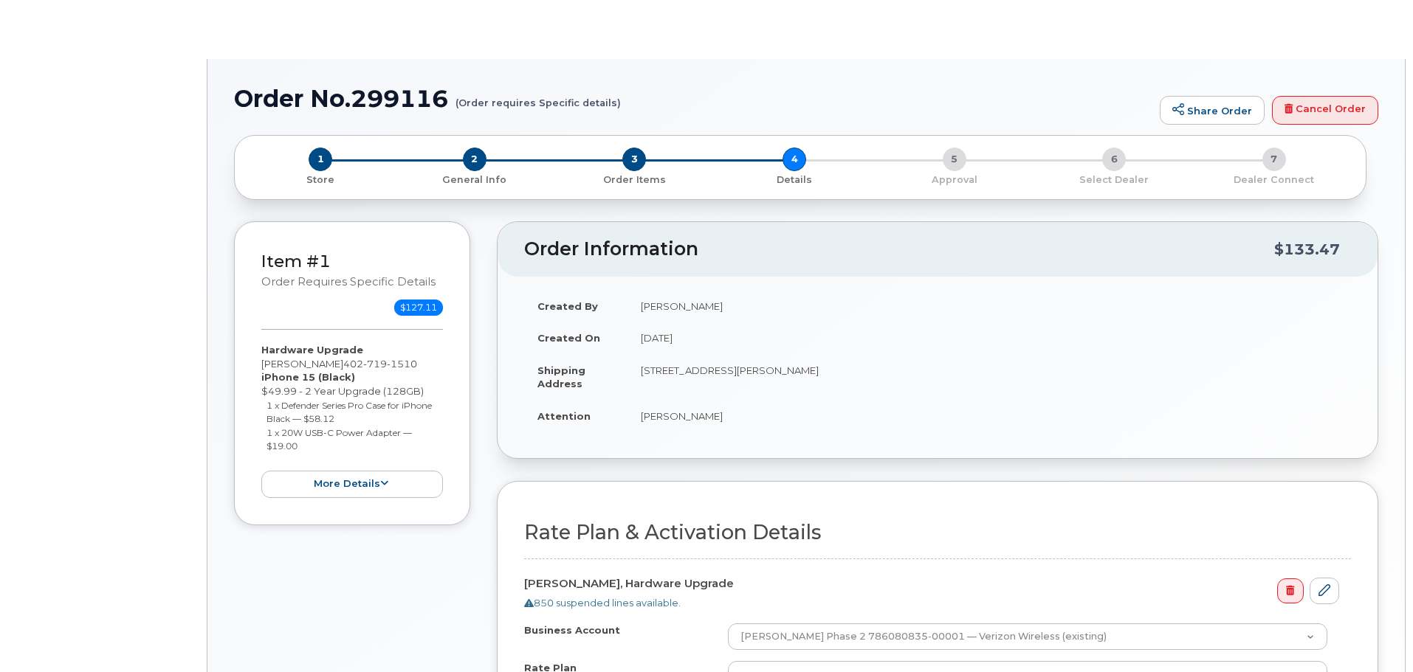
select select "Business Unlimited Smartphone"
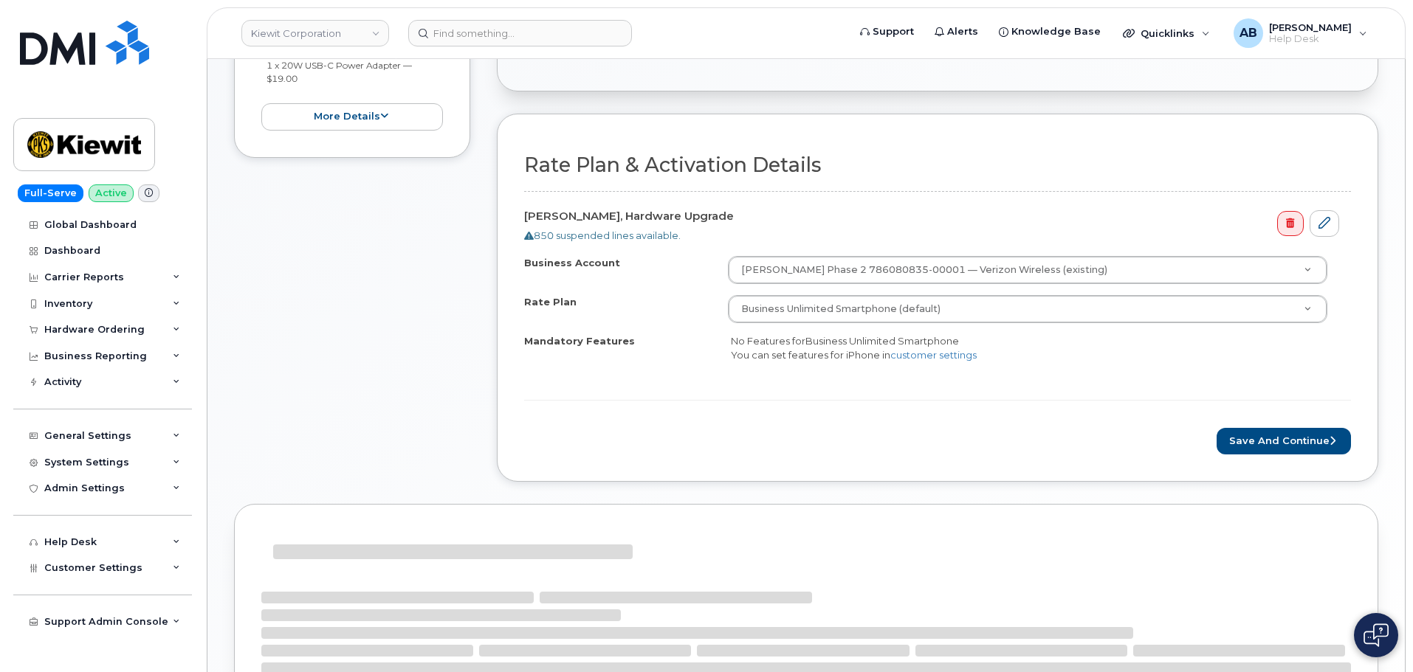
scroll to position [369, 0]
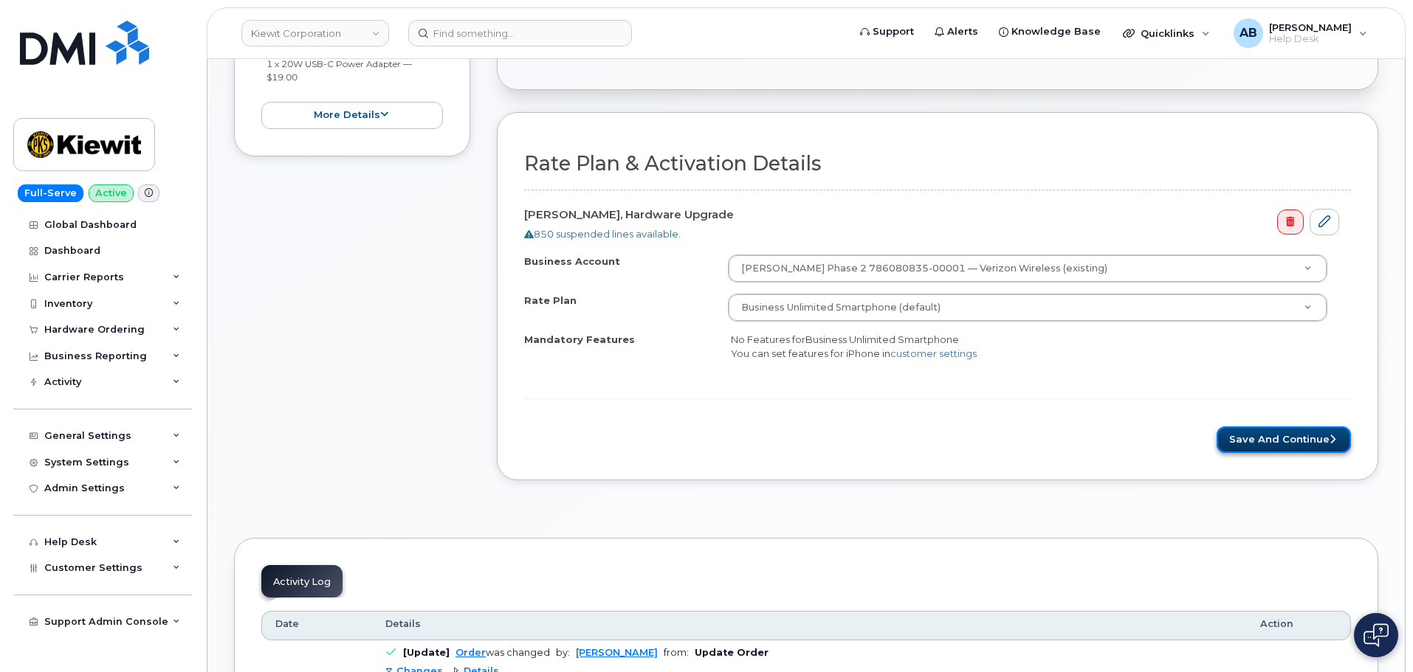
click at [1285, 428] on button "Save and Continue" at bounding box center [1284, 440] width 134 height 27
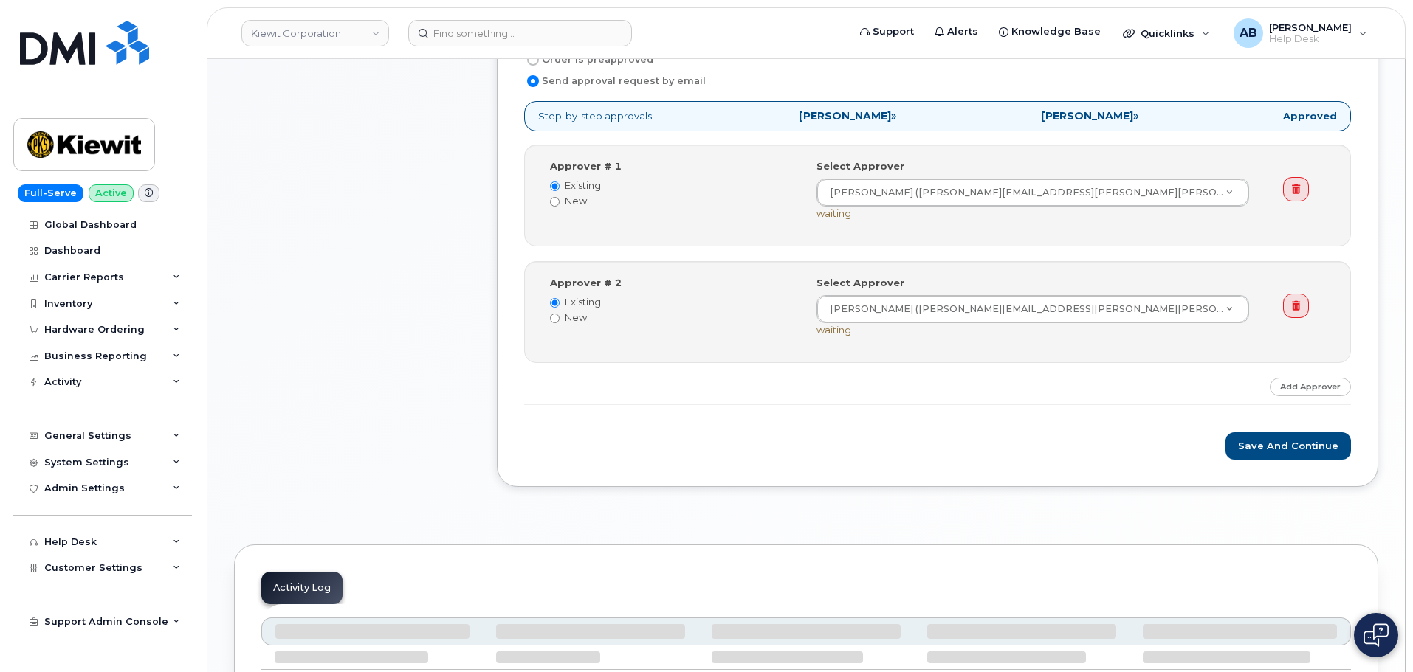
scroll to position [517, 0]
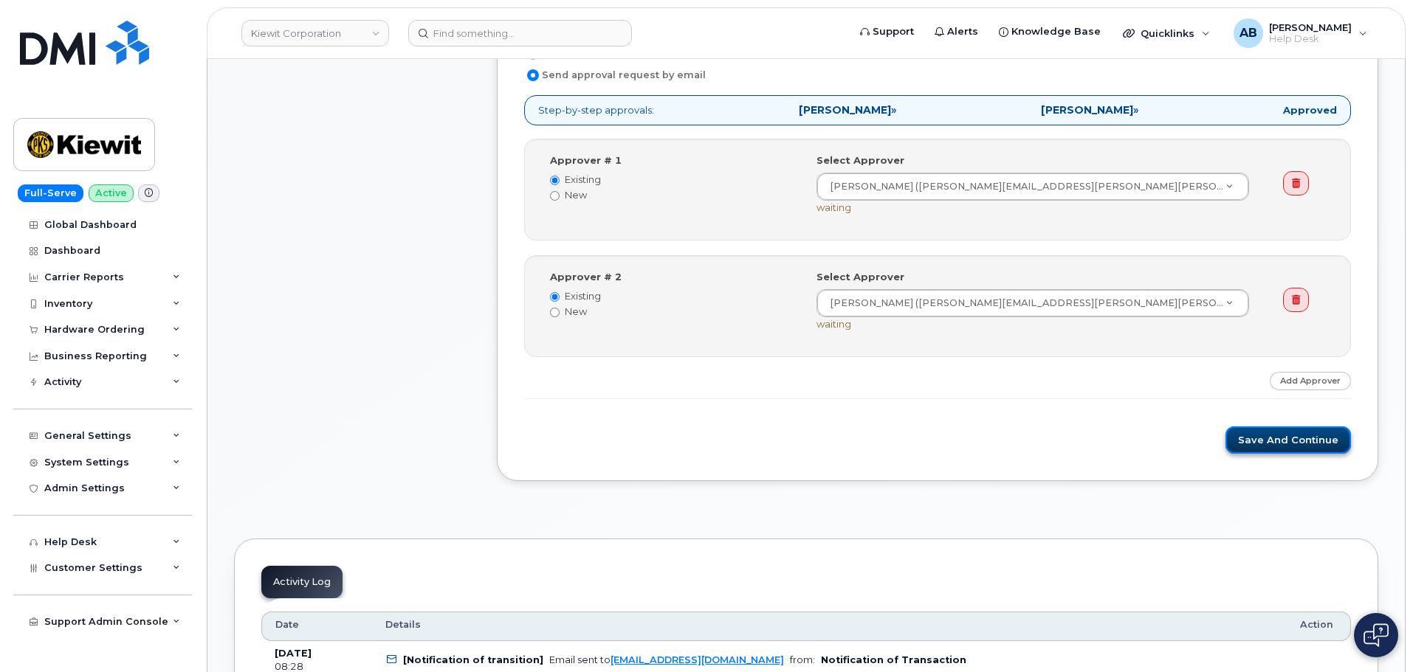
click at [1277, 439] on button "Save and Continue" at bounding box center [1287, 440] width 125 height 27
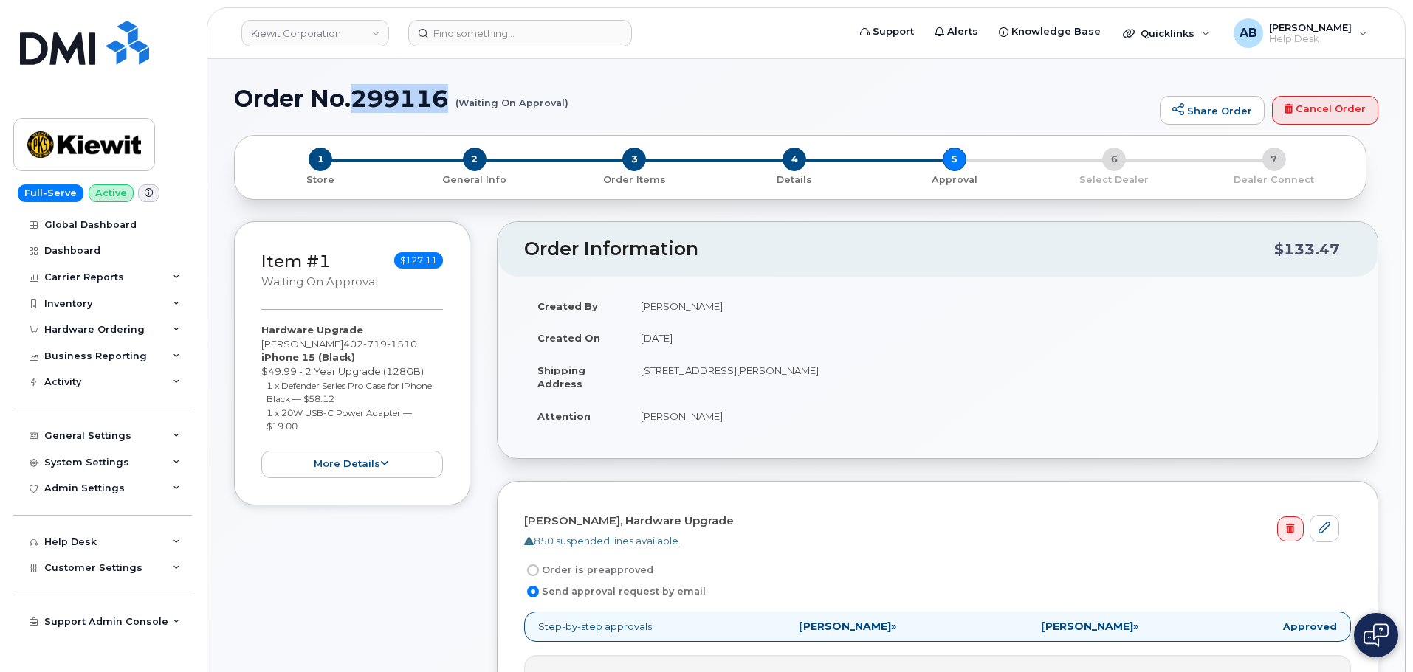
drag, startPoint x: 357, startPoint y: 97, endPoint x: 457, endPoint y: 99, distance: 100.4
click at [449, 102] on h1 "Order No.299116 (Waiting On Approval)" at bounding box center [693, 99] width 918 height 26
copy h1 "299116"
click at [87, 146] on img at bounding box center [84, 144] width 114 height 43
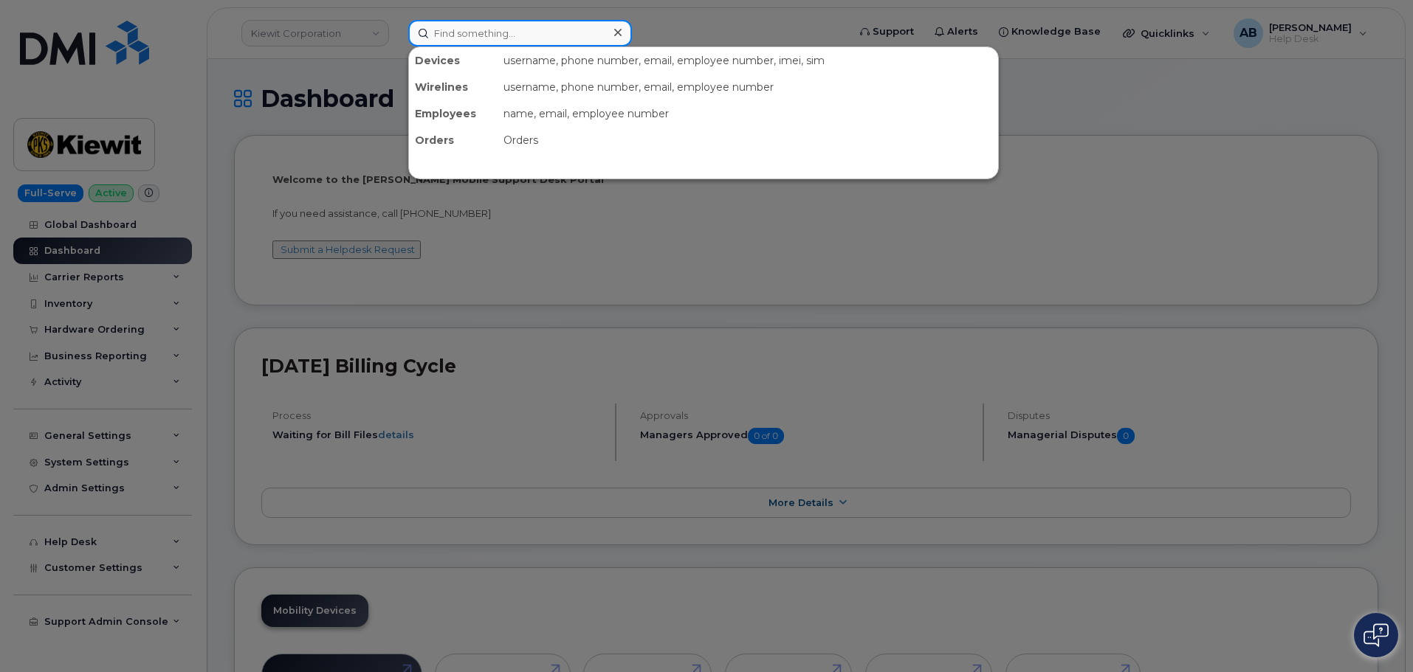
click at [488, 26] on input at bounding box center [520, 33] width 224 height 27
paste input "8259628774"
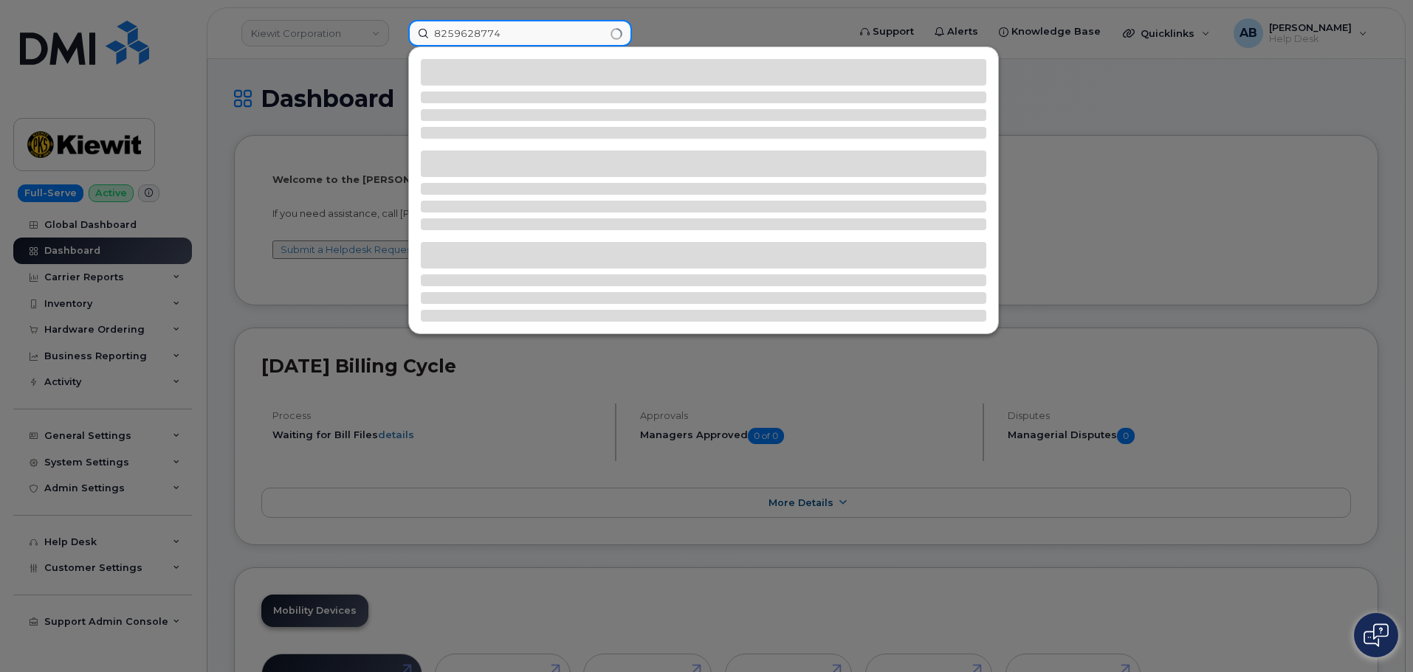
type input "8259628774"
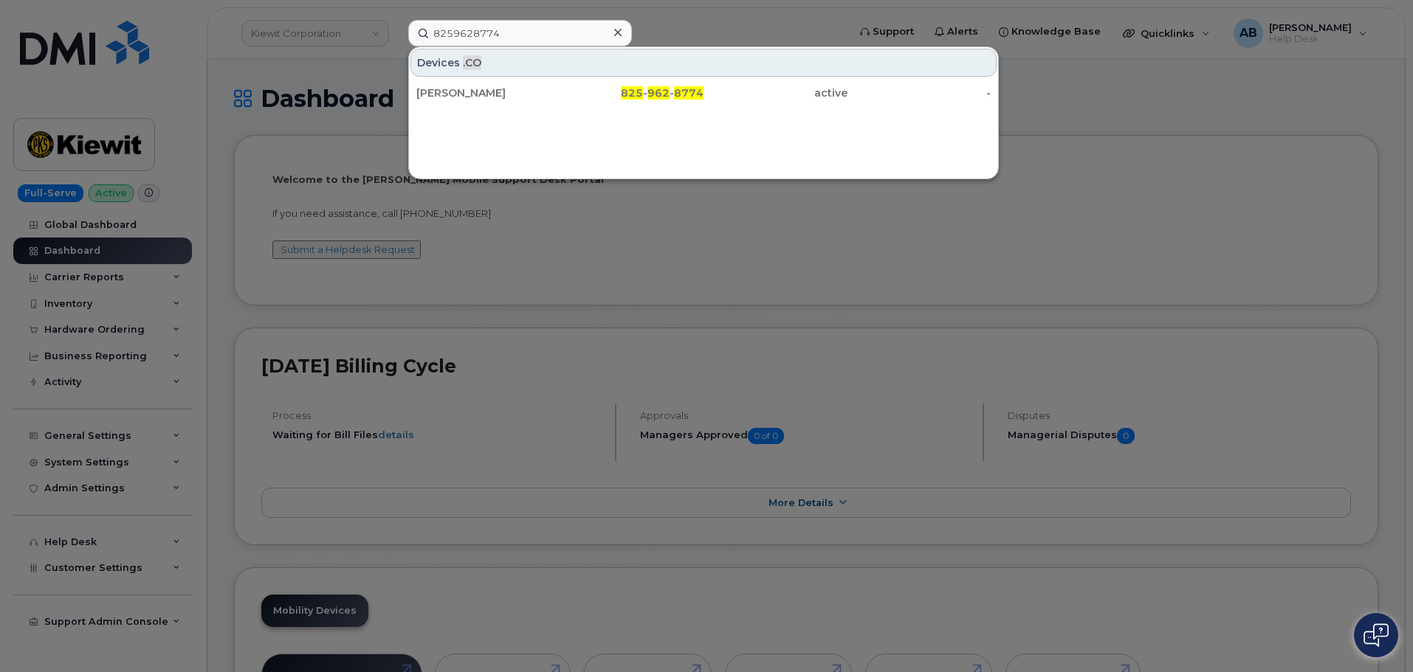
click at [591, 109] on div "Devices .CO [PERSON_NAME] 825 - 962 - 8774 active -" at bounding box center [703, 113] width 591 height 133
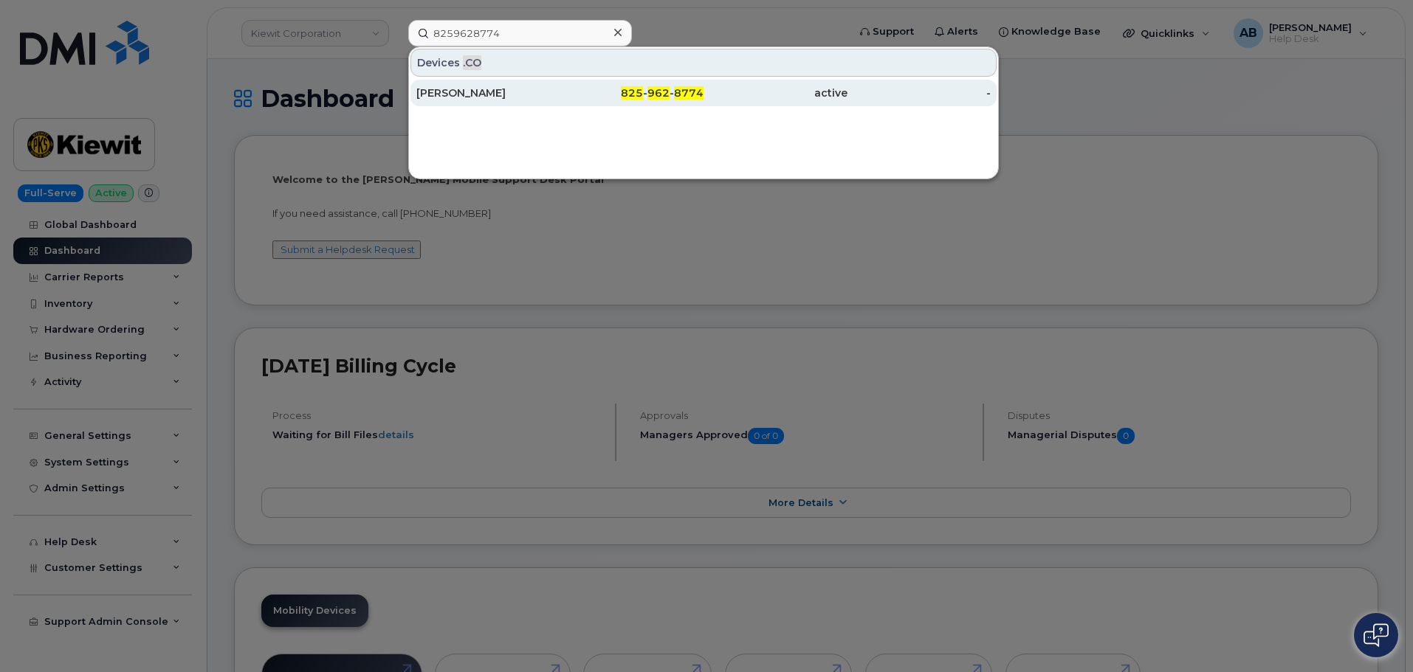
click at [594, 97] on div "825 - 962 - 8774" at bounding box center [632, 93] width 144 height 15
